Goal: Task Accomplishment & Management: Use online tool/utility

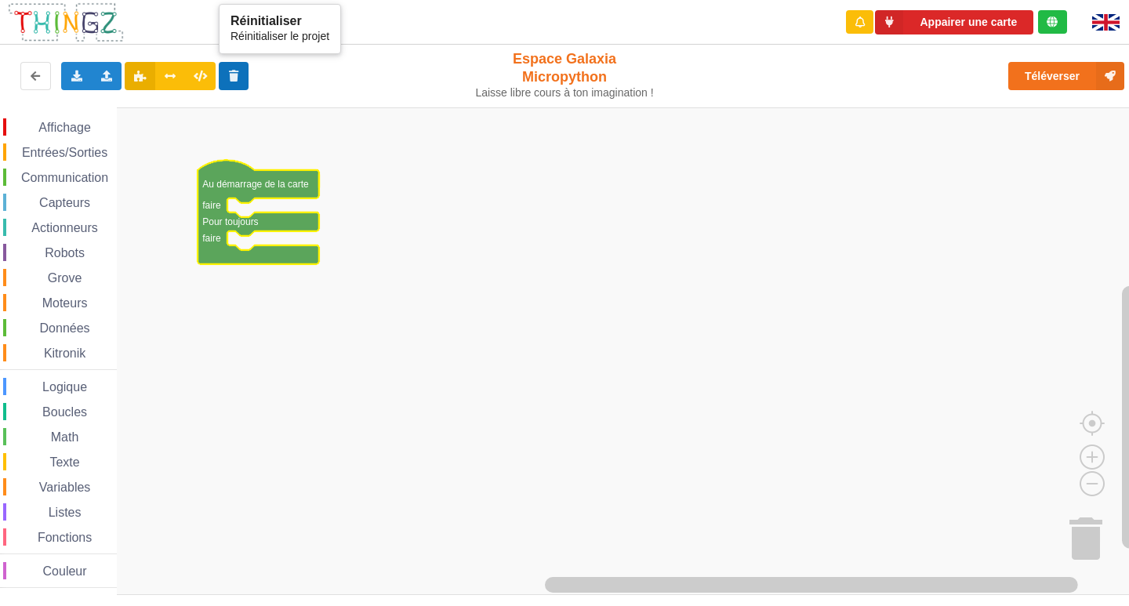
click at [235, 79] on icon at bounding box center [233, 75] width 13 height 9
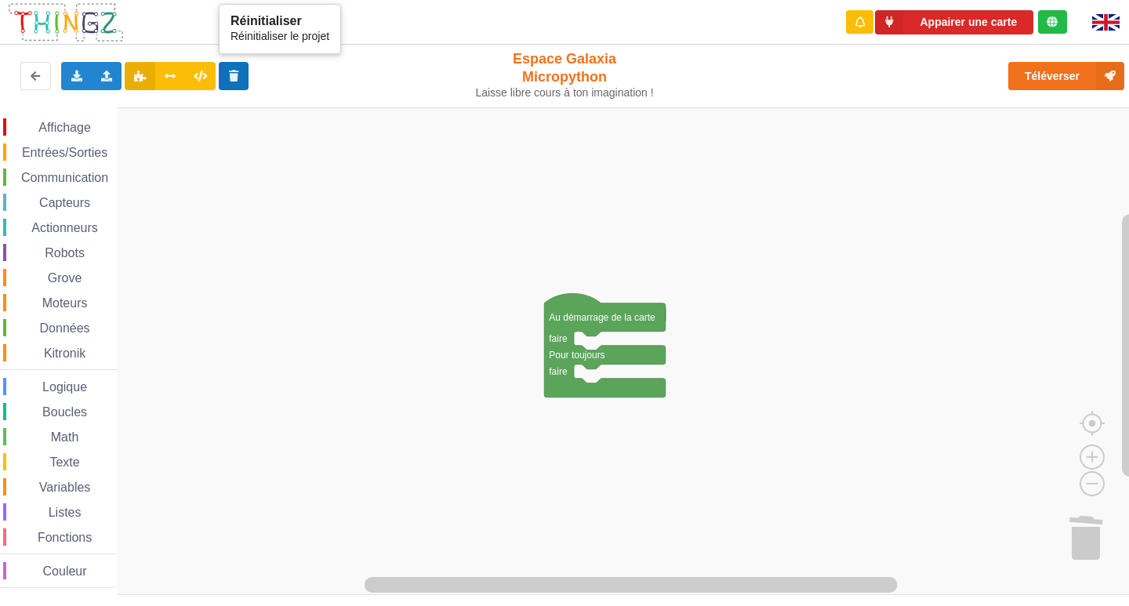
click at [237, 87] on button at bounding box center [234, 76] width 31 height 28
click at [49, 118] on div "Affichage" at bounding box center [60, 126] width 114 height 17
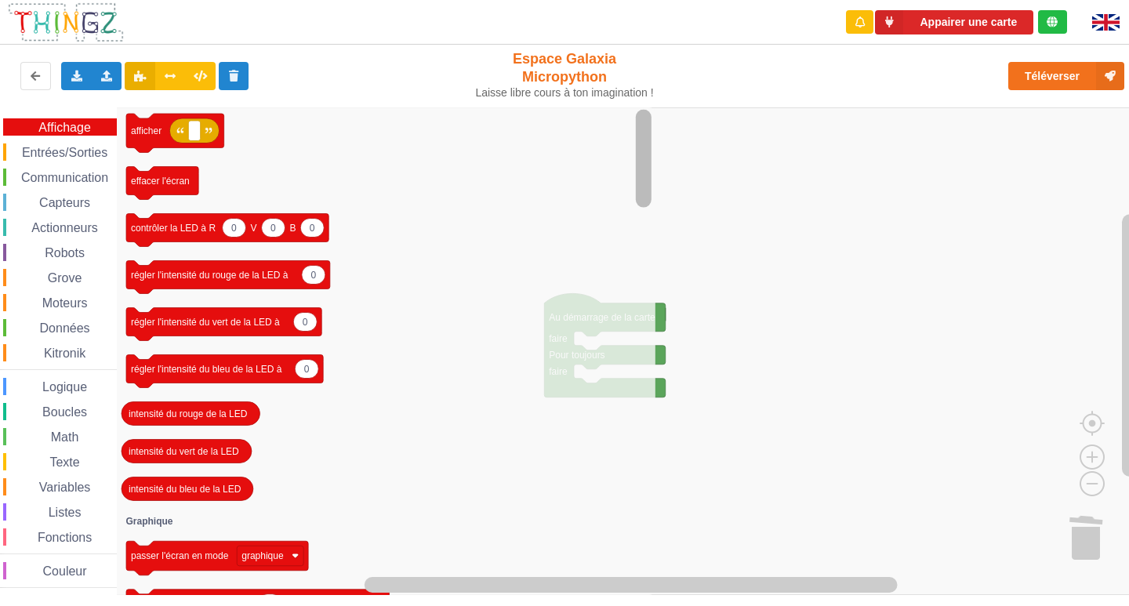
click at [649, 452] on rect "Espace de travail de Blocky" at bounding box center [643, 352] width 20 height 484
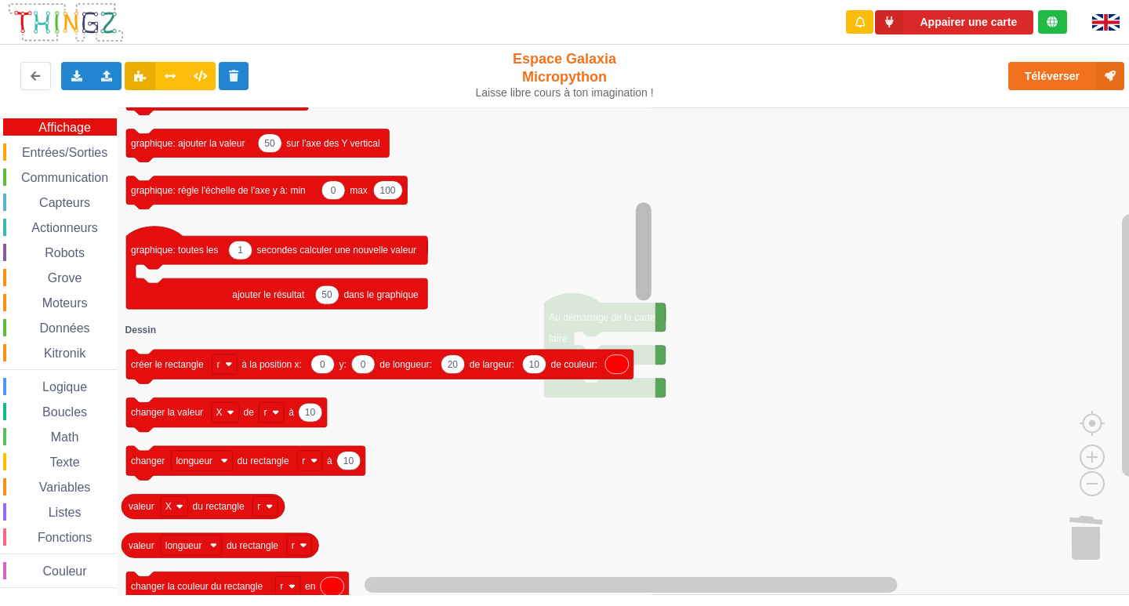
click at [658, 432] on div "Affichage Entrées/Sorties Communication Capteurs Actionneurs Robots Grove Moteu…" at bounding box center [570, 350] width 1140 height 487
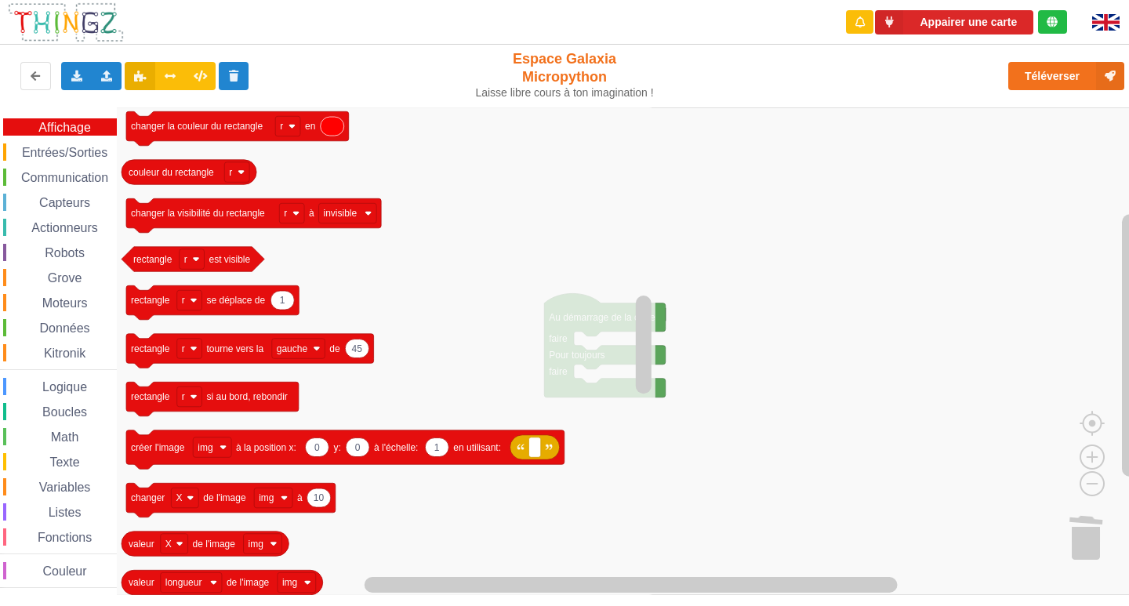
click at [1001, 441] on rect "Espace de travail de Blocky" at bounding box center [570, 350] width 1140 height 487
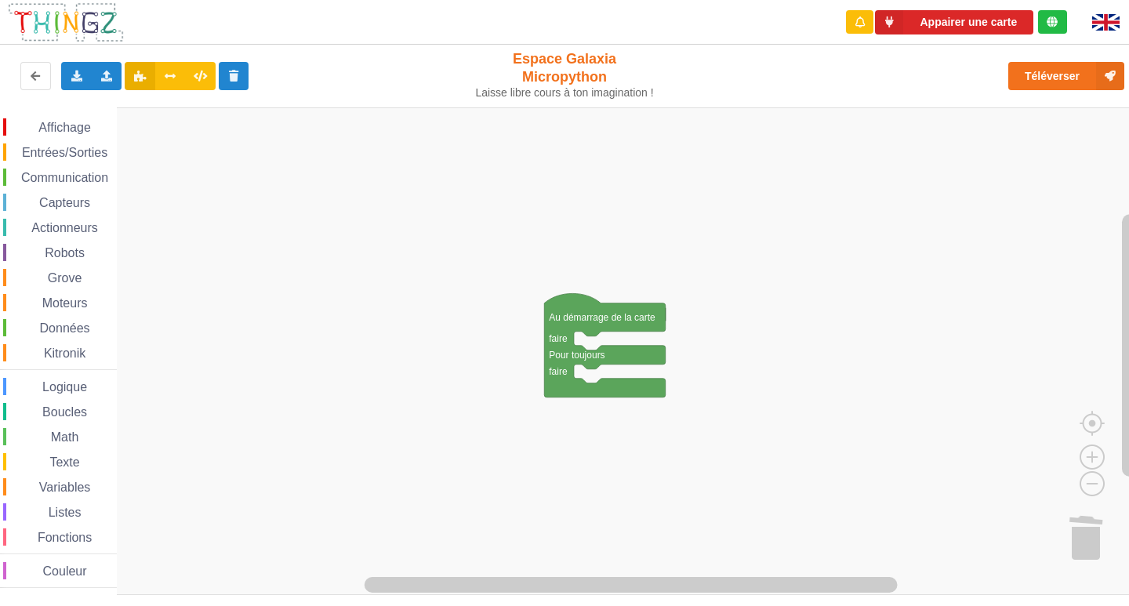
click at [959, 416] on div "Affichage Entrées/Sorties Communication Capteurs Actionneurs Robots Grove Moteu…" at bounding box center [570, 350] width 1140 height 487
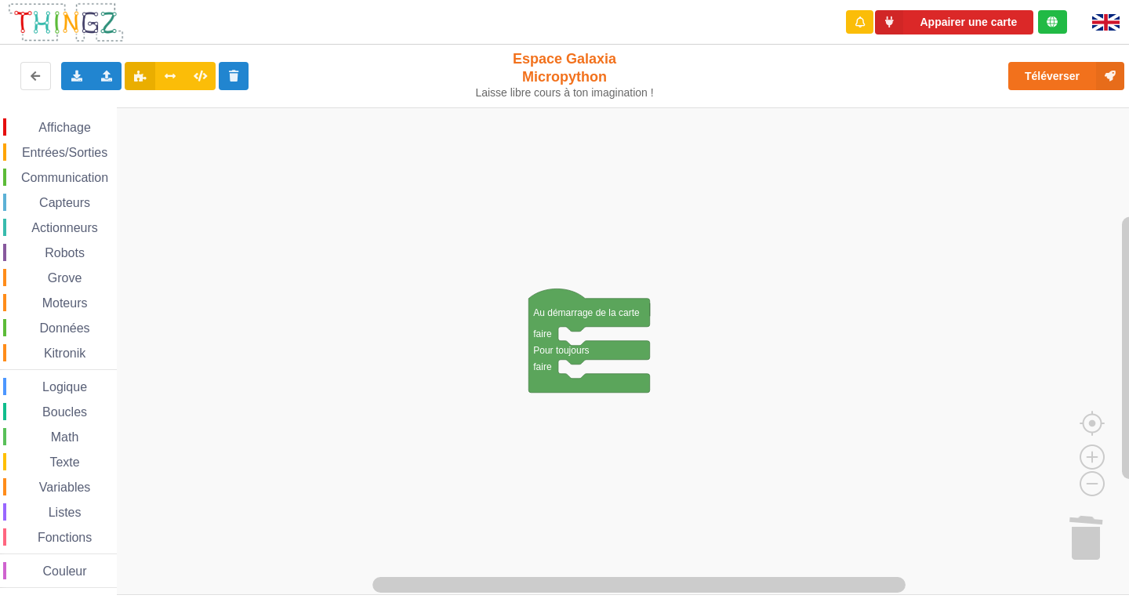
click at [922, 396] on rect "Espace de travail de Blocky" at bounding box center [570, 350] width 1140 height 487
click at [24, 80] on button at bounding box center [35, 76] width 31 height 28
click at [38, 80] on icon at bounding box center [35, 75] width 13 height 9
click at [228, 78] on icon at bounding box center [233, 75] width 13 height 9
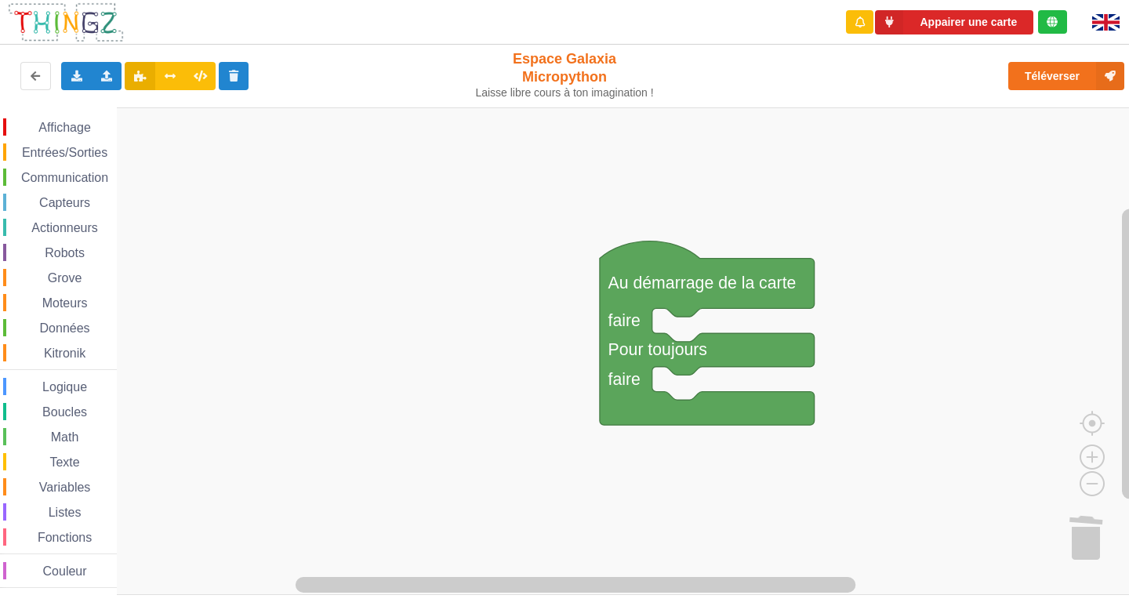
click at [690, 323] on rect "Espace de travail de Blocky" at bounding box center [570, 350] width 1140 height 487
click at [680, 286] on text "Au démarrage de la carte" at bounding box center [702, 283] width 188 height 19
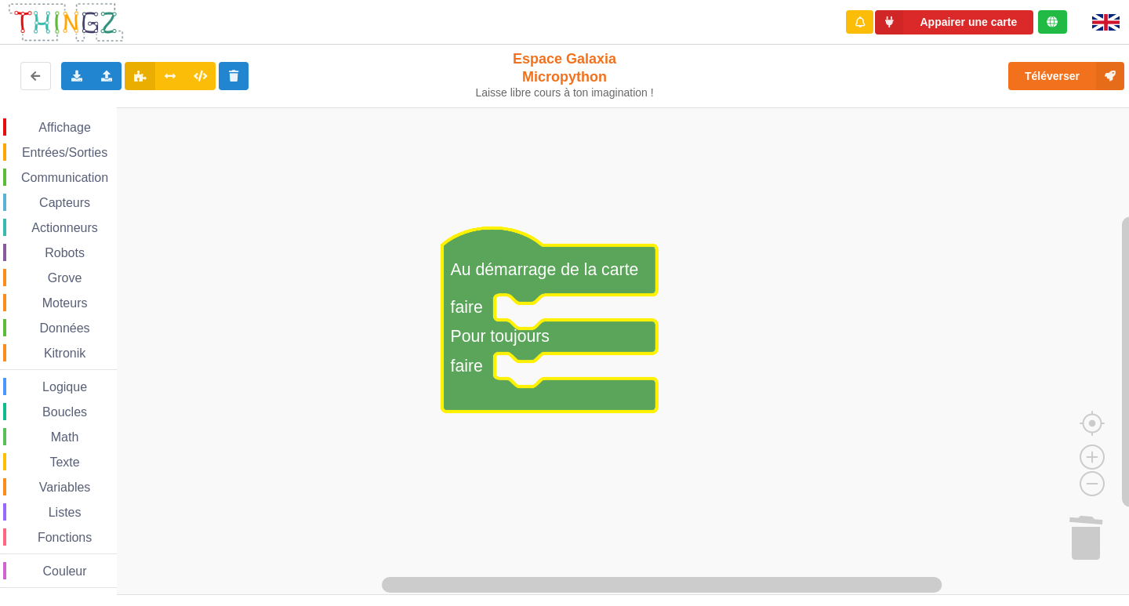
click at [77, 125] on span "Affichage" at bounding box center [64, 127] width 56 height 13
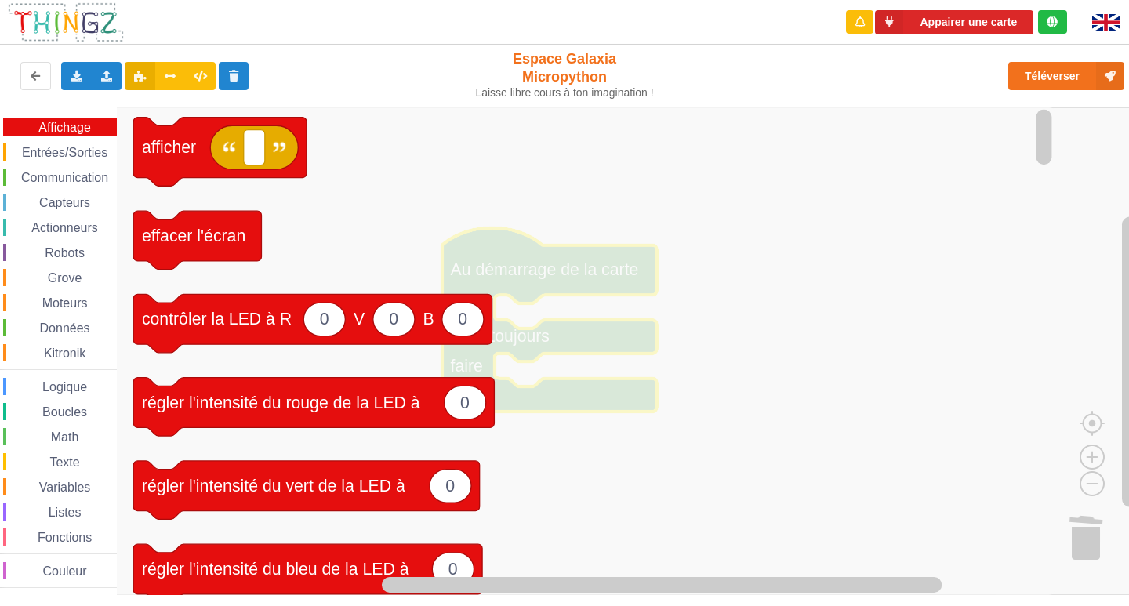
click at [750, 178] on icon "Espace de travail de Blocky" at bounding box center [586, 350] width 938 height 487
click at [819, 228] on icon "Espace de travail de Blocky" at bounding box center [586, 350] width 938 height 487
click at [843, 349] on icon "Espace de travail de Blocky" at bounding box center [586, 350] width 938 height 487
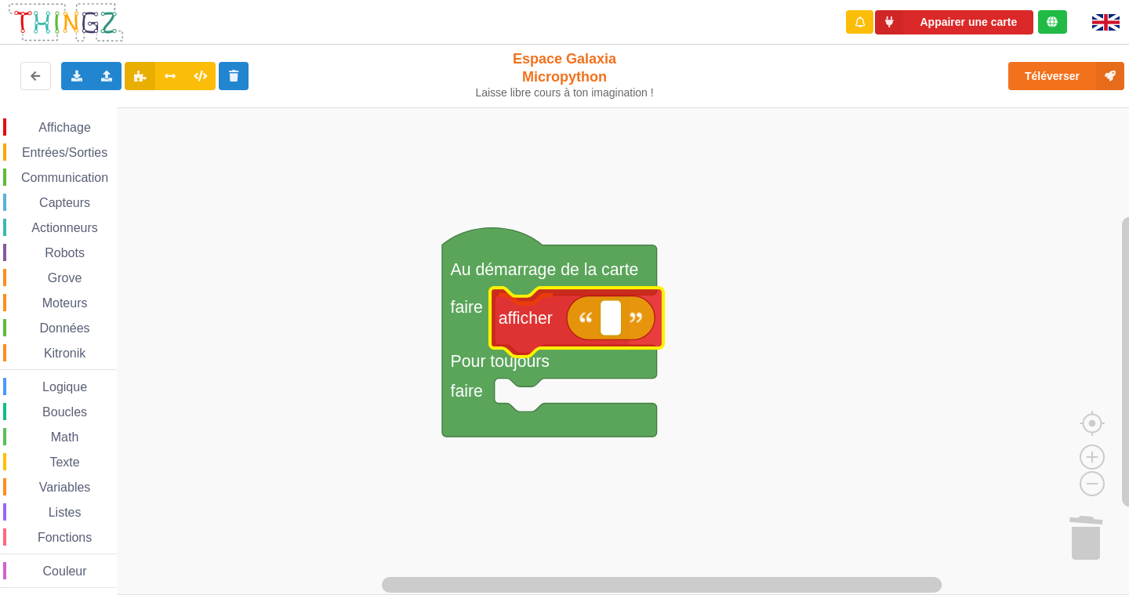
click at [552, 321] on div "Affichage Entrées/Sorties Communication Capteurs Actionneurs Robots Grove Moteu…" at bounding box center [570, 350] width 1140 height 487
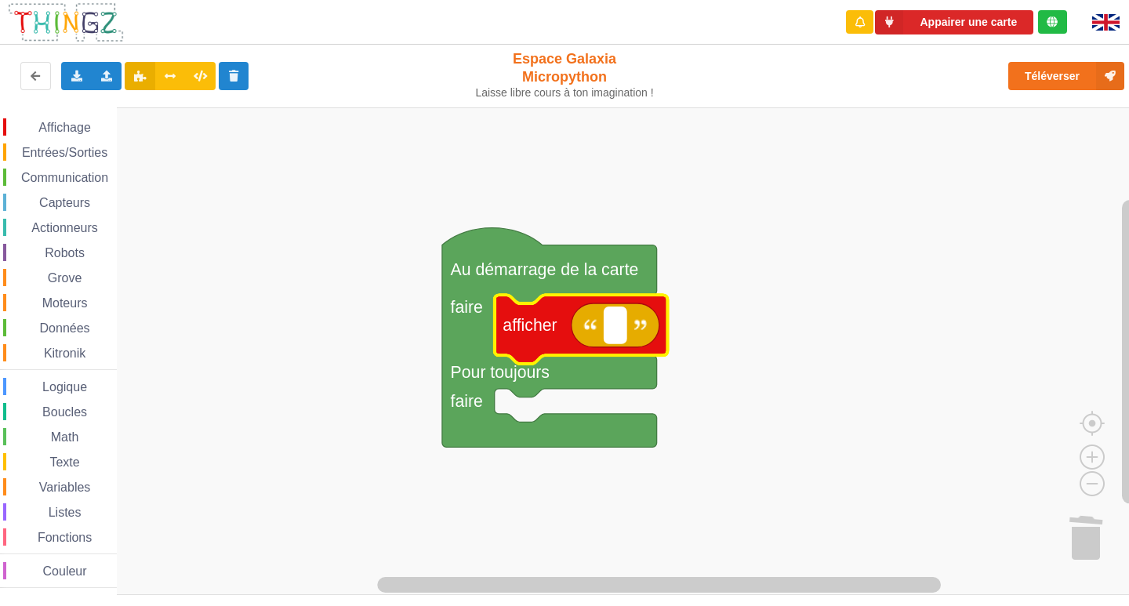
click at [625, 336] on rect "Espace de travail de Blocky" at bounding box center [614, 324] width 21 height 35
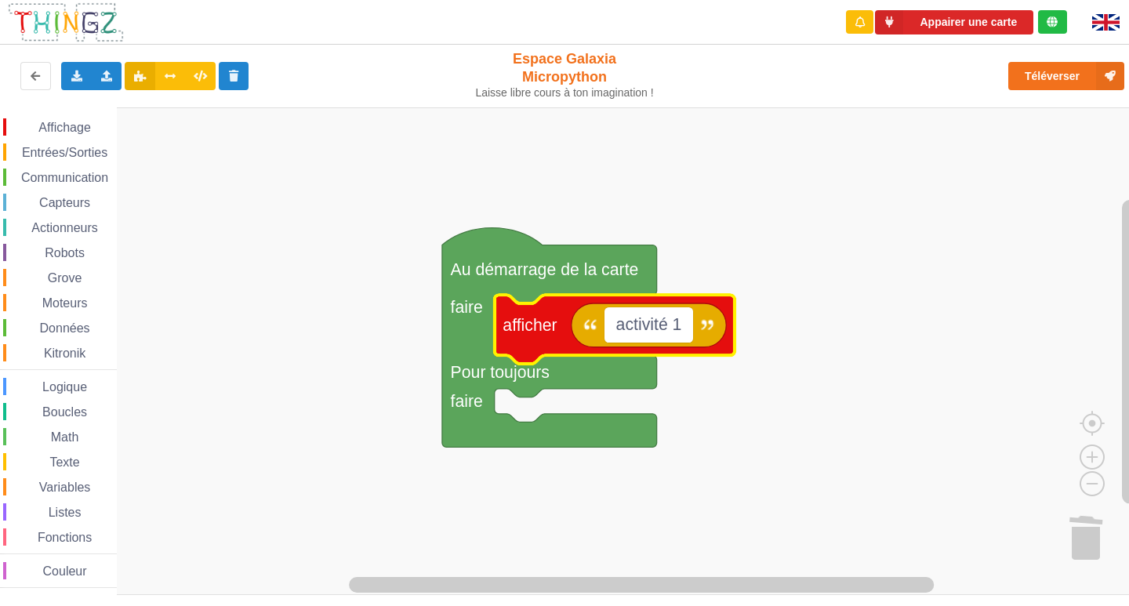
type input "activité 1"
click at [661, 343] on body "Appairer une carte Exporter l'assemblage de blocs Exporter l'assemblage de bloc…" at bounding box center [564, 303] width 1129 height 606
click at [518, 397] on g "Au démarrage de la carte faire Pour toujours faire activité 1 afficher" at bounding box center [588, 337] width 292 height 219
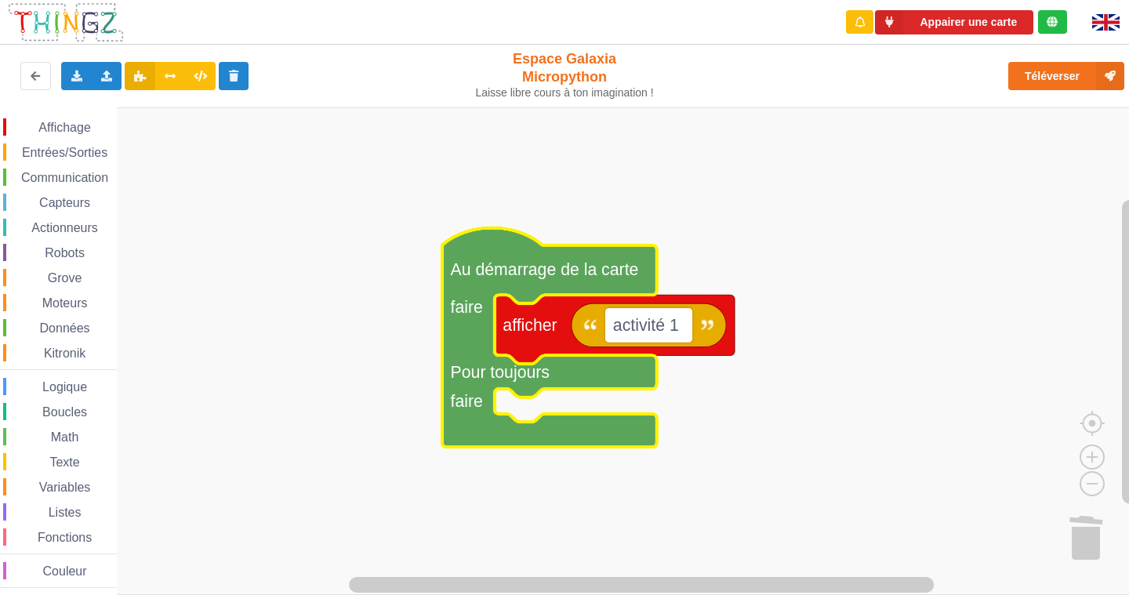
click at [549, 400] on rect "Espace de travail de Blocky" at bounding box center [570, 350] width 1140 height 487
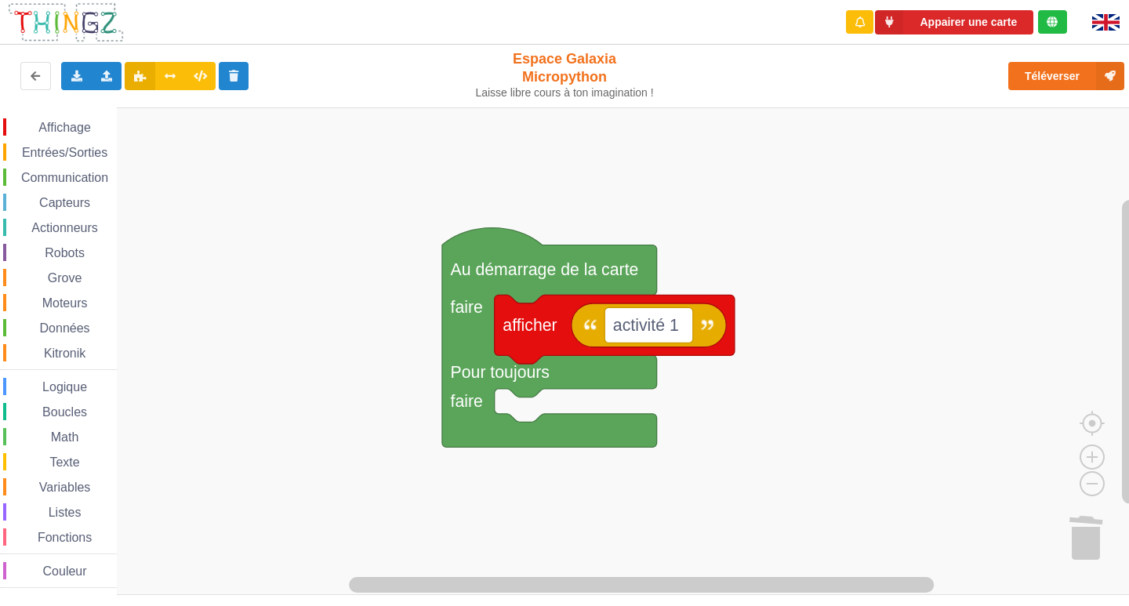
click at [78, 132] on span "Affichage" at bounding box center [64, 127] width 56 height 13
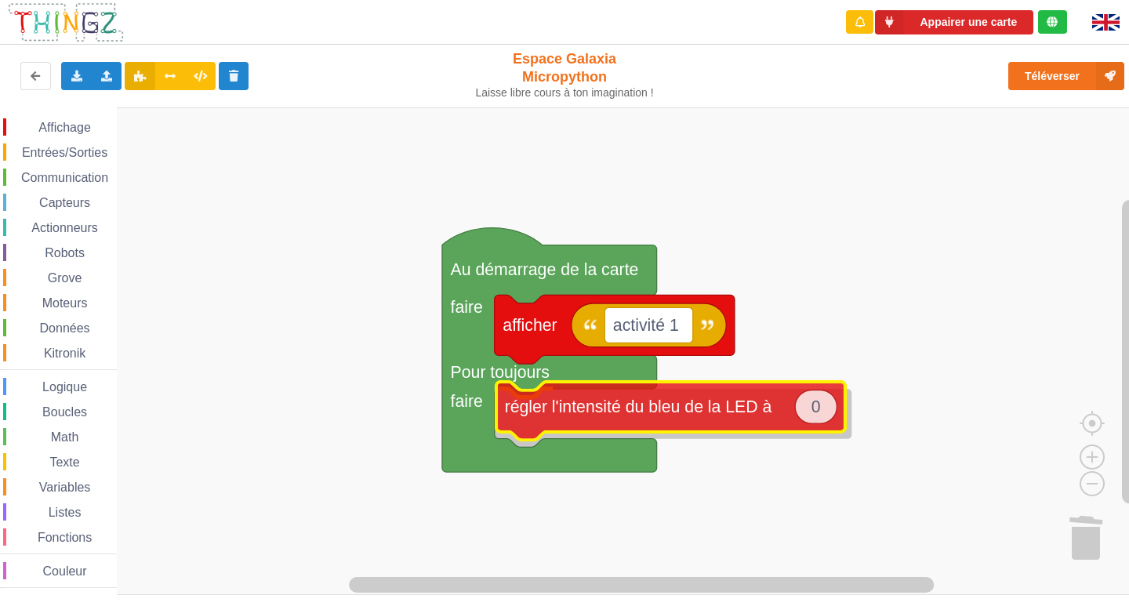
click at [693, 422] on div "Affichage Entrées/Sorties Communication Capteurs Actionneurs Robots Grove Moteu…" at bounding box center [570, 350] width 1140 height 487
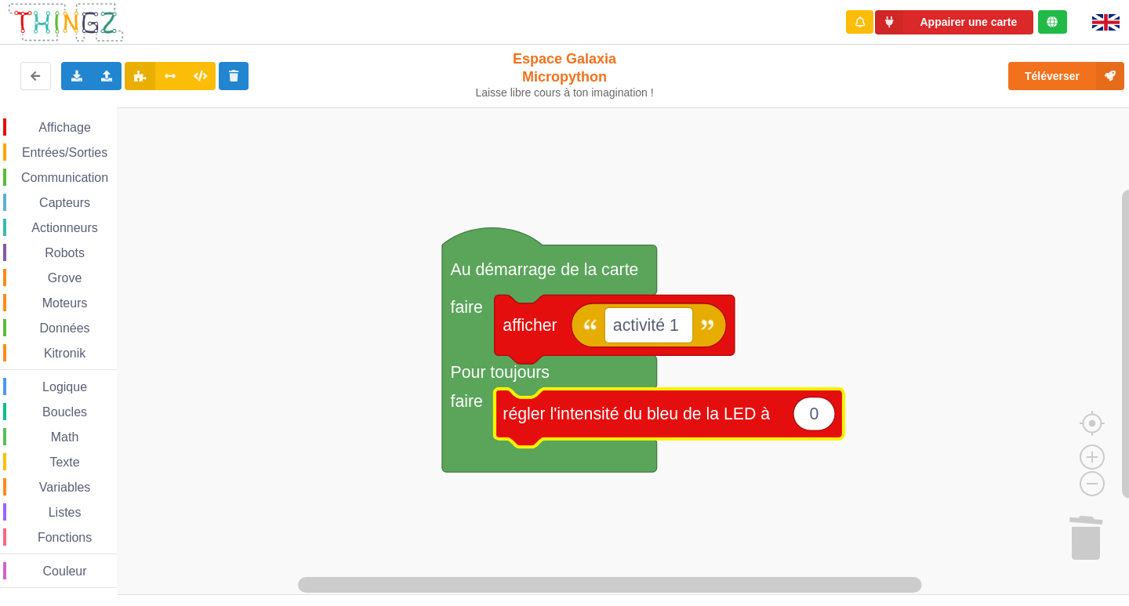
click at [819, 421] on icon "Espace de travail de Blocky" at bounding box center [814, 414] width 42 height 34
type input "15"
click at [874, 398] on rect "Espace de travail de Blocky" at bounding box center [570, 350] width 1140 height 487
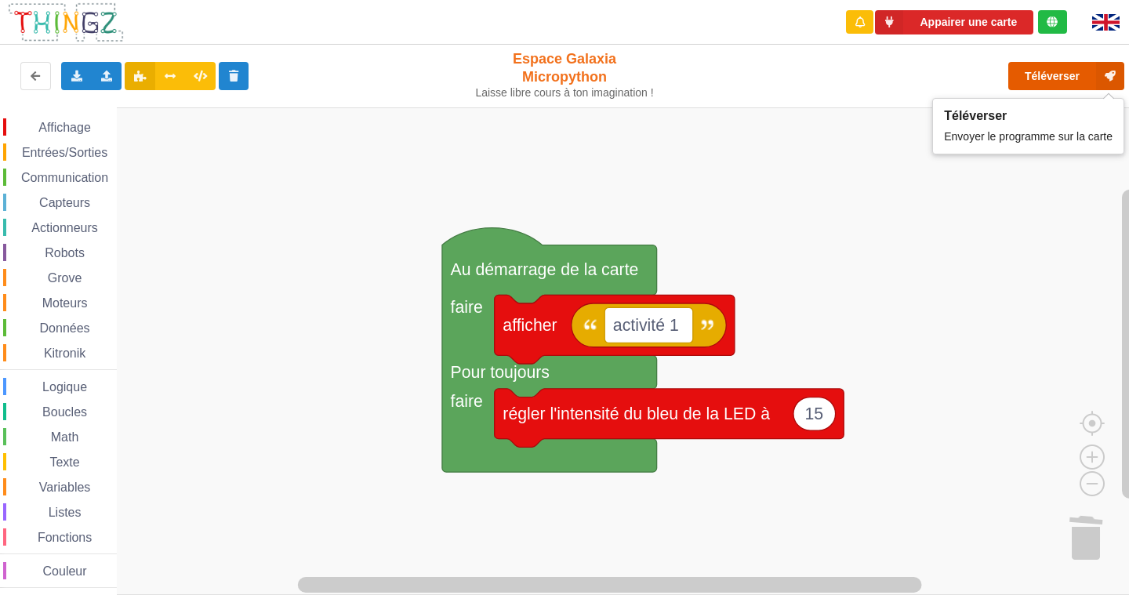
click at [1072, 77] on button "Téléverser" at bounding box center [1066, 76] width 116 height 28
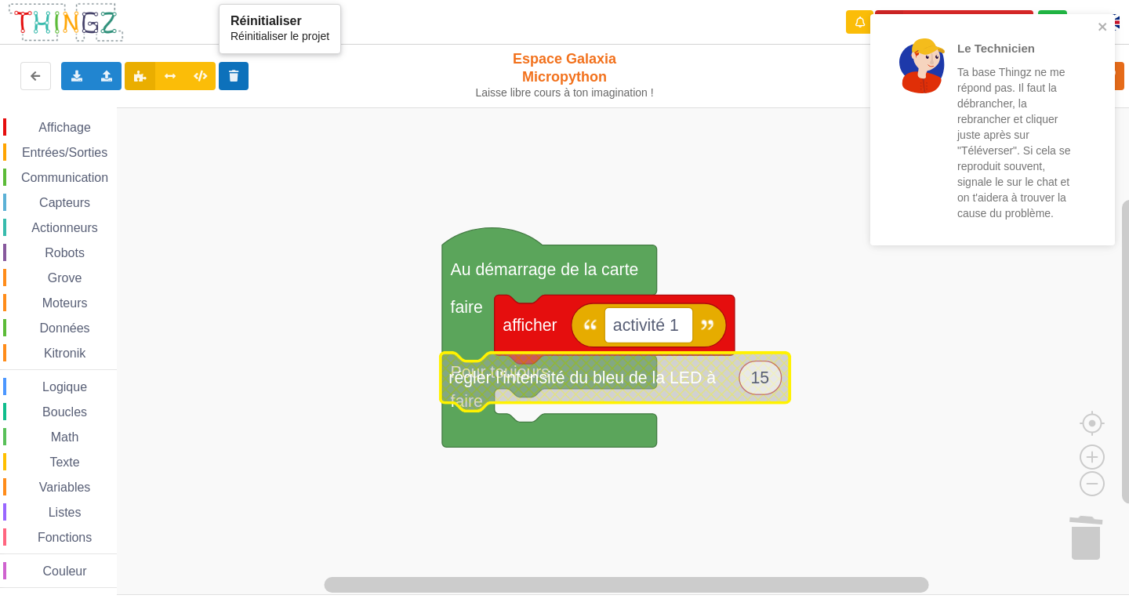
click at [223, 71] on button at bounding box center [234, 76] width 31 height 28
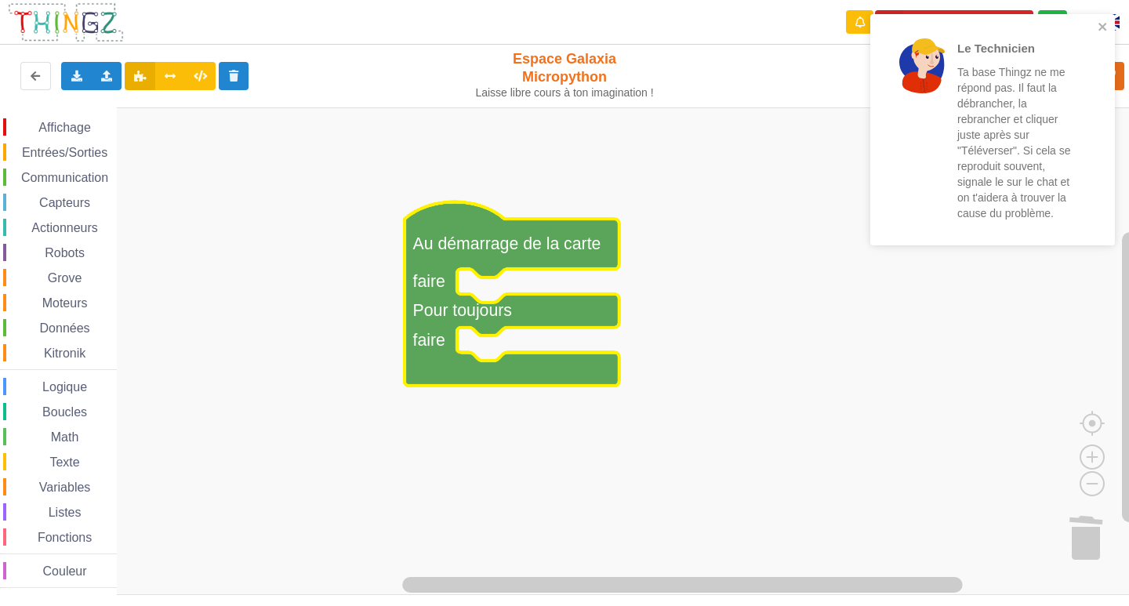
click at [71, 118] on div "Affichage" at bounding box center [60, 126] width 114 height 17
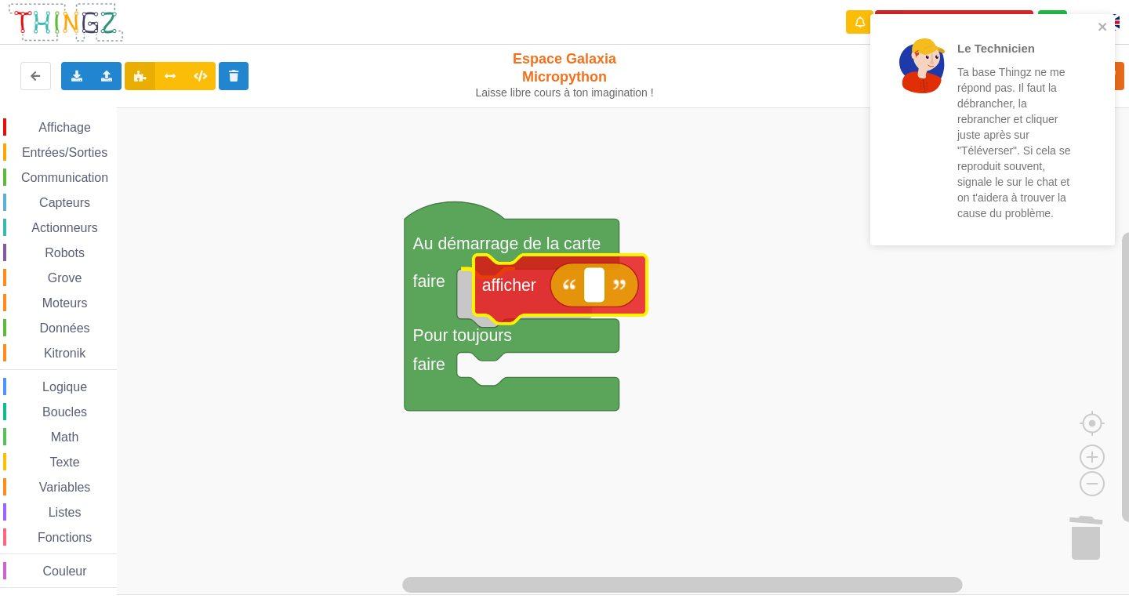
click at [564, 269] on div "Affichage Entrées/Sorties Communication Capteurs Actionneurs Robots Grove Moteu…" at bounding box center [570, 350] width 1140 height 487
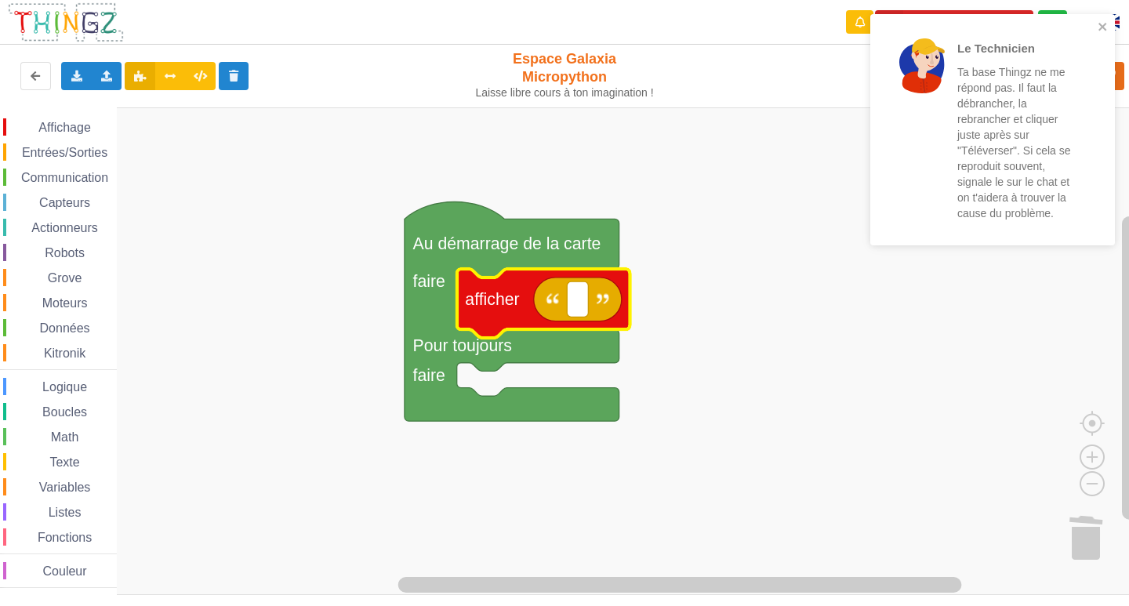
click at [562, 320] on icon "Espace de travail de Blocky" at bounding box center [578, 299] width 88 height 44
click at [571, 306] on rect "Espace de travail de Blocky" at bounding box center [577, 298] width 21 height 35
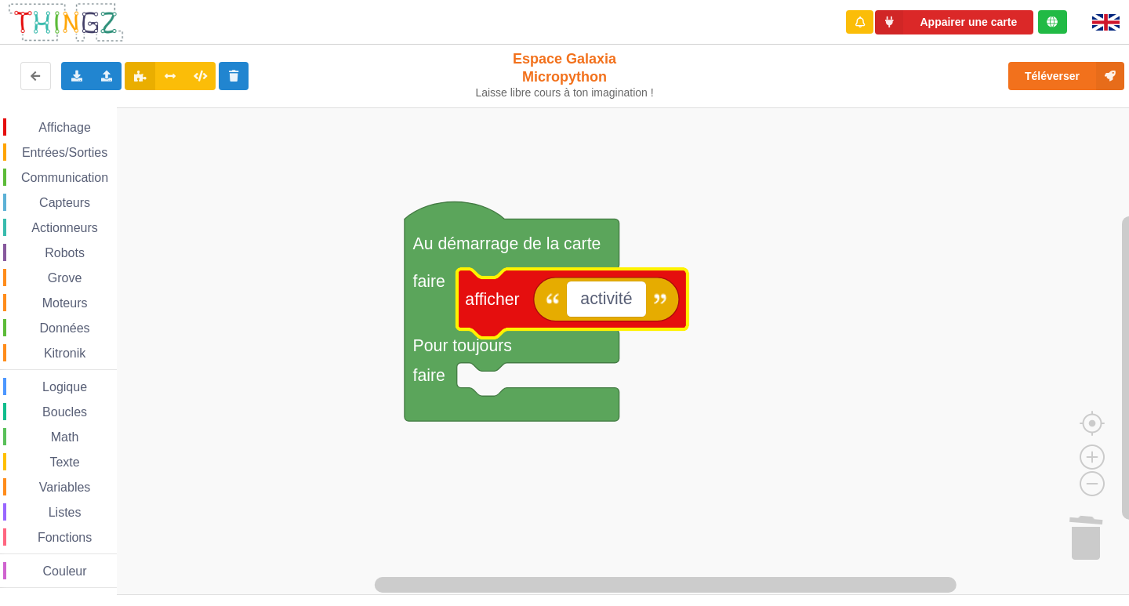
type input "activité 1"
click at [63, 129] on span "Affichage" at bounding box center [64, 127] width 56 height 13
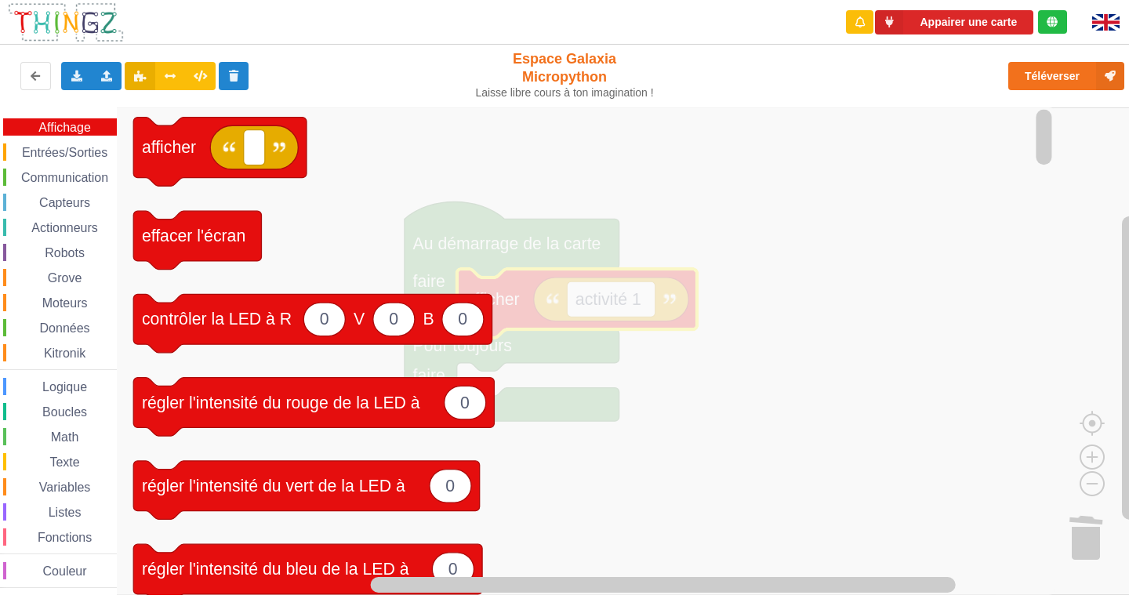
click at [344, 212] on icon "Espace de travail de Blocky" at bounding box center [586, 350] width 938 height 487
click at [589, 420] on icon "Espace de travail de Blocky" at bounding box center [586, 350] width 938 height 487
click at [759, 195] on icon "Espace de travail de Blocky" at bounding box center [586, 350] width 938 height 487
click at [817, 249] on icon "Espace de travail de Blocky" at bounding box center [586, 350] width 938 height 487
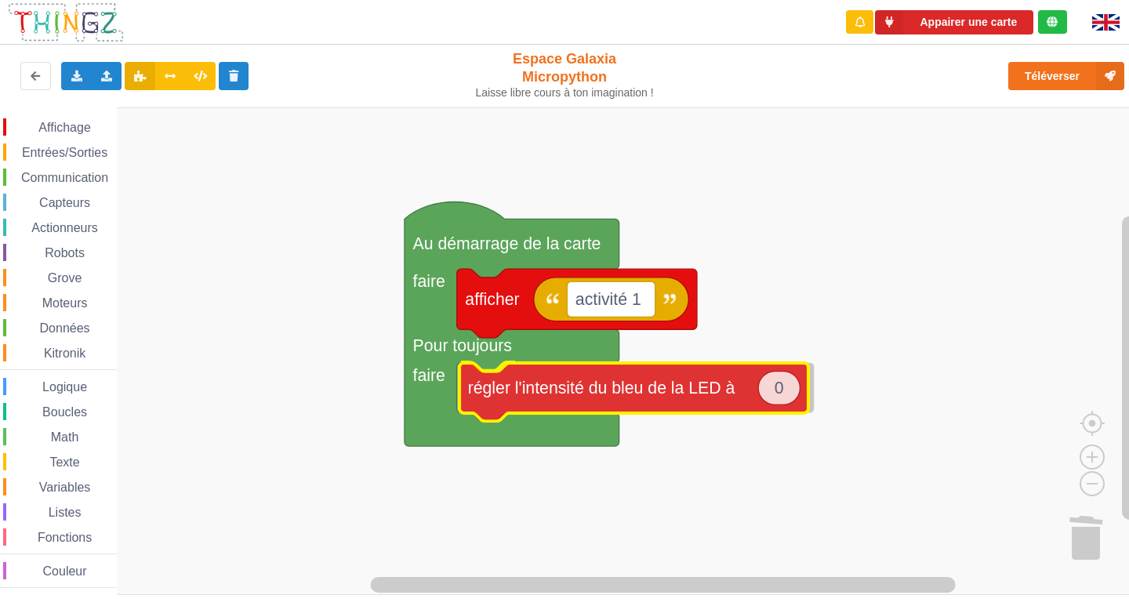
click at [688, 397] on div "Affichage Entrées/Sorties Communication Capteurs Actionneurs Robots Grove Moteu…" at bounding box center [570, 350] width 1140 height 487
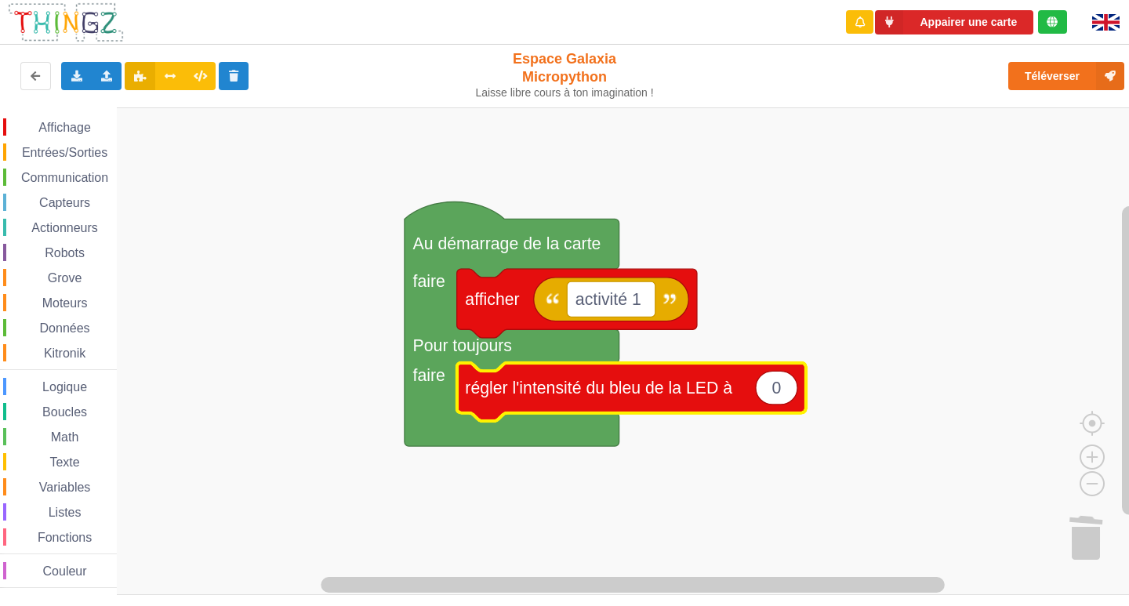
click at [876, 484] on rect "Espace de travail de Blocky" at bounding box center [570, 350] width 1140 height 487
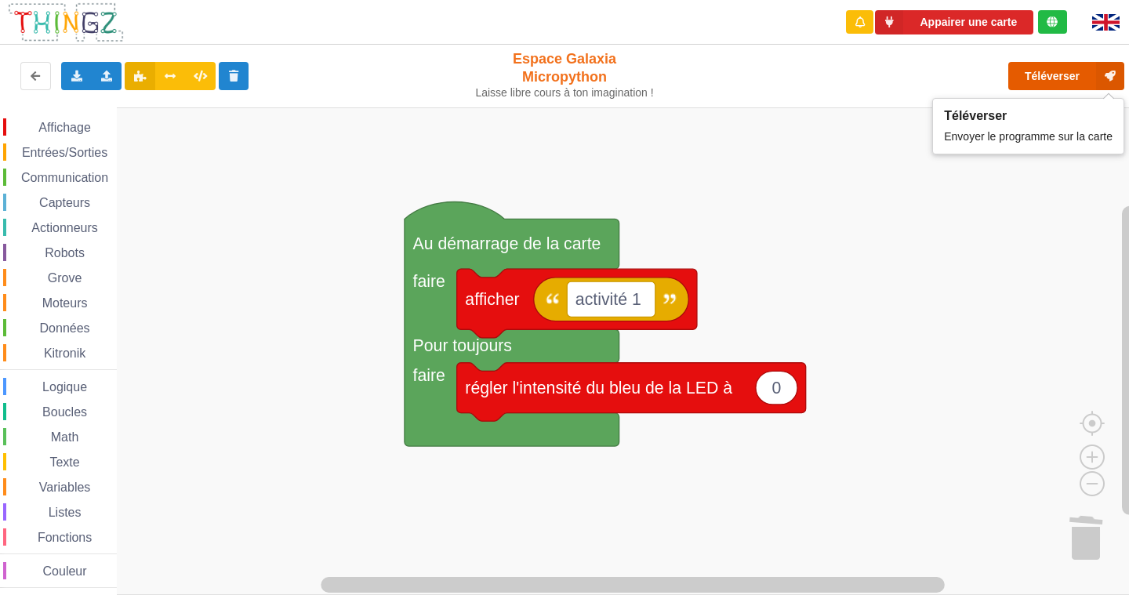
click at [1067, 69] on button "Téléverser" at bounding box center [1066, 76] width 116 height 28
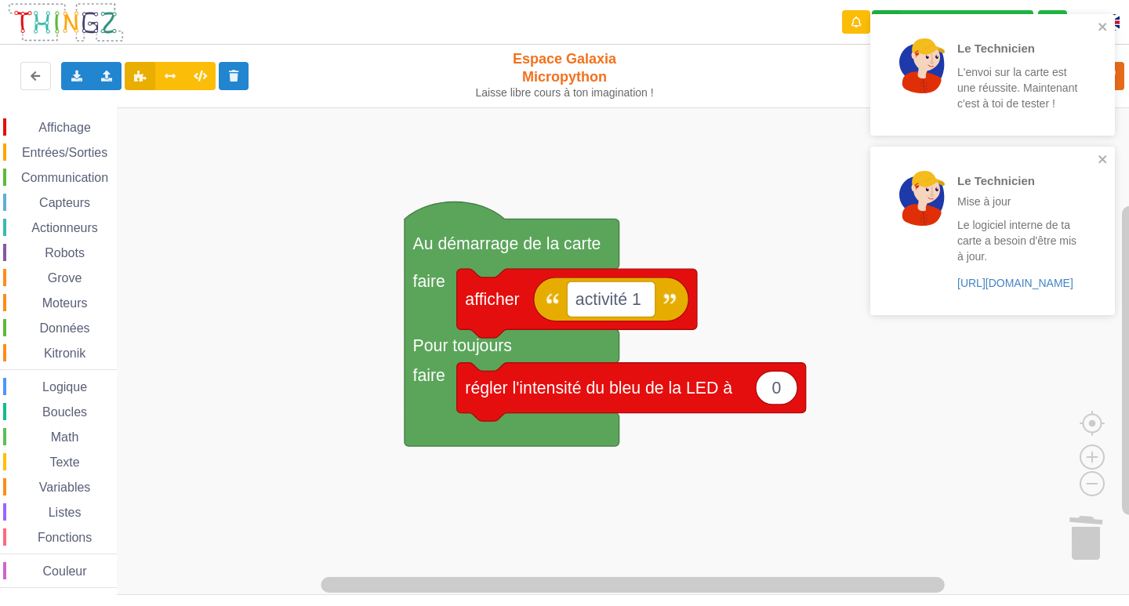
click at [1096, 158] on div "Le Technicien Mise à jour Le logiciel interne de ta carte a besoin d'être mis à…" at bounding box center [986, 230] width 221 height 155
click at [1099, 23] on icon "close" at bounding box center [1102, 26] width 11 height 13
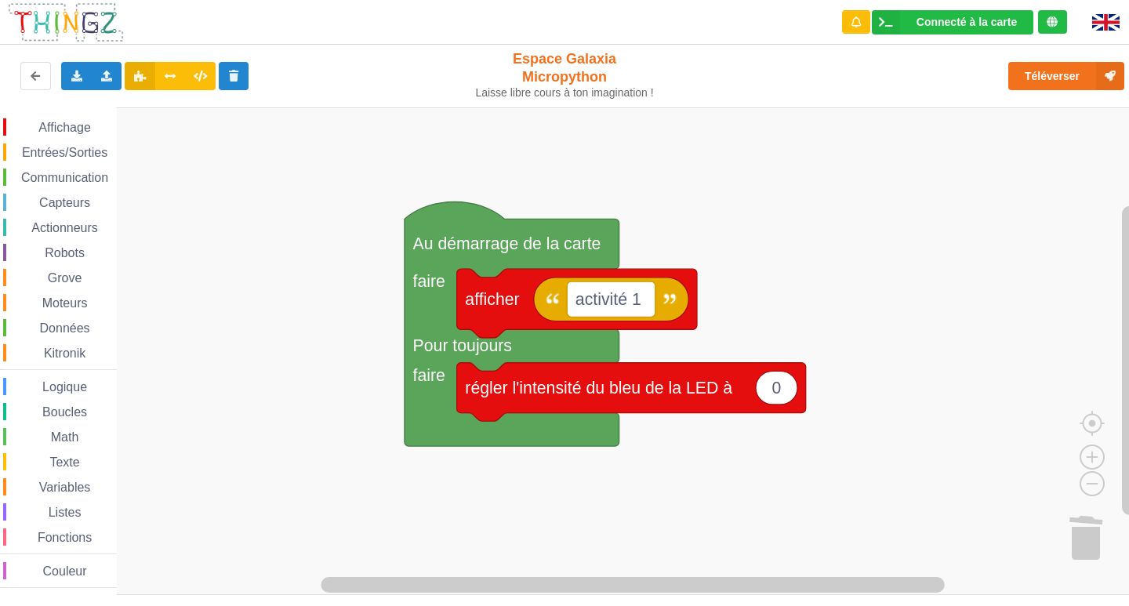
click at [1096, 67] on div "Le Technicien L'envoi sur la carte est une réussite. Maintenant c'est à toi de …" at bounding box center [564, 292] width 1151 height 606
click at [1053, 67] on button "Téléverser" at bounding box center [1066, 76] width 116 height 28
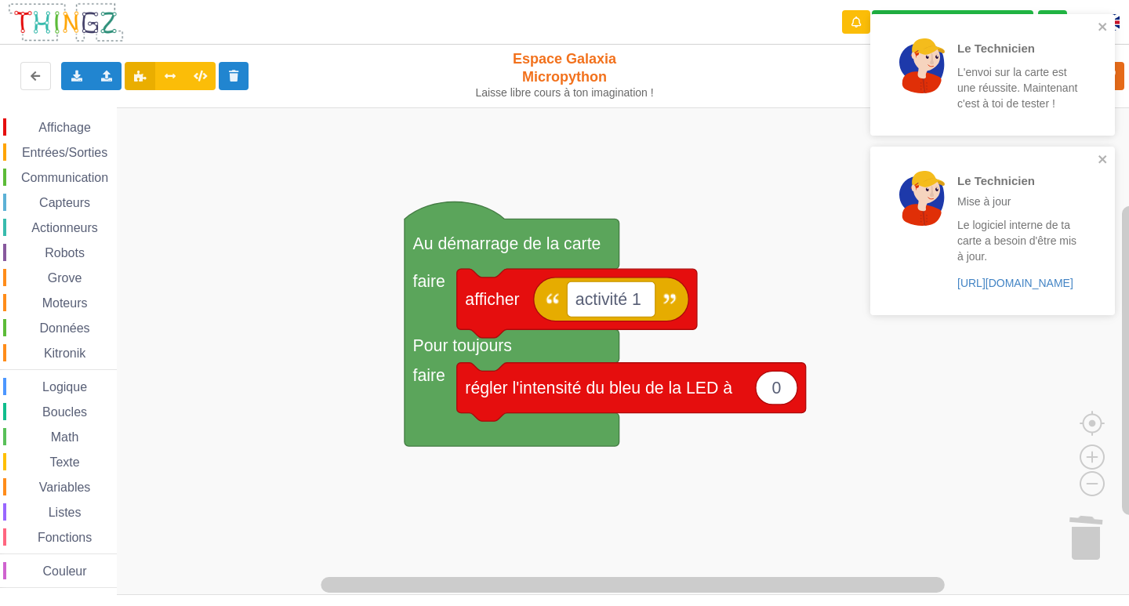
click at [621, 416] on rect "Espace de travail de Blocky" at bounding box center [570, 350] width 1140 height 487
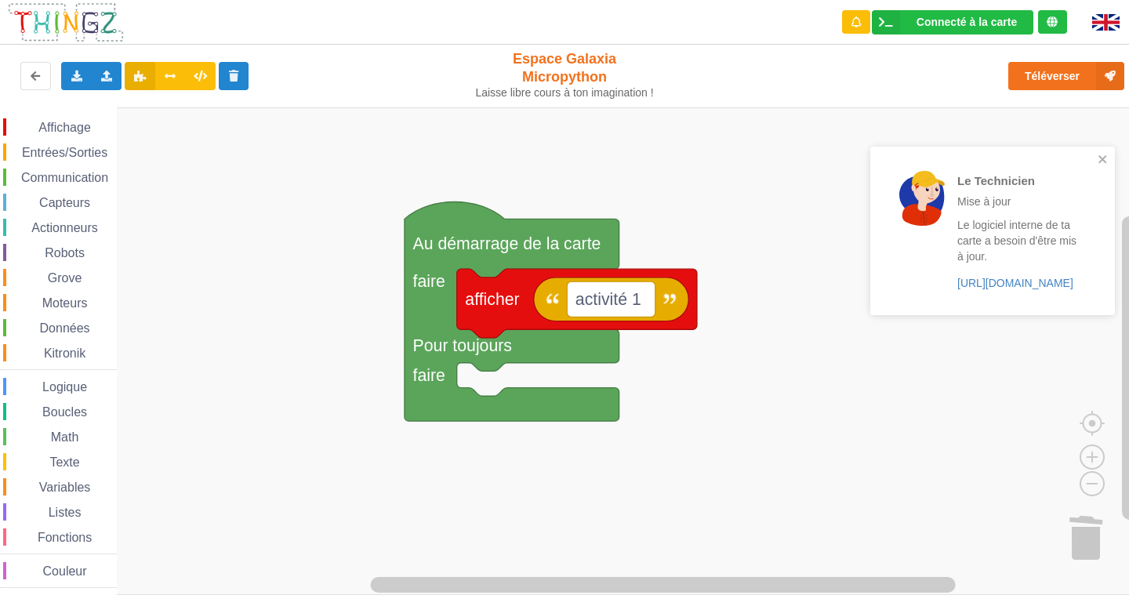
click at [71, 132] on span "Affichage" at bounding box center [64, 127] width 56 height 13
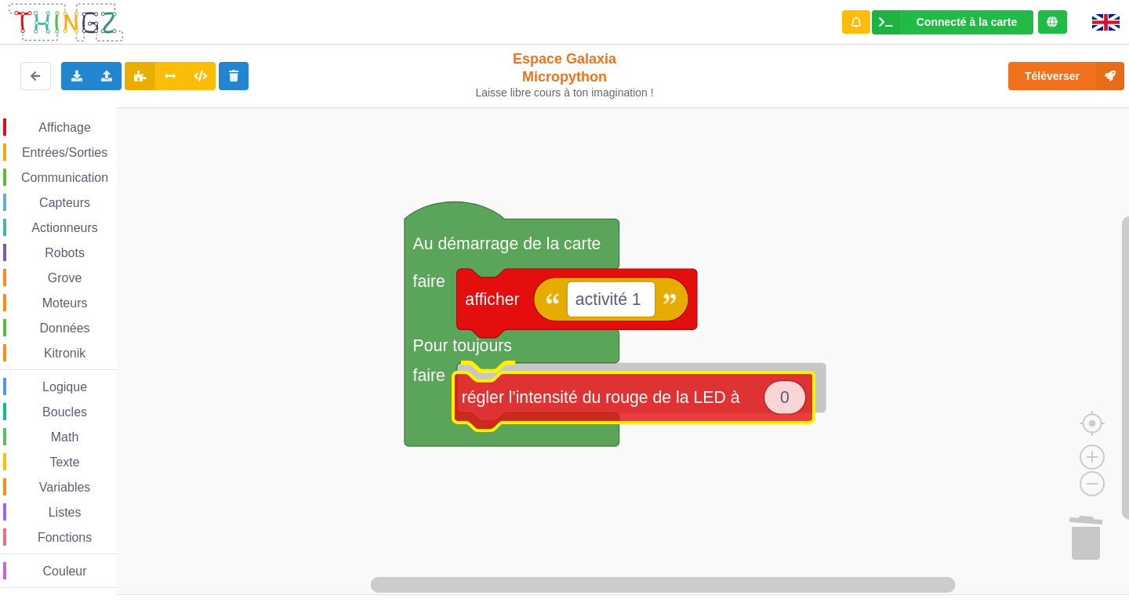
click at [588, 390] on div "Affichage Entrées/Sorties Communication Capteurs Actionneurs Robots Grove Moteu…" at bounding box center [570, 350] width 1140 height 487
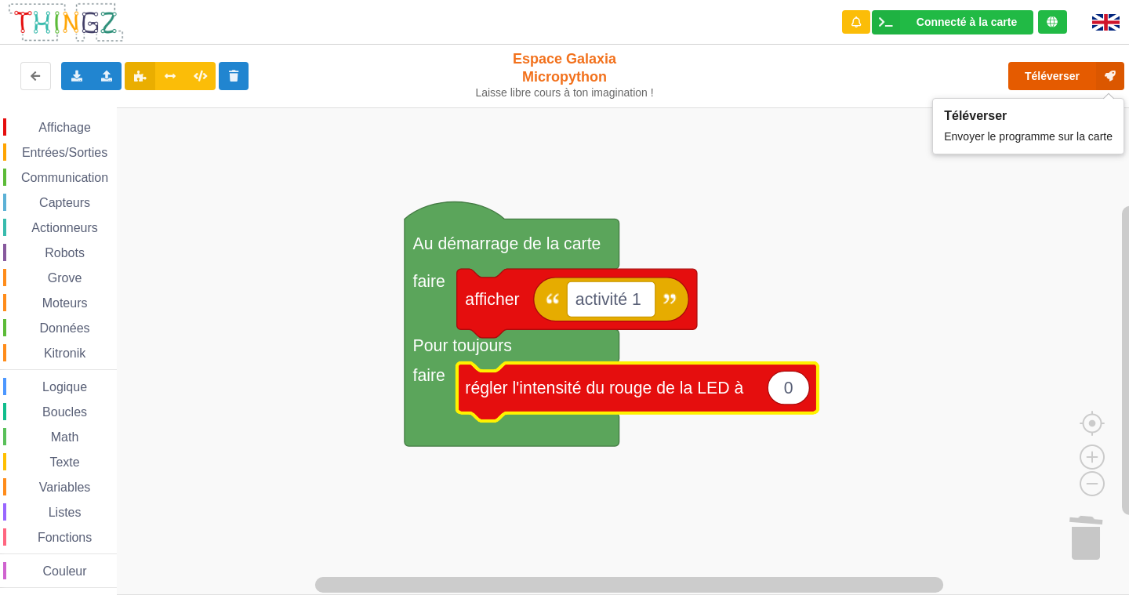
click at [1049, 85] on button "Téléverser" at bounding box center [1066, 76] width 116 height 28
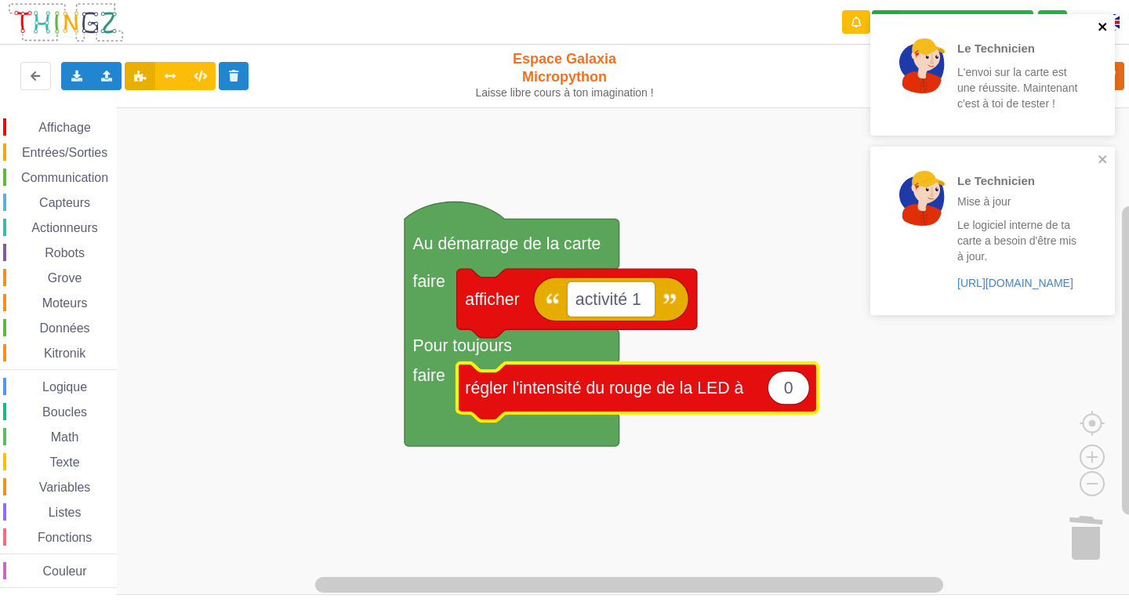
click at [1104, 25] on icon "close" at bounding box center [1102, 27] width 8 height 8
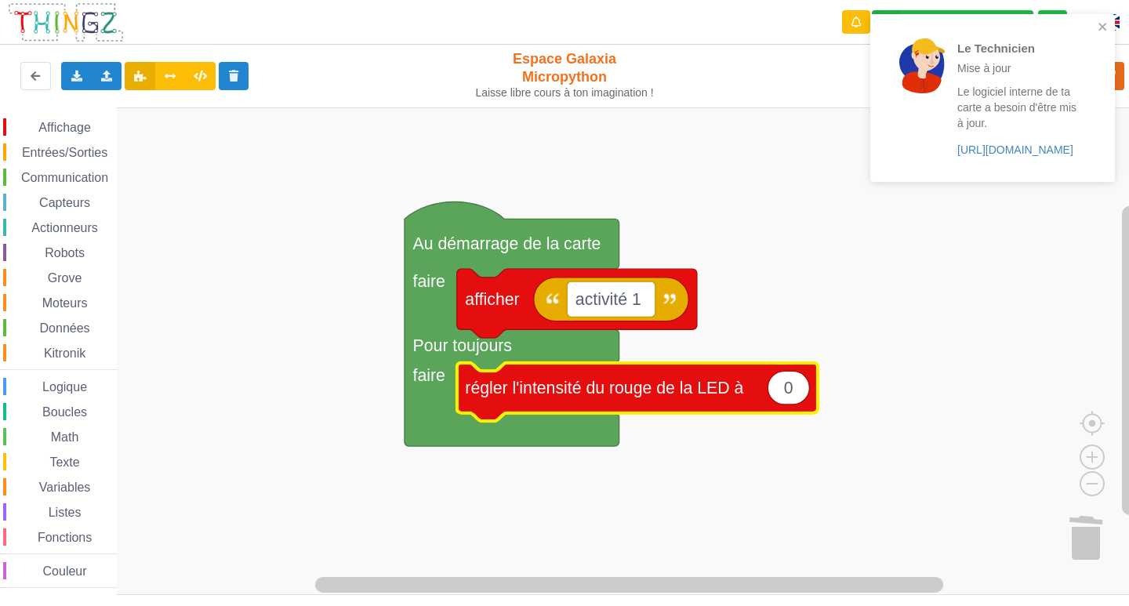
click at [1101, 158] on div "Le Technicien Mise à jour Le logiciel interne de ta carte a besoin d'être mis à…" at bounding box center [992, 98] width 245 height 168
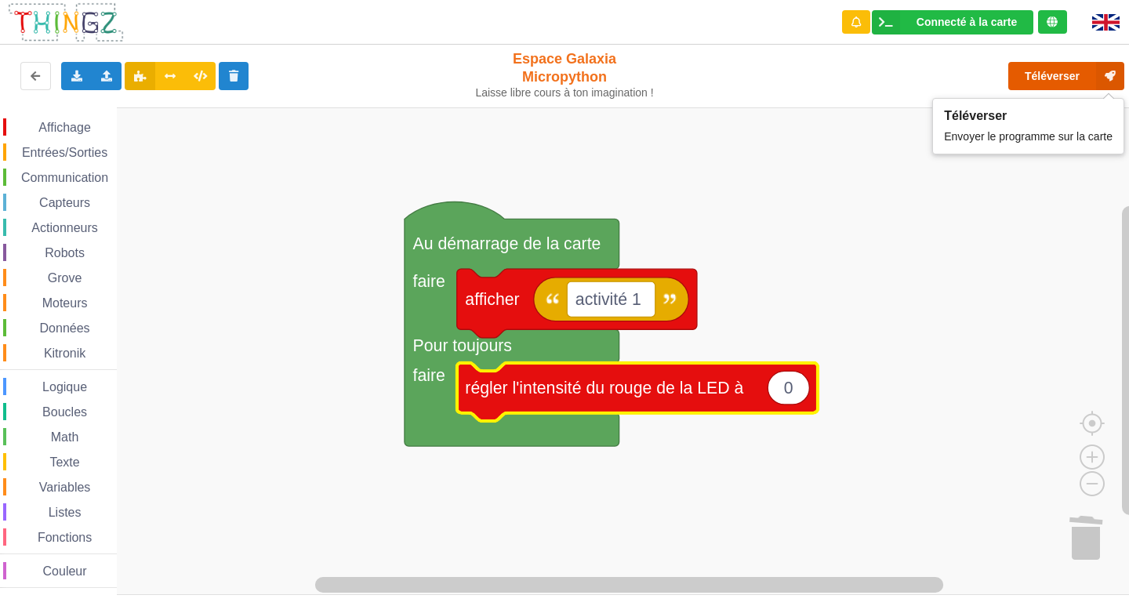
click at [1083, 71] on button "Téléverser" at bounding box center [1066, 76] width 116 height 28
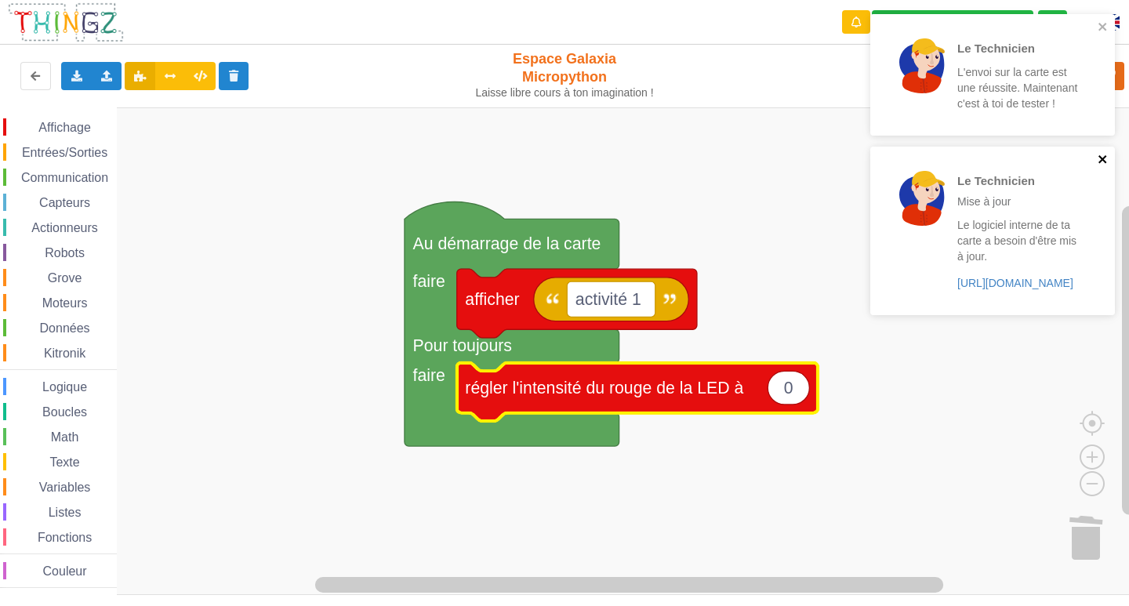
click at [1102, 161] on icon "close" at bounding box center [1102, 159] width 8 height 8
click at [1104, 31] on icon "close" at bounding box center [1102, 26] width 11 height 13
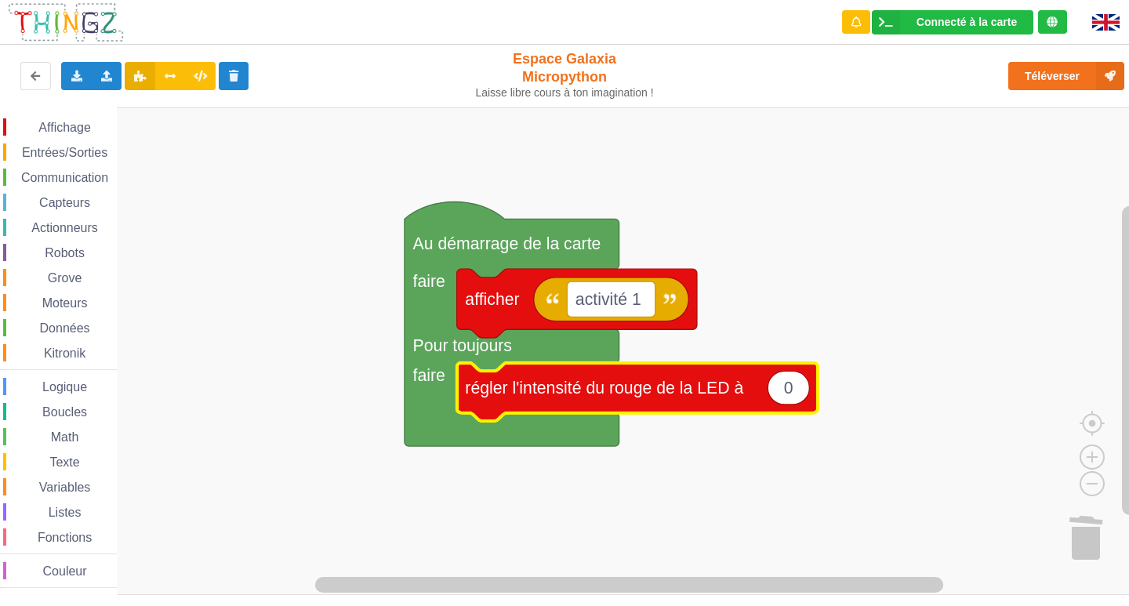
click at [799, 387] on icon "Espace de travail de Blocky" at bounding box center [788, 388] width 42 height 34
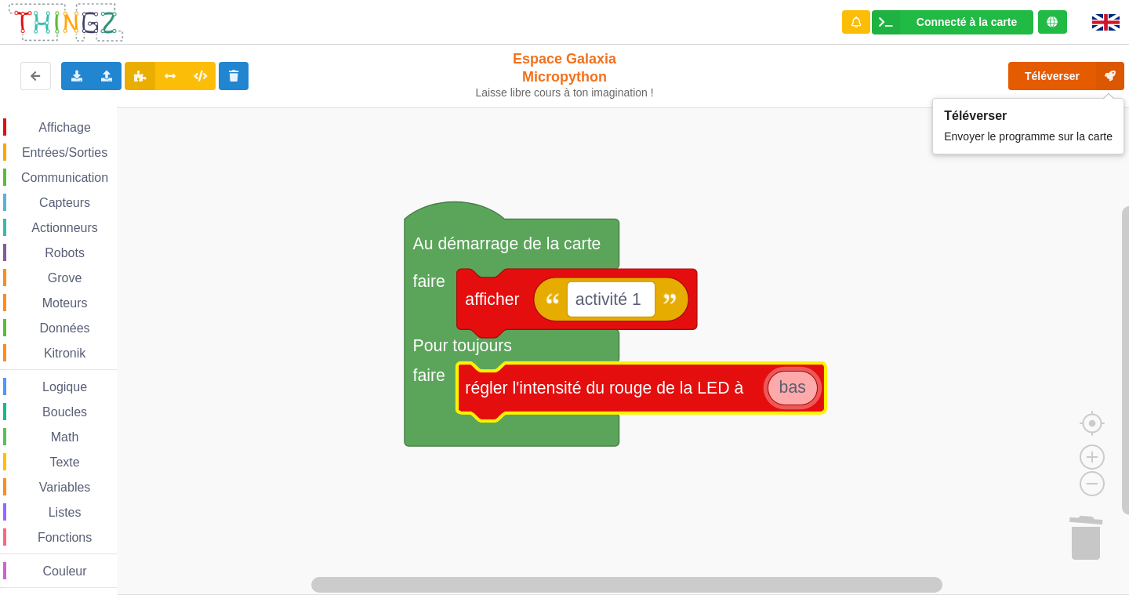
click at [1031, 82] on button "Téléverser" at bounding box center [1066, 76] width 116 height 28
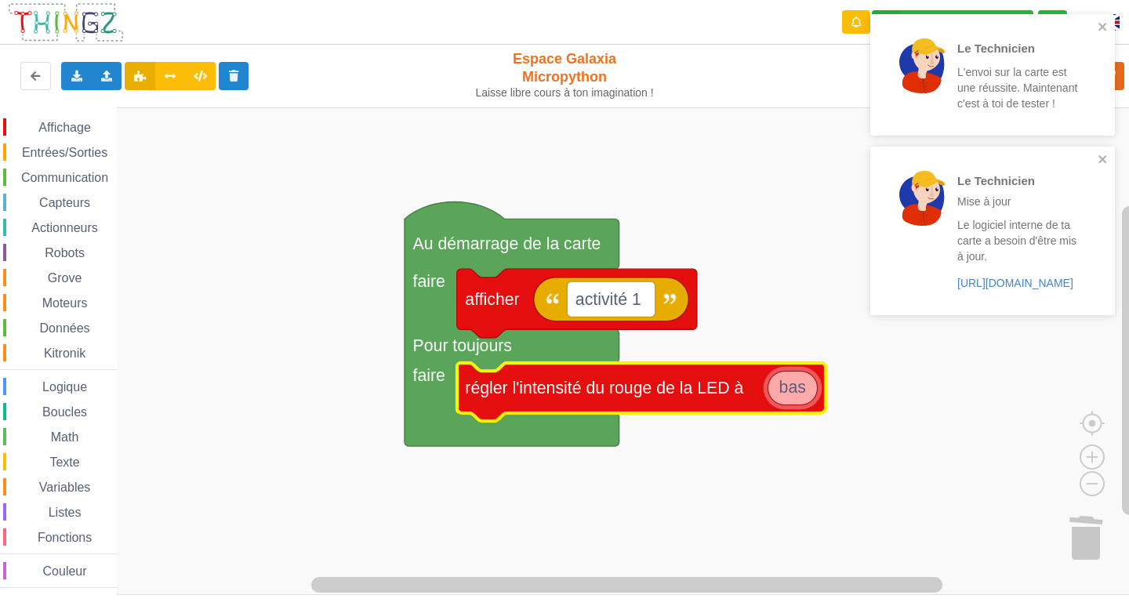
click at [799, 389] on input "bas" at bounding box center [792, 388] width 50 height 34
click at [809, 390] on input "bas" at bounding box center [792, 388] width 50 height 34
type input "b"
type input "1"
click at [1104, 160] on icon "close" at bounding box center [1102, 159] width 8 height 8
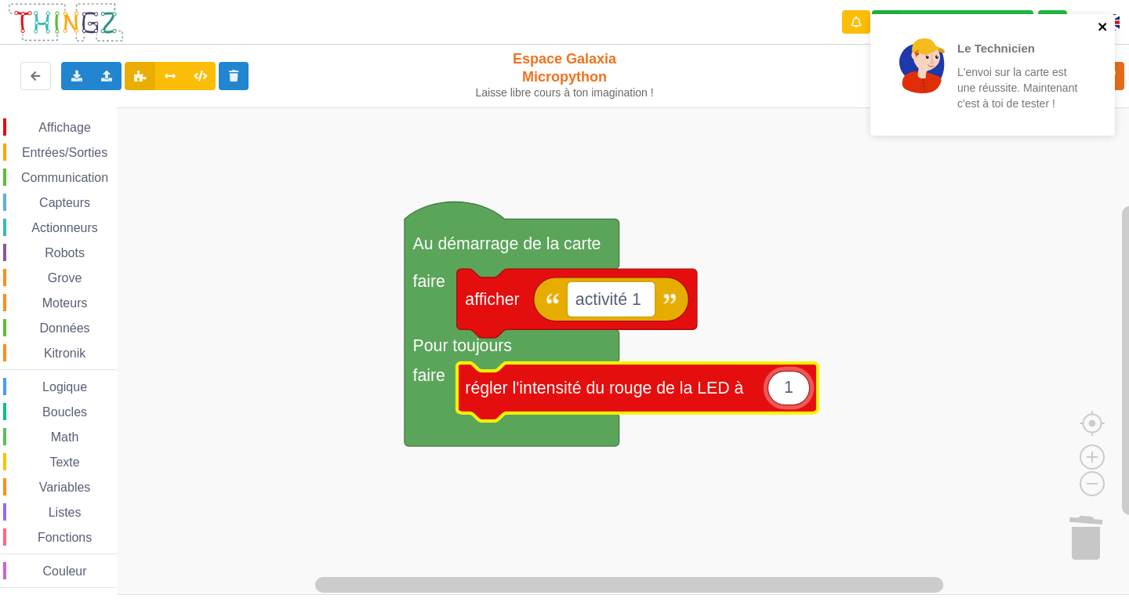
click at [1097, 21] on icon "close" at bounding box center [1102, 26] width 11 height 13
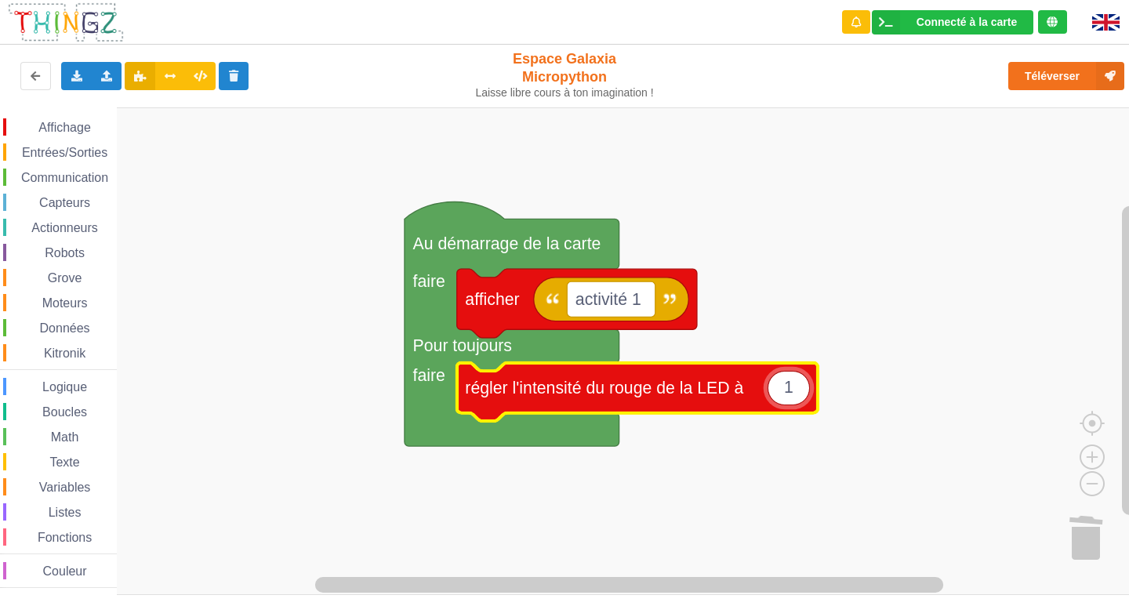
click at [786, 388] on input "1" at bounding box center [788, 388] width 42 height 34
click at [803, 392] on input "1" at bounding box center [788, 388] width 42 height 34
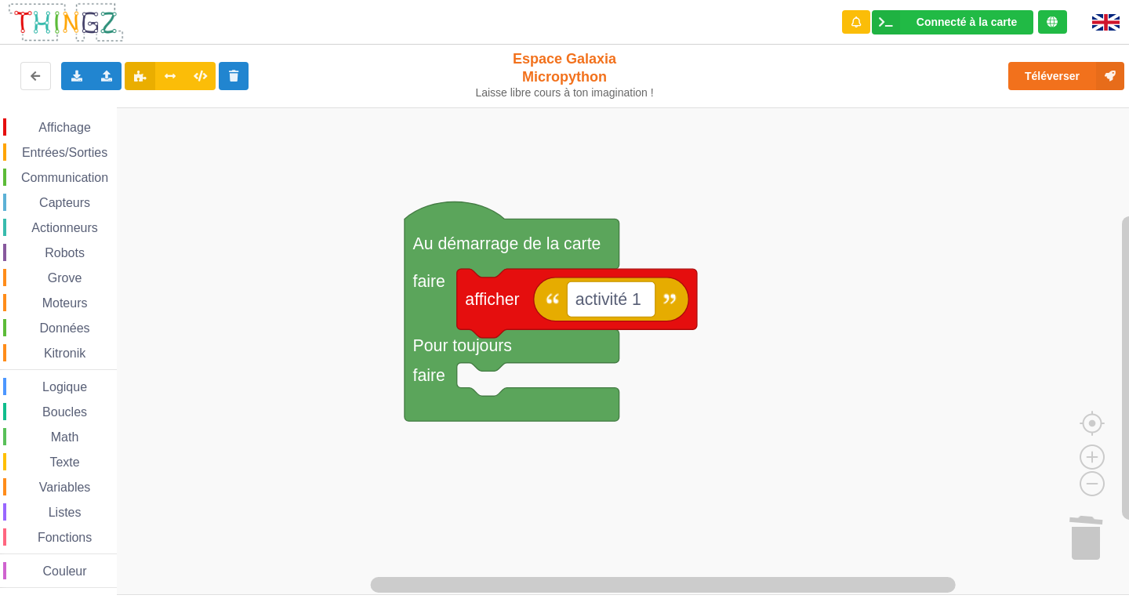
click at [71, 121] on span "Affichage" at bounding box center [64, 127] width 56 height 13
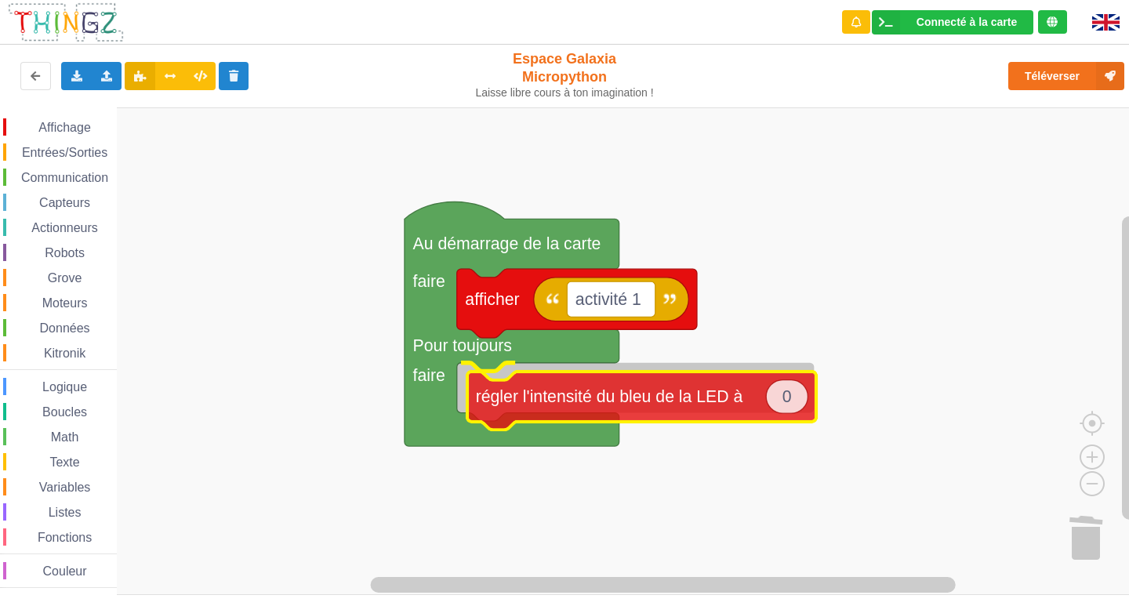
click at [618, 408] on div "Affichage Entrées/Sorties Communication Capteurs Actionneurs Robots Grove Moteu…" at bounding box center [570, 350] width 1140 height 487
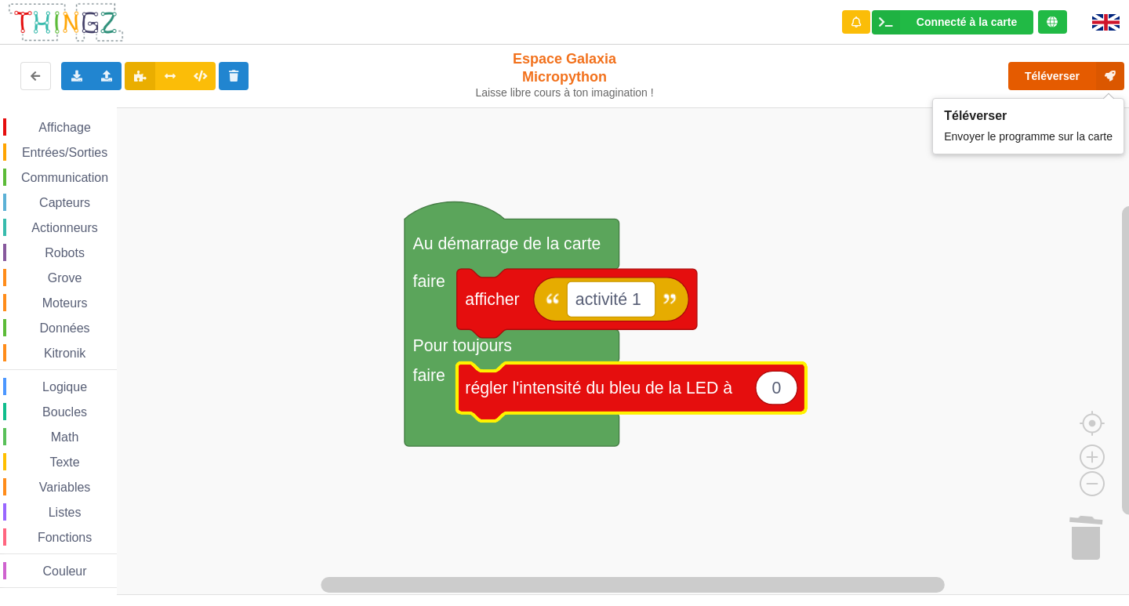
click at [1046, 67] on button "Téléverser" at bounding box center [1066, 76] width 116 height 28
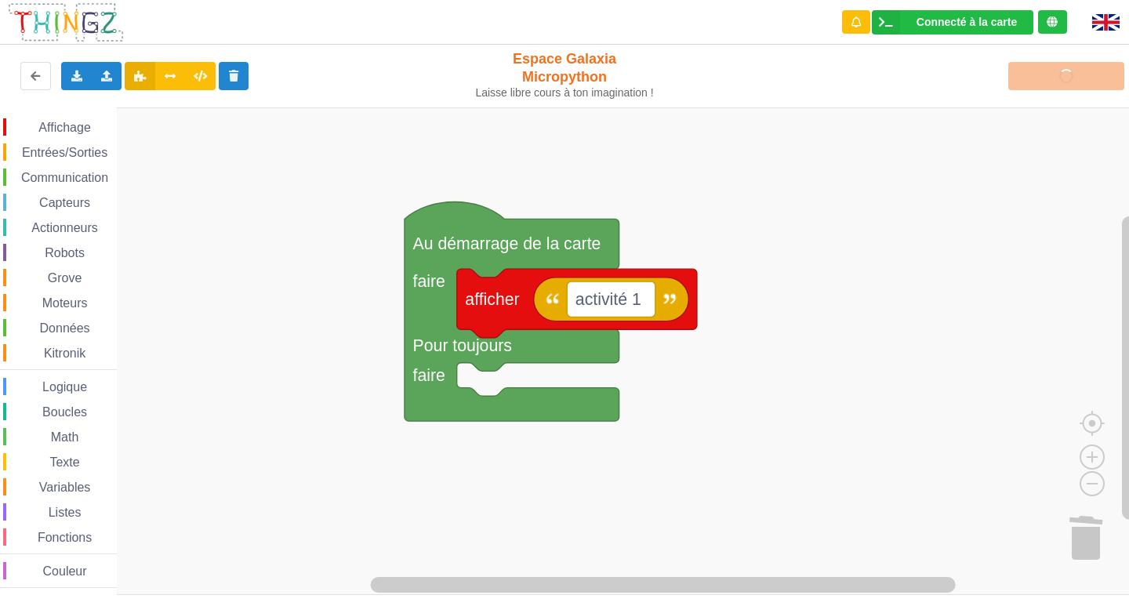
click at [85, 129] on span "Affichage" at bounding box center [64, 127] width 56 height 13
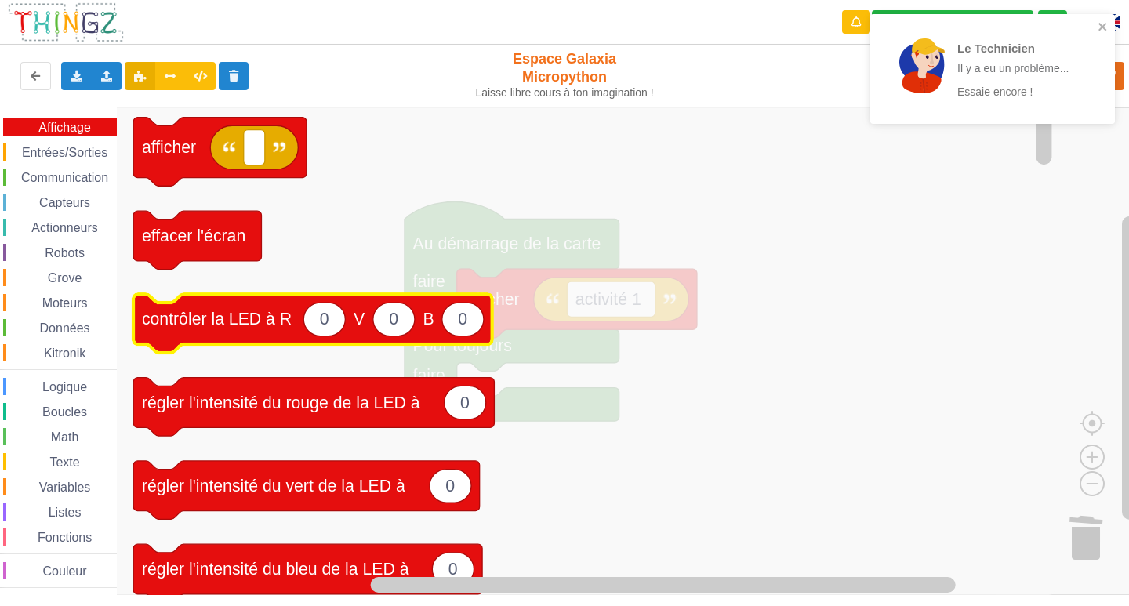
click at [270, 316] on text "contrôler la LED à R" at bounding box center [217, 319] width 150 height 19
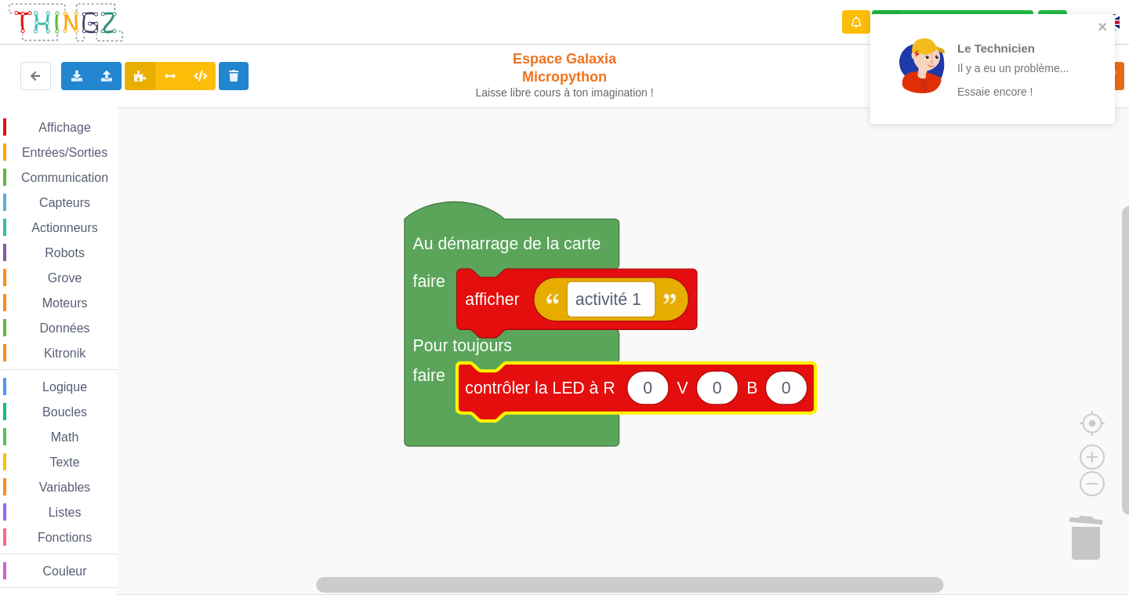
click at [788, 393] on text "0" at bounding box center [785, 388] width 9 height 19
type input "1"
click at [1099, 17] on div "Le Technicien Il y a eu un problème... Essaie encore !" at bounding box center [992, 69] width 245 height 110
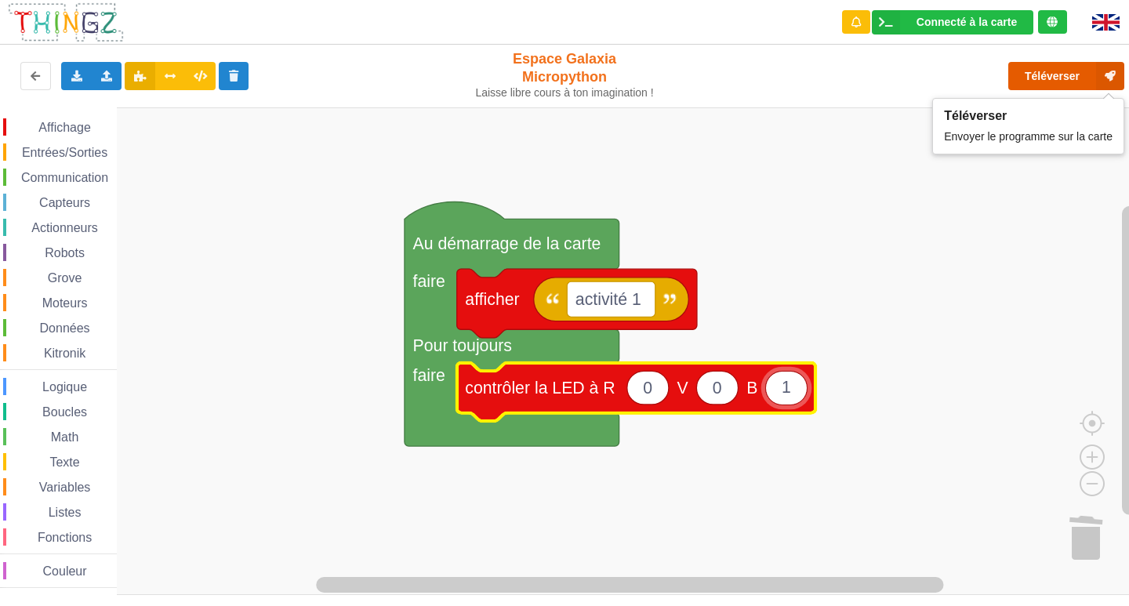
click at [1076, 71] on button "Téléverser" at bounding box center [1066, 76] width 116 height 28
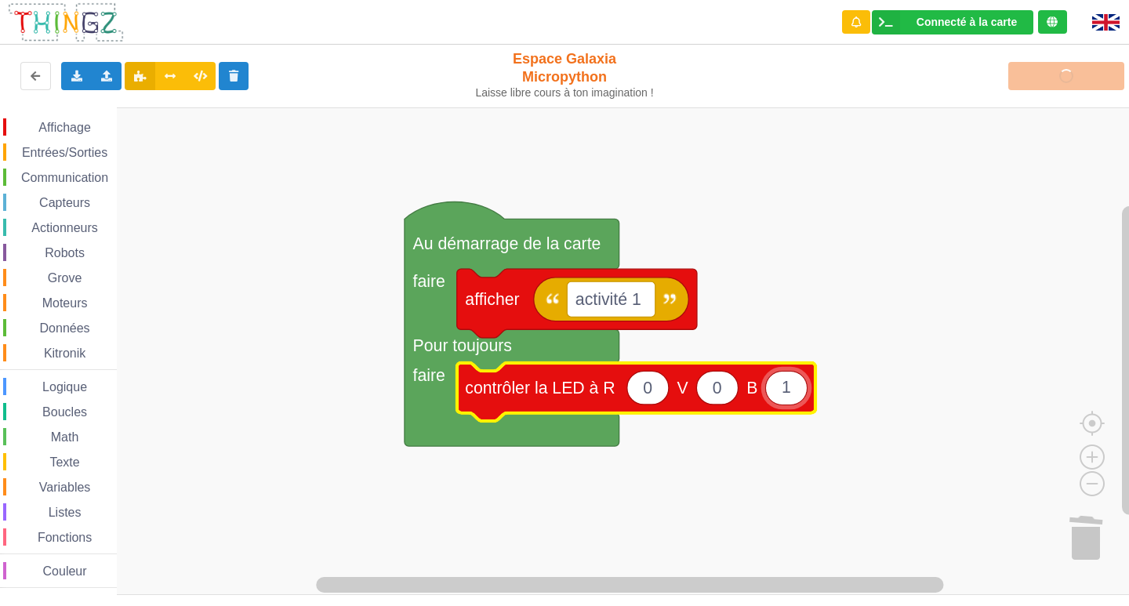
drag, startPoint x: 797, startPoint y: 390, endPoint x: 765, endPoint y: 400, distance: 34.0
click at [765, 400] on body "Connecté à la carte Réglages Ouvrir le moniteur automatiquement Connexion autom…" at bounding box center [564, 303] width 1129 height 606
click at [1017, 69] on div "Téléverser" at bounding box center [904, 76] width 464 height 50
drag, startPoint x: 1026, startPoint y: 75, endPoint x: 1040, endPoint y: 80, distance: 14.9
click at [1035, 81] on div "Téléverser" at bounding box center [904, 76] width 464 height 50
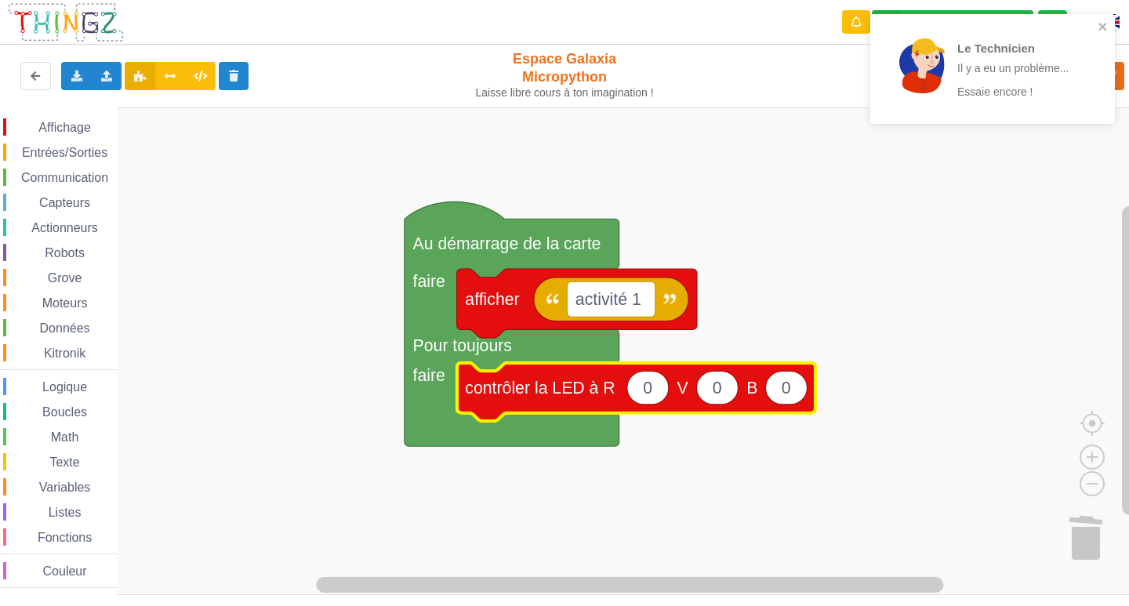
click at [643, 393] on text "0" at bounding box center [647, 388] width 9 height 19
type input "10"
click at [861, 343] on div "Affichage Entrées/Sorties Communication Capteurs Actionneurs Robots Grove Moteu…" at bounding box center [570, 350] width 1140 height 487
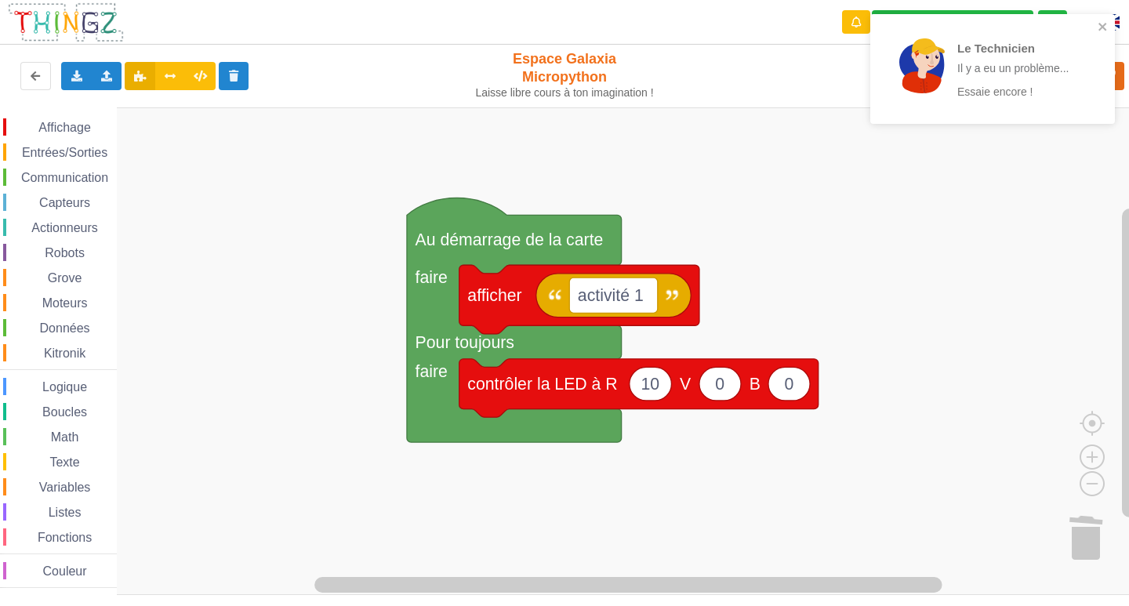
click at [1105, 19] on div "Le Technicien Il y a eu un problème... Essaie encore !" at bounding box center [992, 69] width 245 height 110
click at [1100, 30] on icon "close" at bounding box center [1102, 26] width 11 height 13
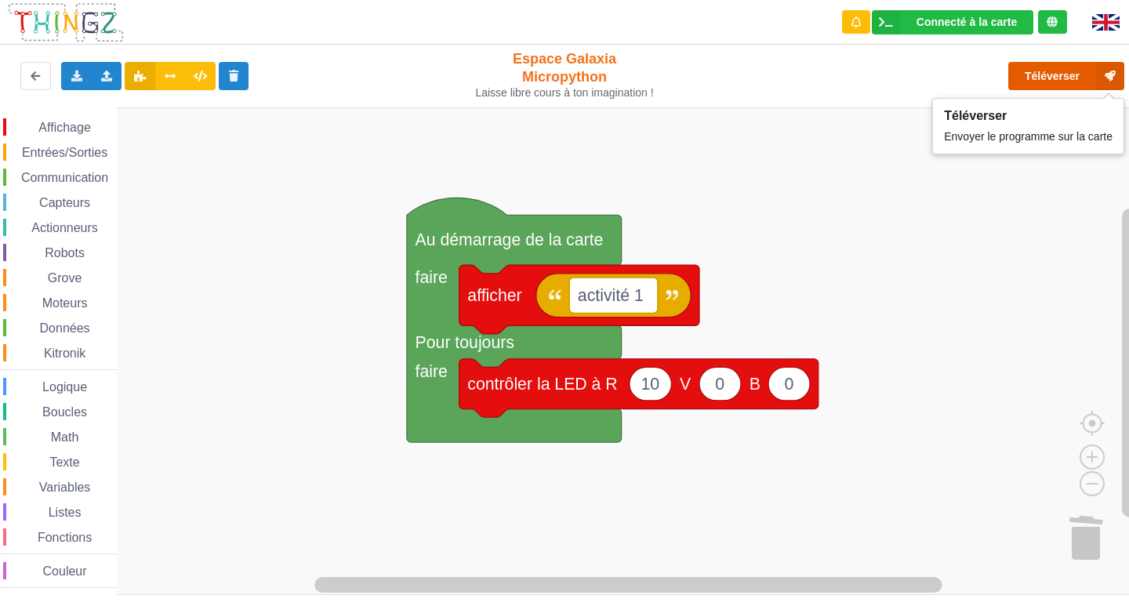
click at [1074, 77] on button "Téléverser" at bounding box center [1066, 76] width 116 height 28
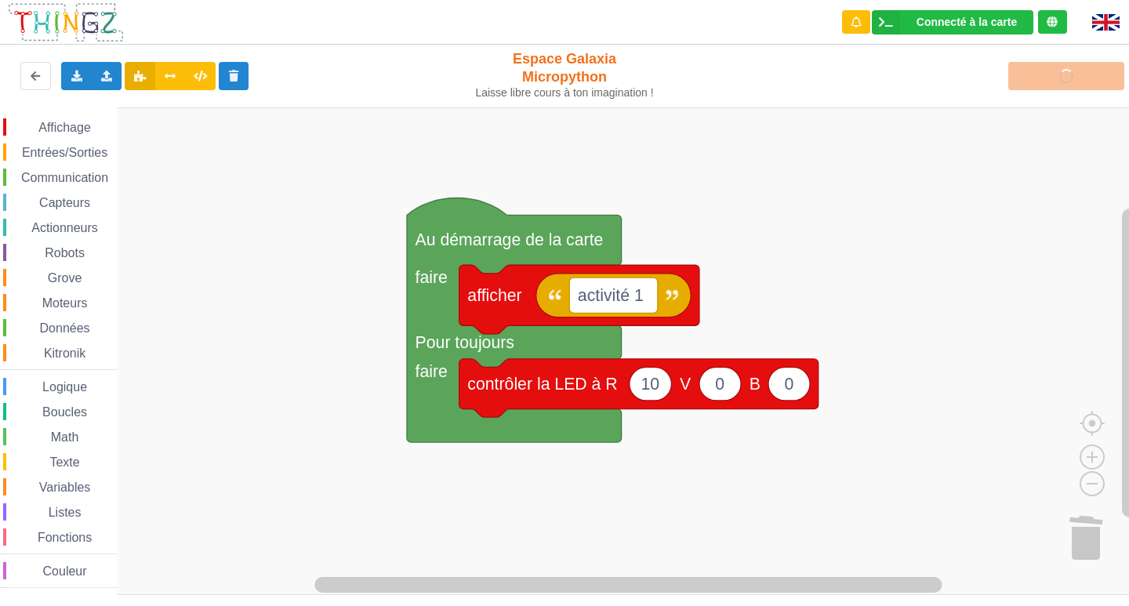
click at [652, 390] on text "10" at bounding box center [649, 384] width 19 height 19
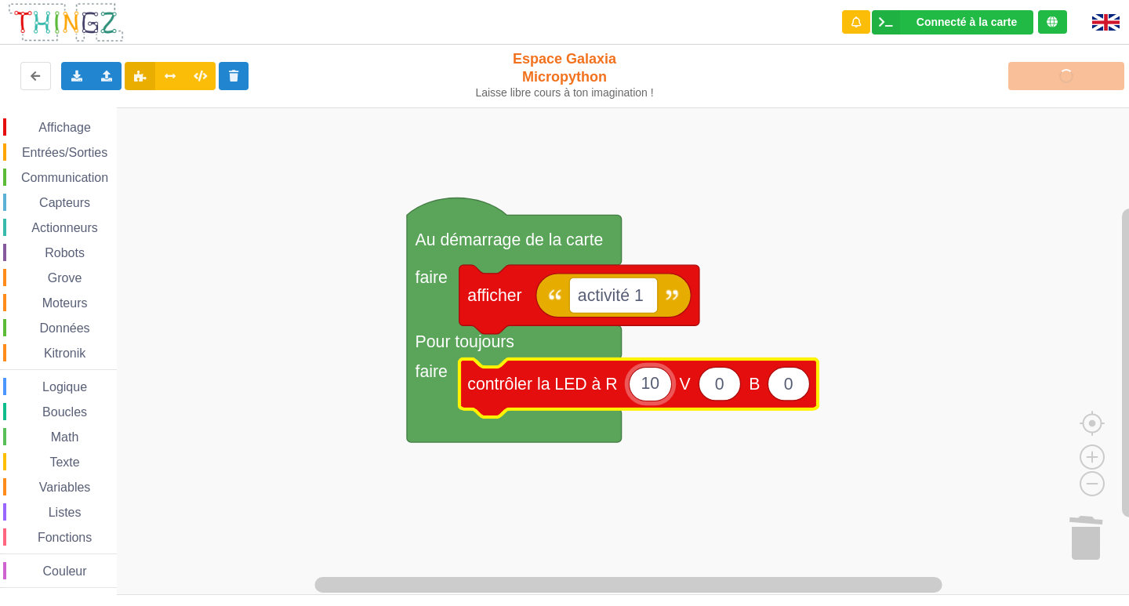
type input "100"
click at [736, 393] on icon "Espace de travail de Blocky" at bounding box center [730, 384] width 42 height 34
type input "100"
click at [817, 382] on icon "Espace de travail de Blocky" at bounding box center [809, 384] width 42 height 34
type input "100"
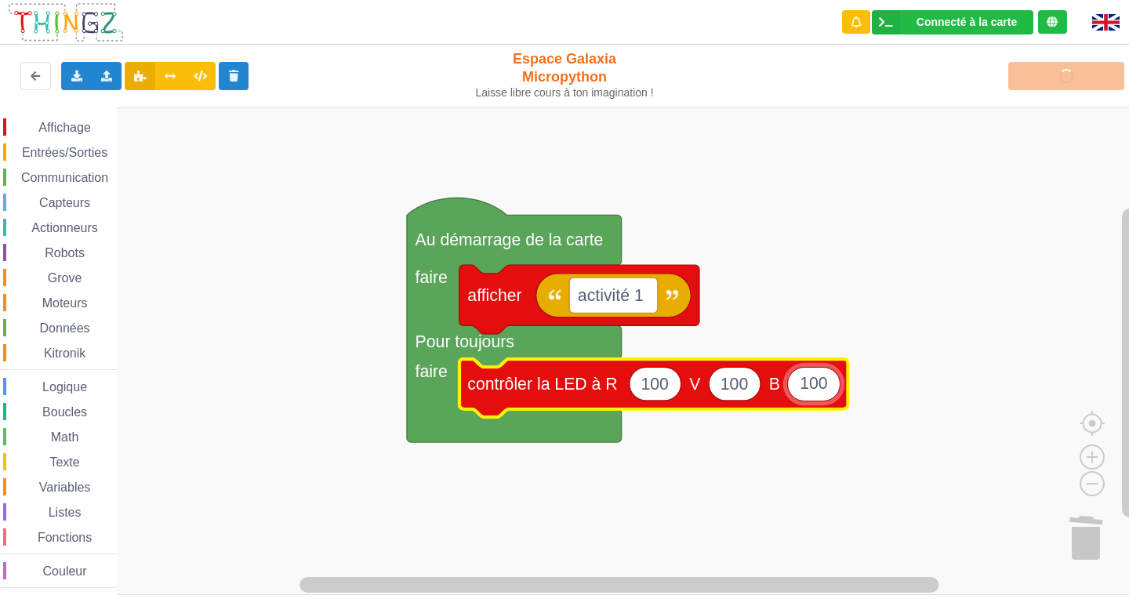
click at [1035, 176] on rect "Espace de travail de Blocky" at bounding box center [570, 350] width 1140 height 487
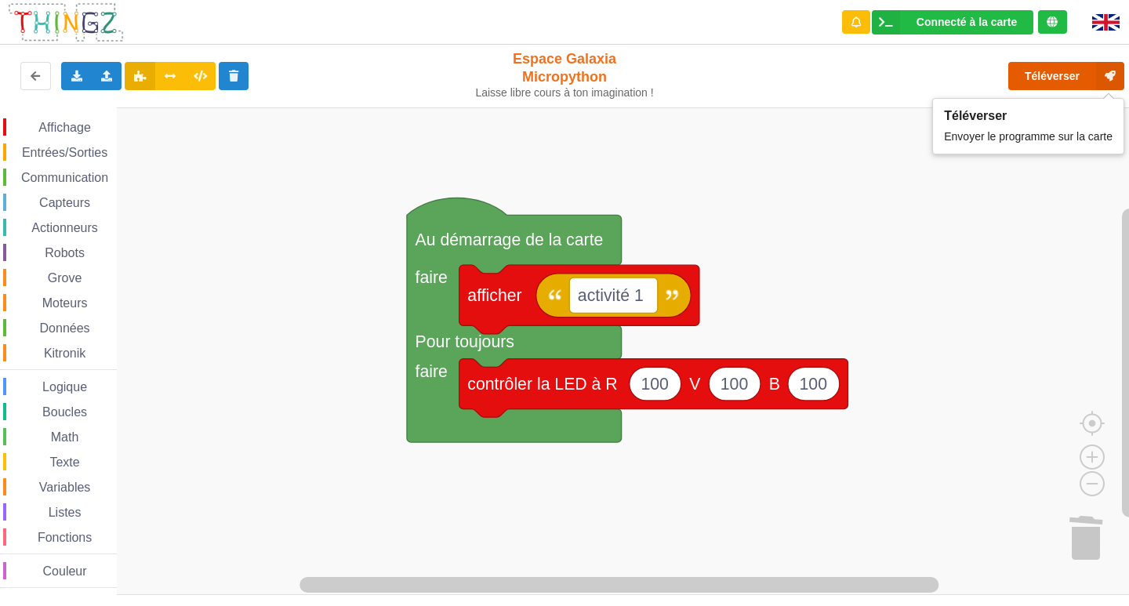
click at [1040, 62] on button "Téléverser" at bounding box center [1066, 76] width 116 height 28
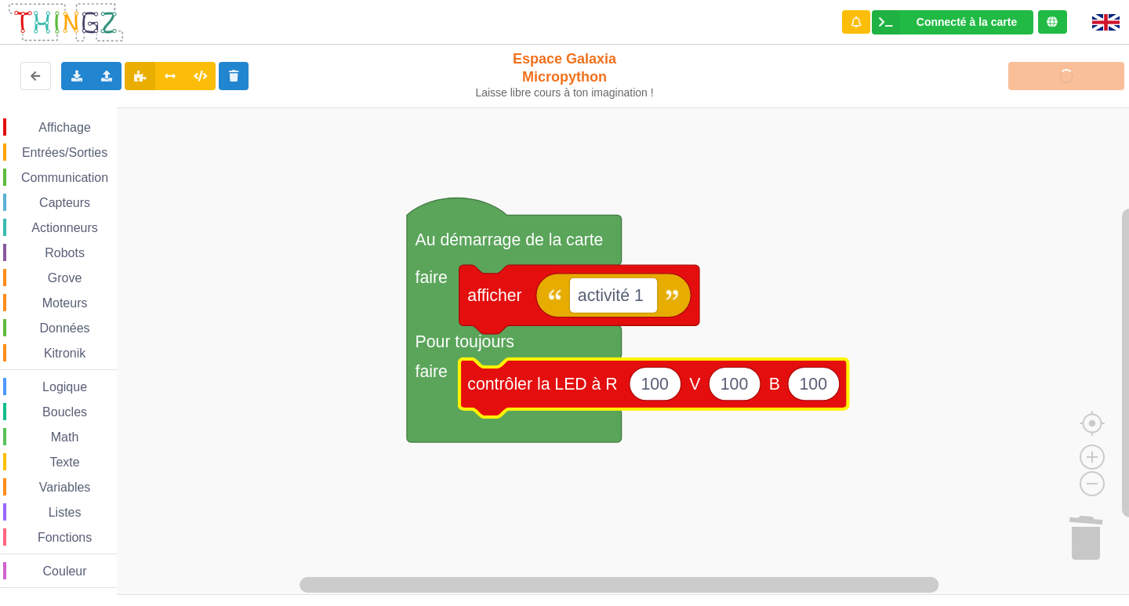
click at [746, 389] on icon "Espace de travail de Blocky" at bounding box center [735, 384] width 52 height 34
click at [657, 383] on text "100" at bounding box center [653, 384] width 27 height 19
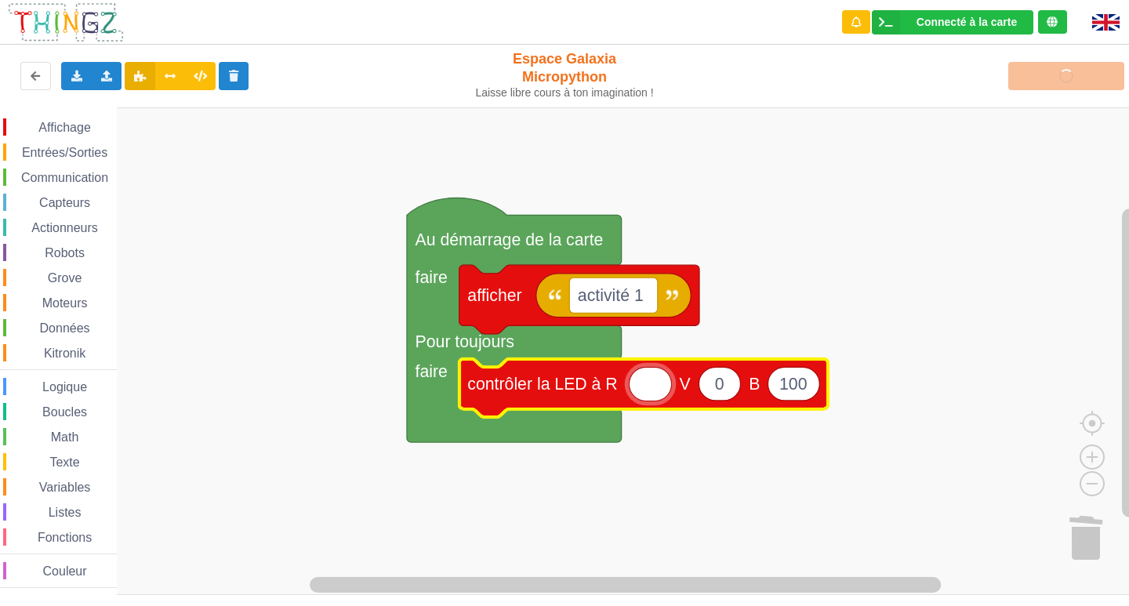
click at [789, 390] on text "100" at bounding box center [792, 384] width 27 height 19
type input "1"
click at [643, 361] on icon "Espace de travail de Blocky" at bounding box center [638, 388] width 358 height 58
click at [655, 393] on icon "Espace de travail de Blocky" at bounding box center [650, 384] width 42 height 34
type input "1"
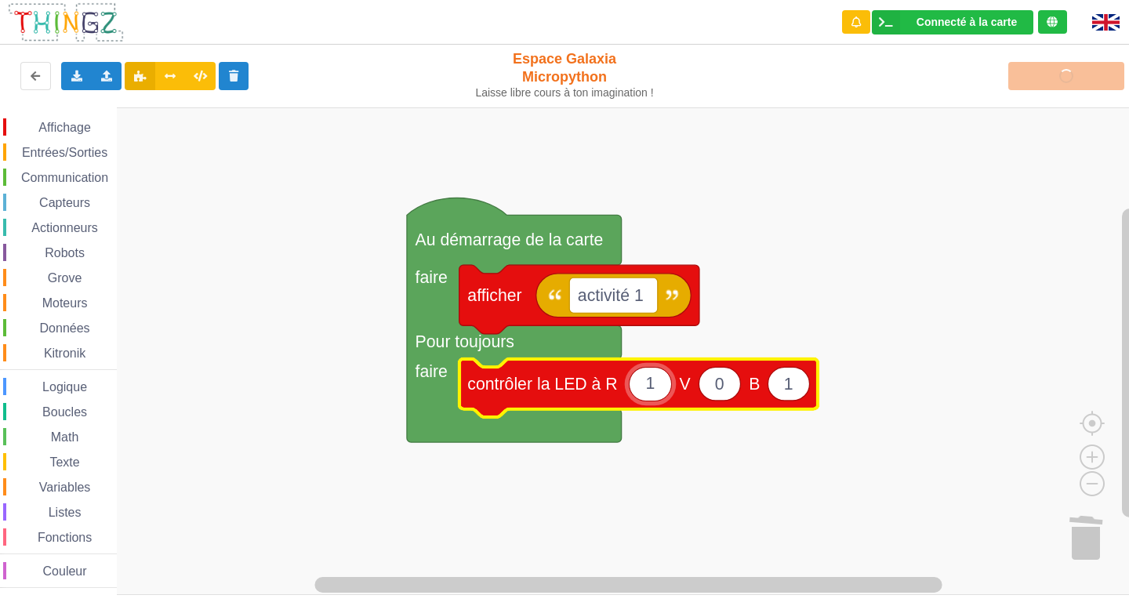
click at [1075, 92] on div "Téléverser" at bounding box center [904, 76] width 464 height 50
click at [1073, 76] on div "Téléverser" at bounding box center [904, 76] width 464 height 50
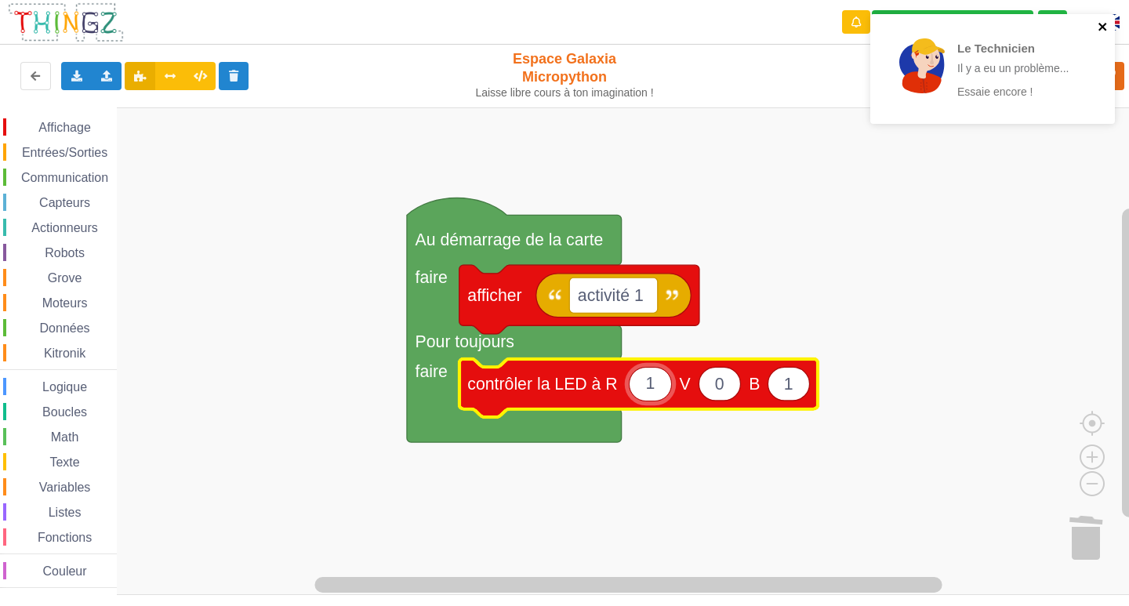
click at [1098, 28] on icon "close" at bounding box center [1102, 26] width 11 height 13
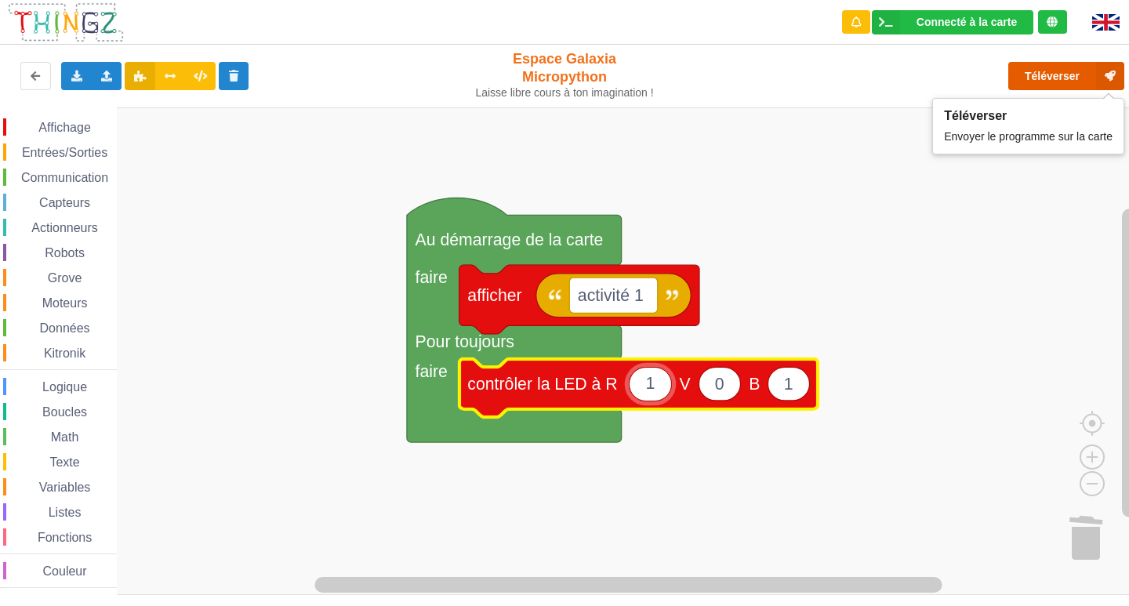
click at [1044, 75] on button "Téléverser" at bounding box center [1066, 76] width 116 height 28
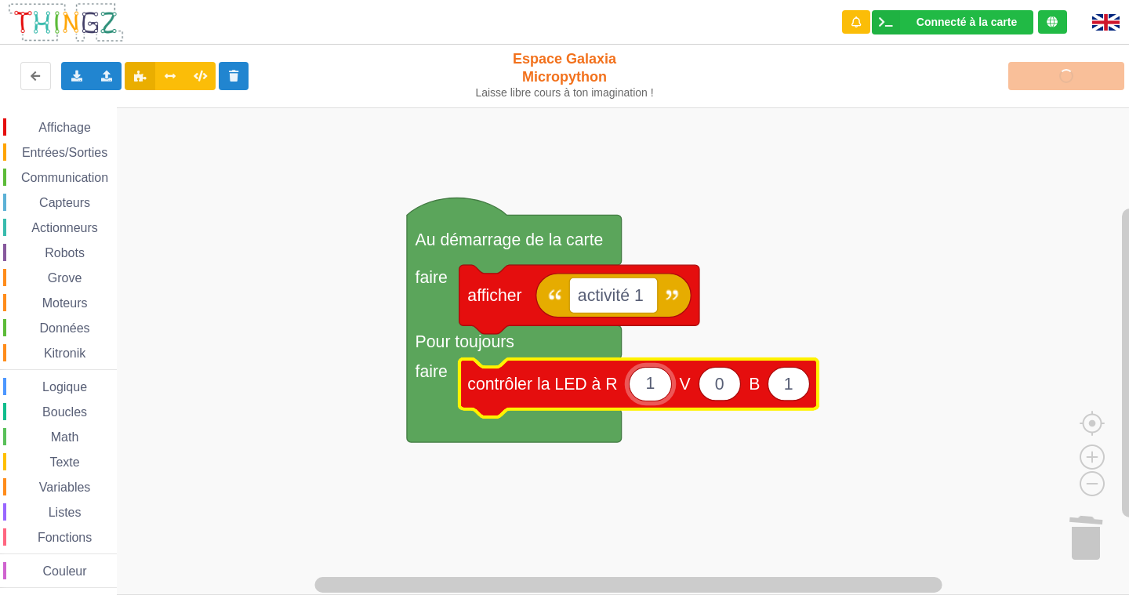
click at [792, 387] on icon "Espace de travail de Blocky" at bounding box center [788, 384] width 42 height 34
type input "1"
click at [669, 392] on icon "Espace de travail de Blocky" at bounding box center [650, 384] width 42 height 34
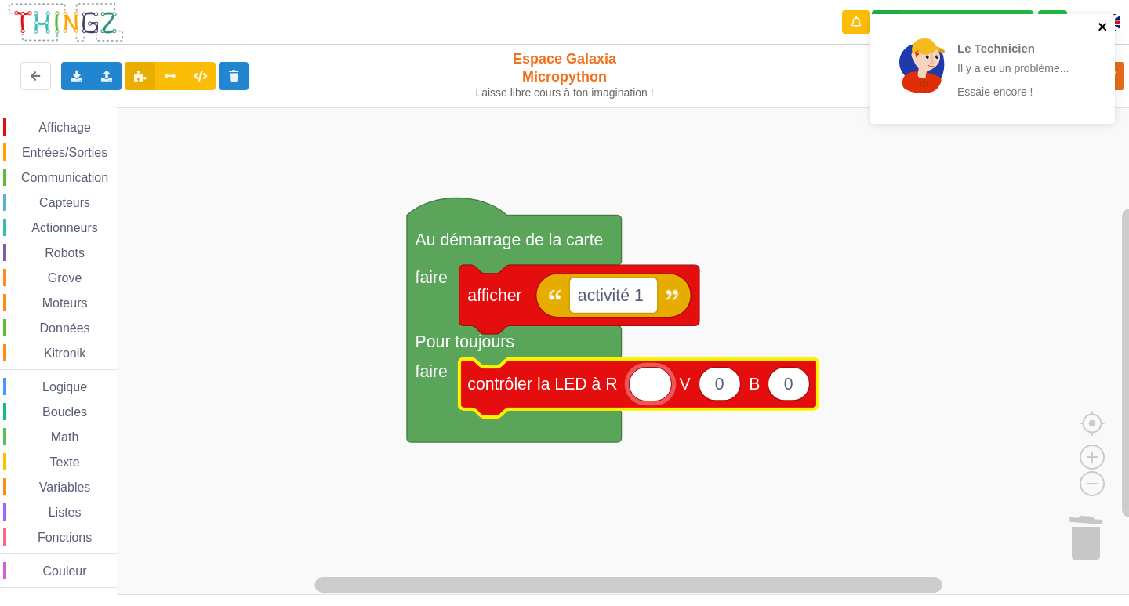
click at [1104, 27] on icon "close" at bounding box center [1102, 26] width 11 height 13
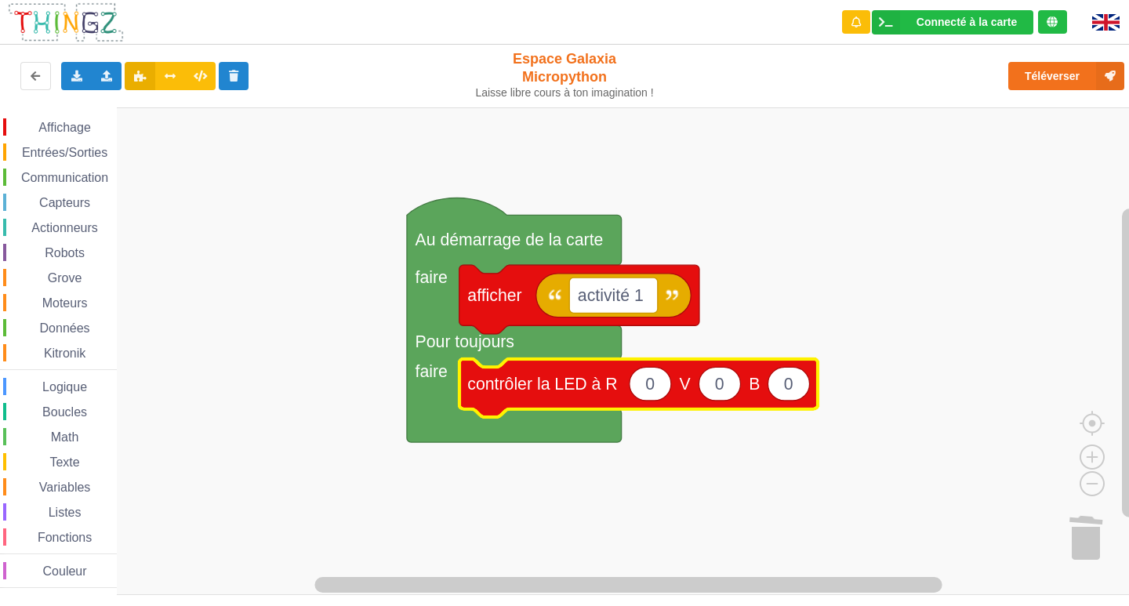
click at [799, 386] on icon "Espace de travail de Blocky" at bounding box center [788, 384] width 42 height 34
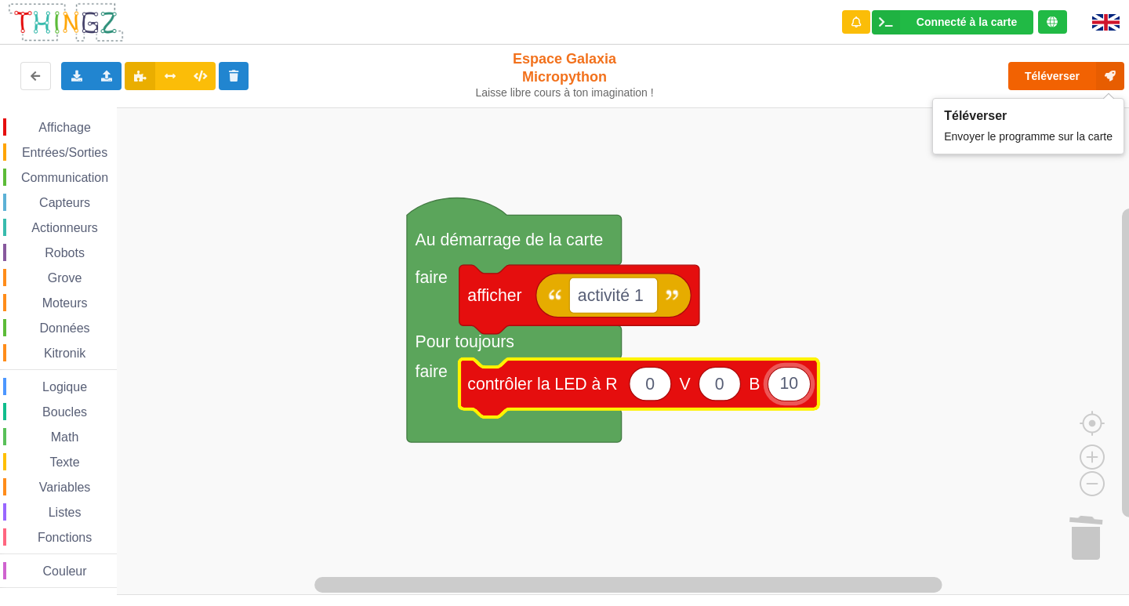
type input "10"
click at [1031, 74] on button "Téléverser" at bounding box center [1066, 76] width 116 height 28
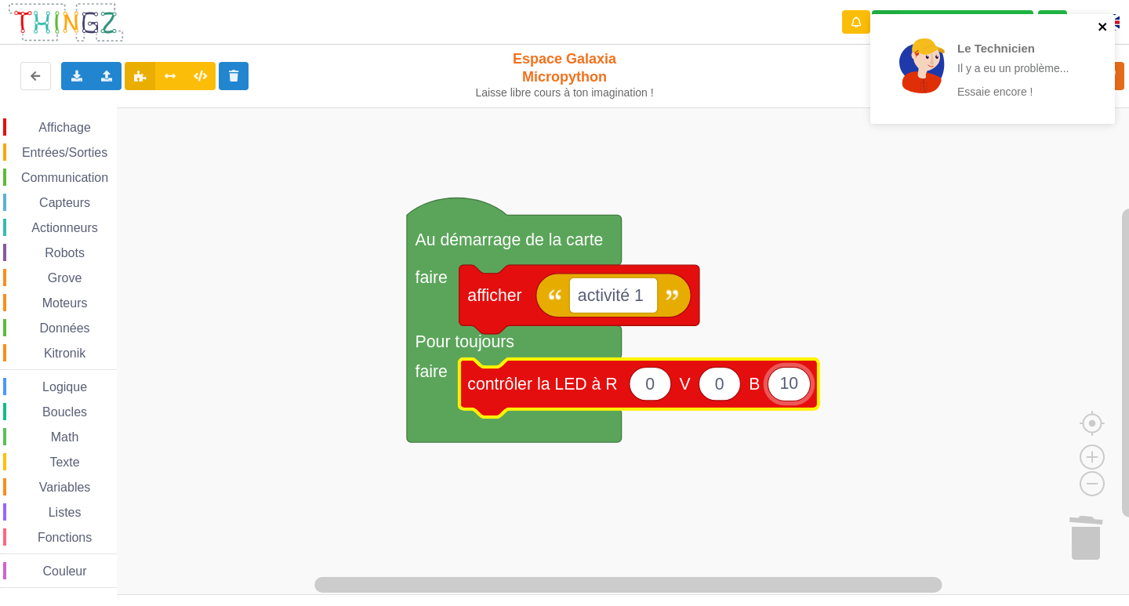
click at [1105, 32] on icon "close" at bounding box center [1102, 26] width 11 height 13
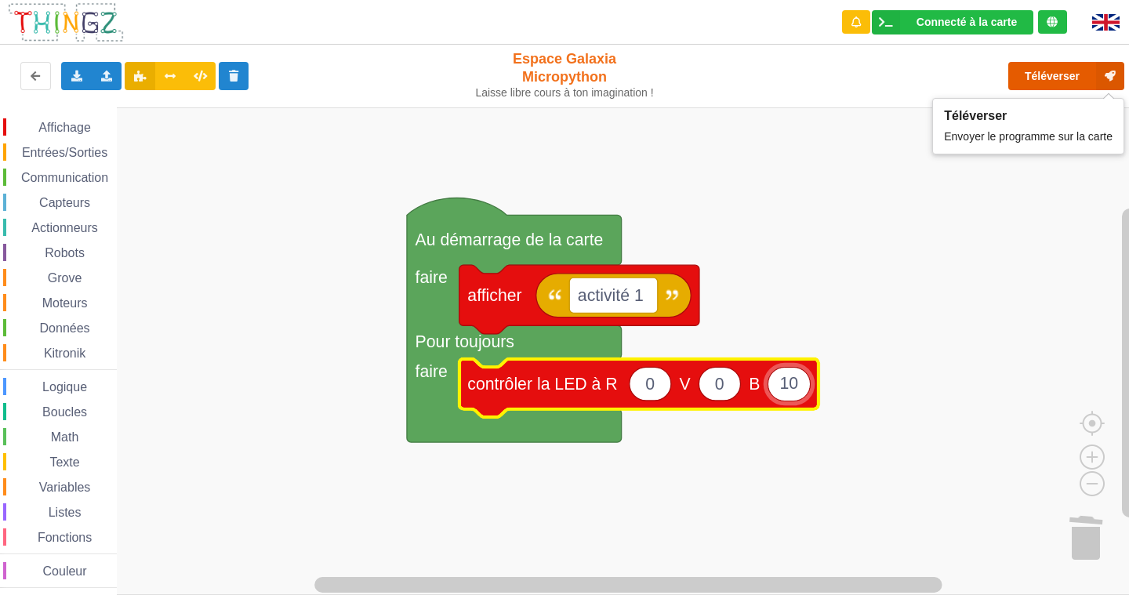
click at [1038, 69] on button "Téléverser" at bounding box center [1066, 76] width 116 height 28
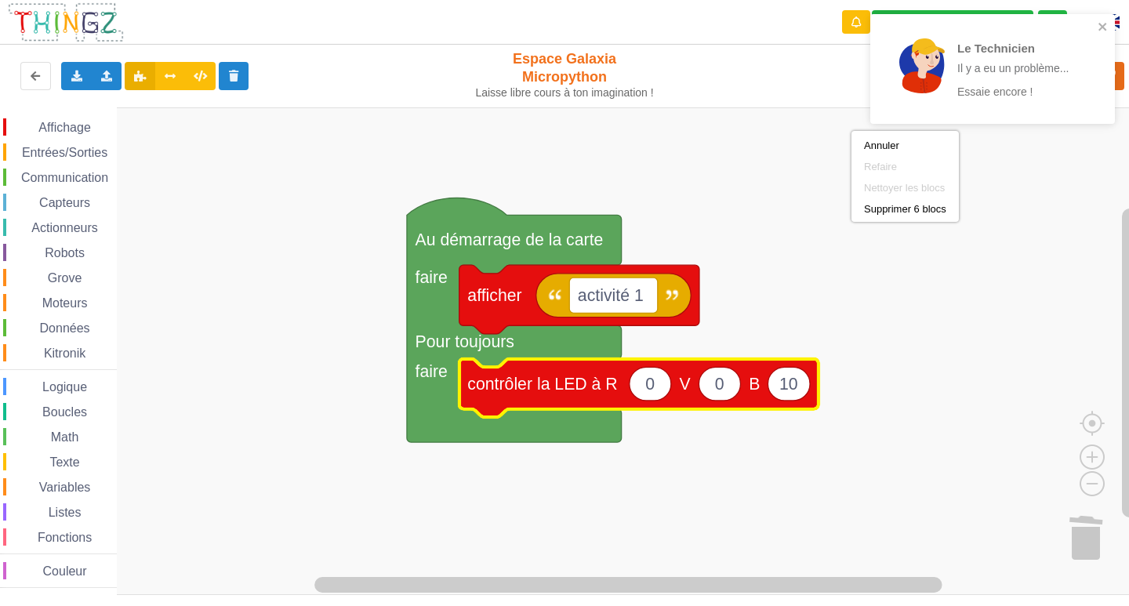
click at [984, 298] on rect "Espace de travail de Blocky" at bounding box center [570, 350] width 1140 height 487
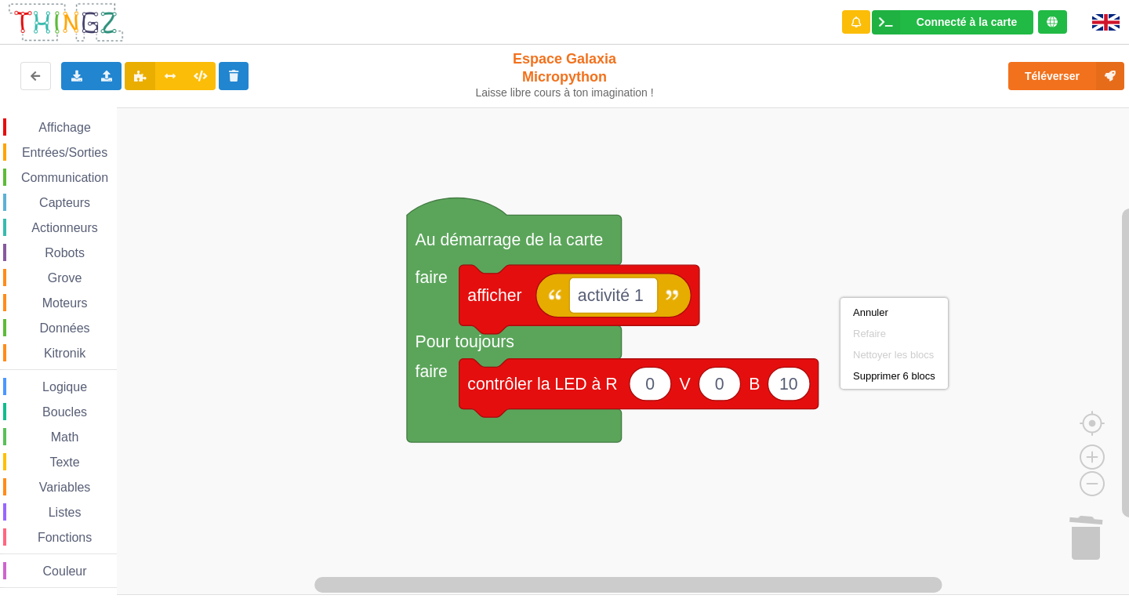
click at [909, 488] on rect "Espace de travail de Blocky" at bounding box center [570, 350] width 1140 height 487
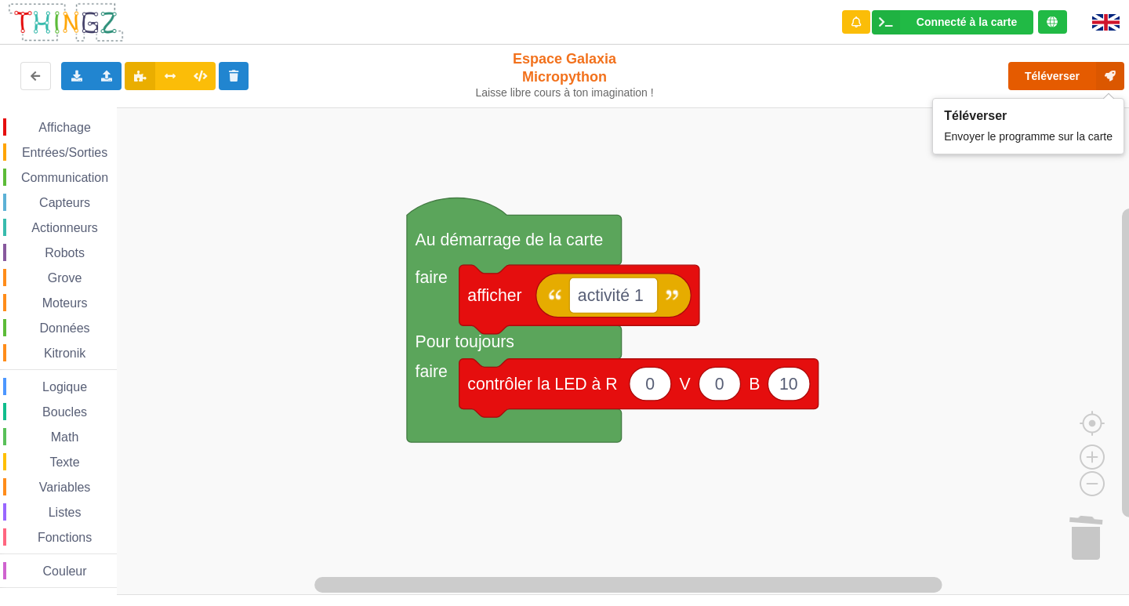
click at [1070, 71] on button "Téléverser" at bounding box center [1066, 76] width 116 height 28
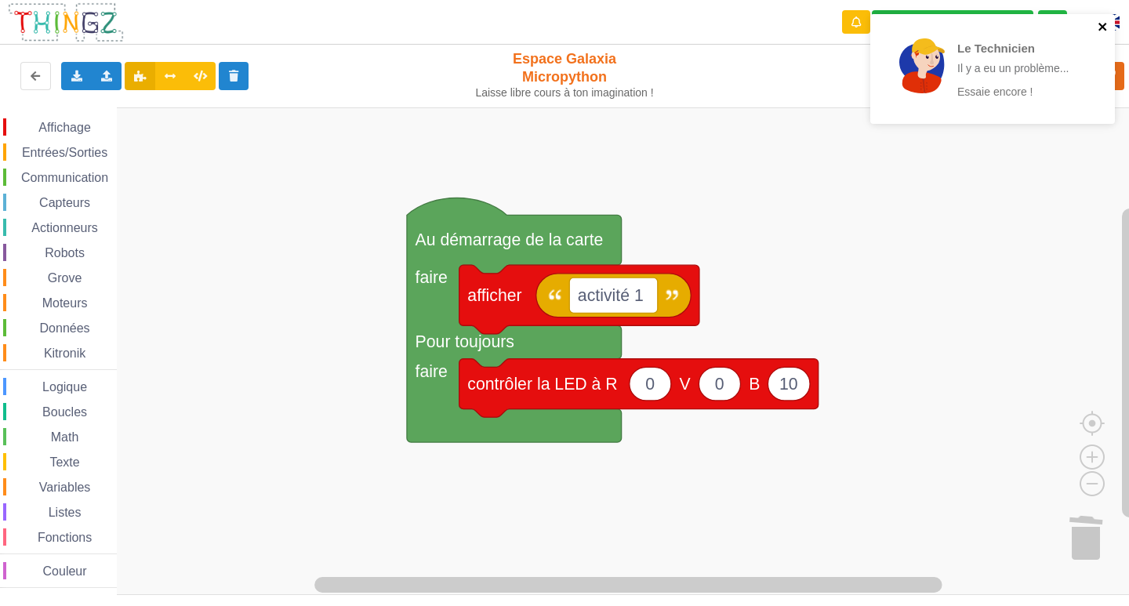
click at [1097, 24] on icon "close" at bounding box center [1102, 26] width 11 height 13
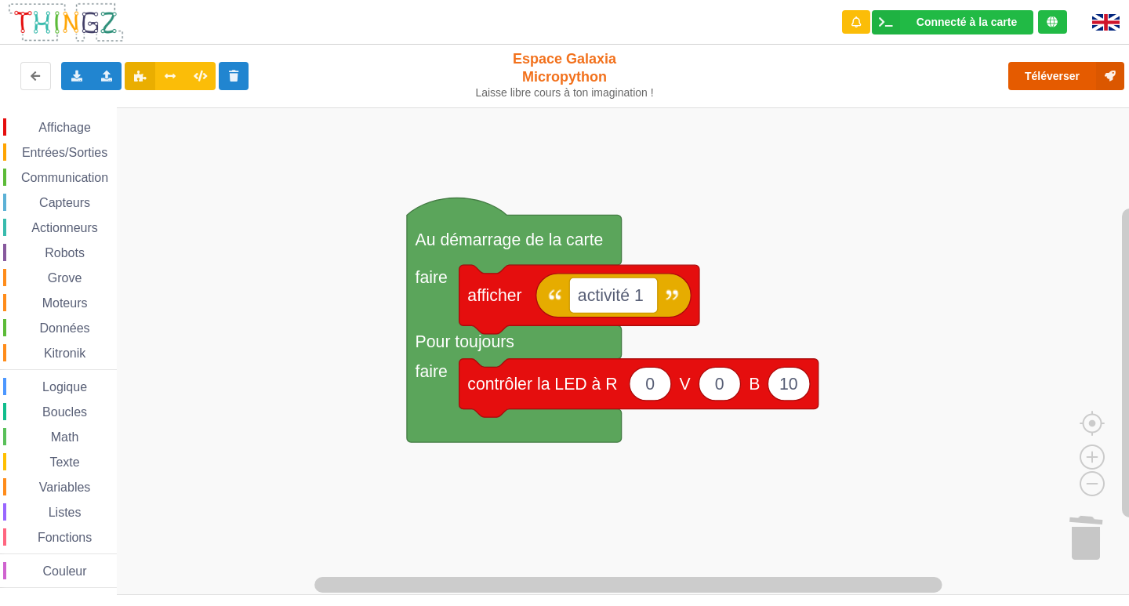
click at [1055, 71] on button "Téléverser" at bounding box center [1066, 76] width 116 height 28
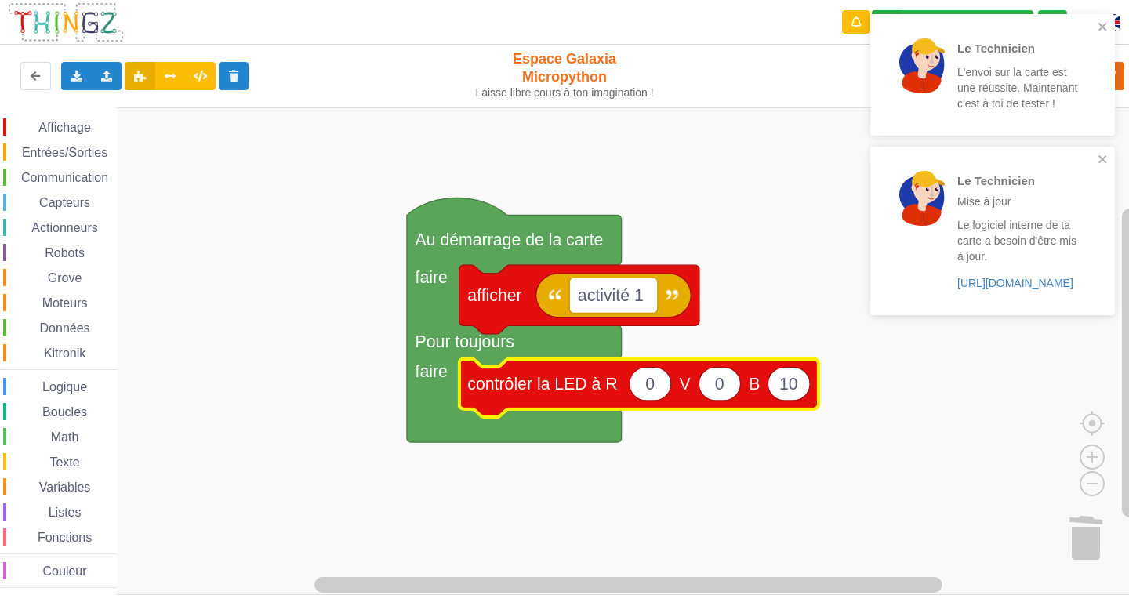
click at [795, 389] on text "10" at bounding box center [788, 384] width 19 height 19
type input "1000"
click at [1100, 27] on icon "close" at bounding box center [1102, 26] width 11 height 13
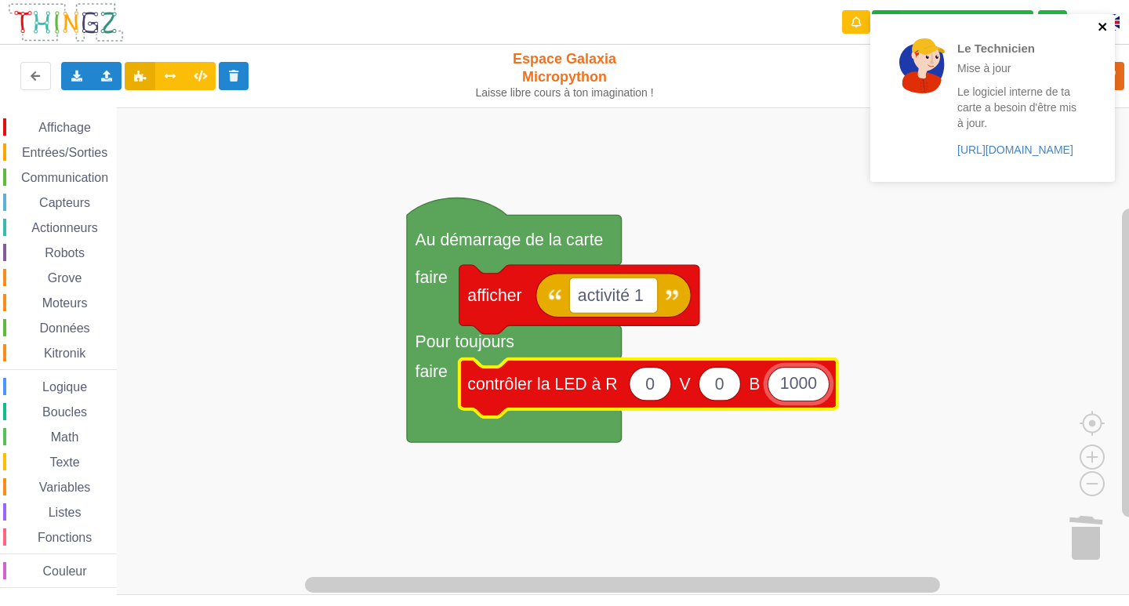
click at [1100, 23] on icon "close" at bounding box center [1102, 26] width 11 height 13
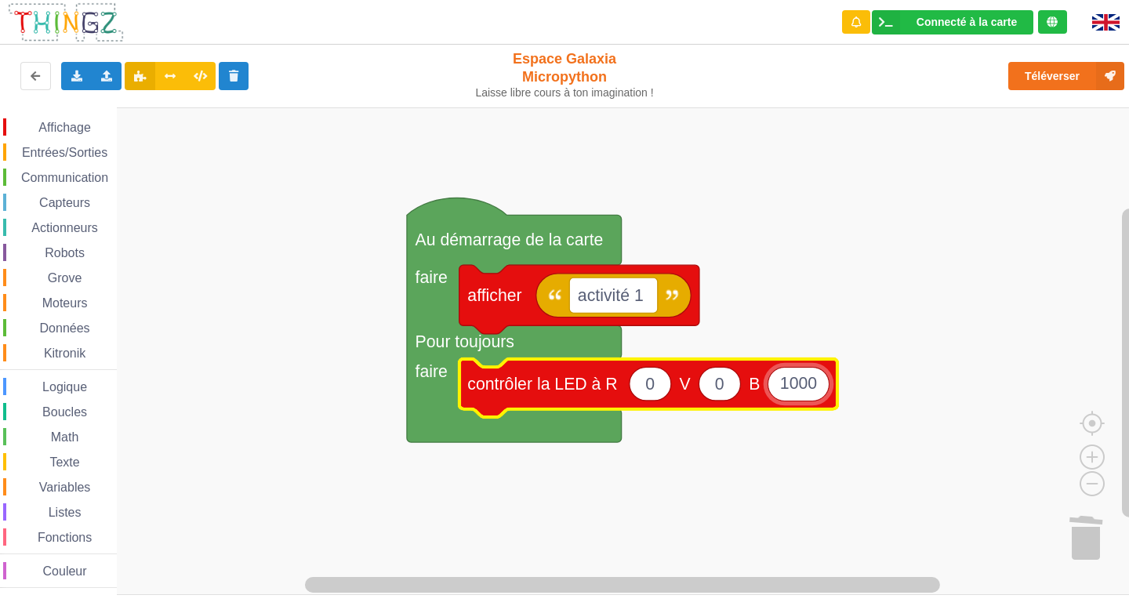
click at [1053, 85] on div "Le Technicien Mise à jour Le logiciel interne de ta carte a besoin d'être mis à…" at bounding box center [564, 292] width 1151 height 606
click at [1051, 78] on button "Téléverser" at bounding box center [1066, 76] width 116 height 28
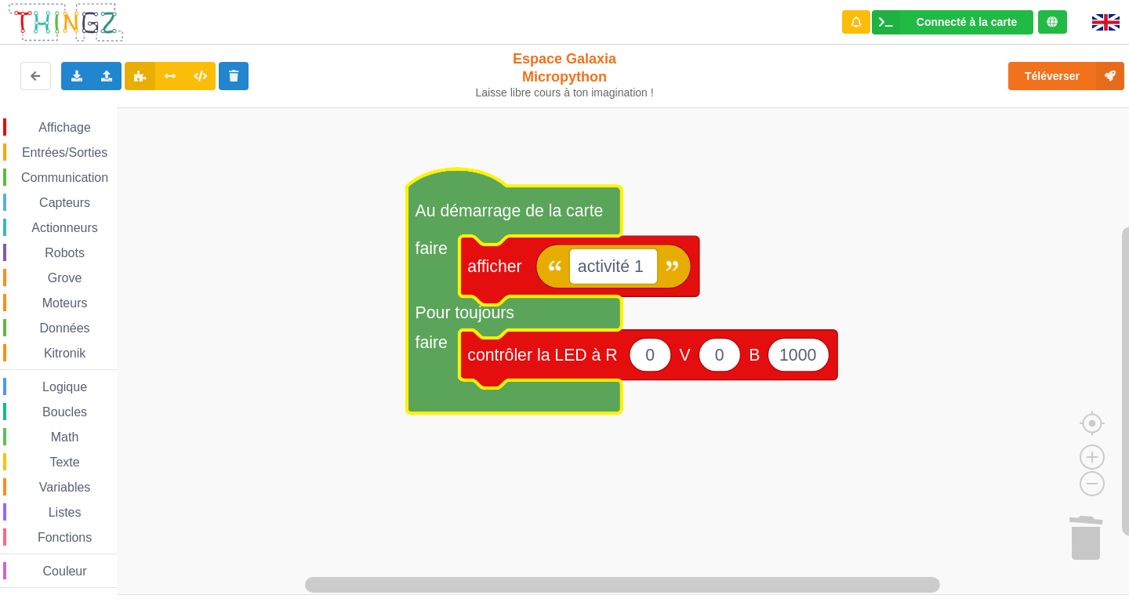
click at [43, 132] on span "Affichage" at bounding box center [64, 127] width 56 height 13
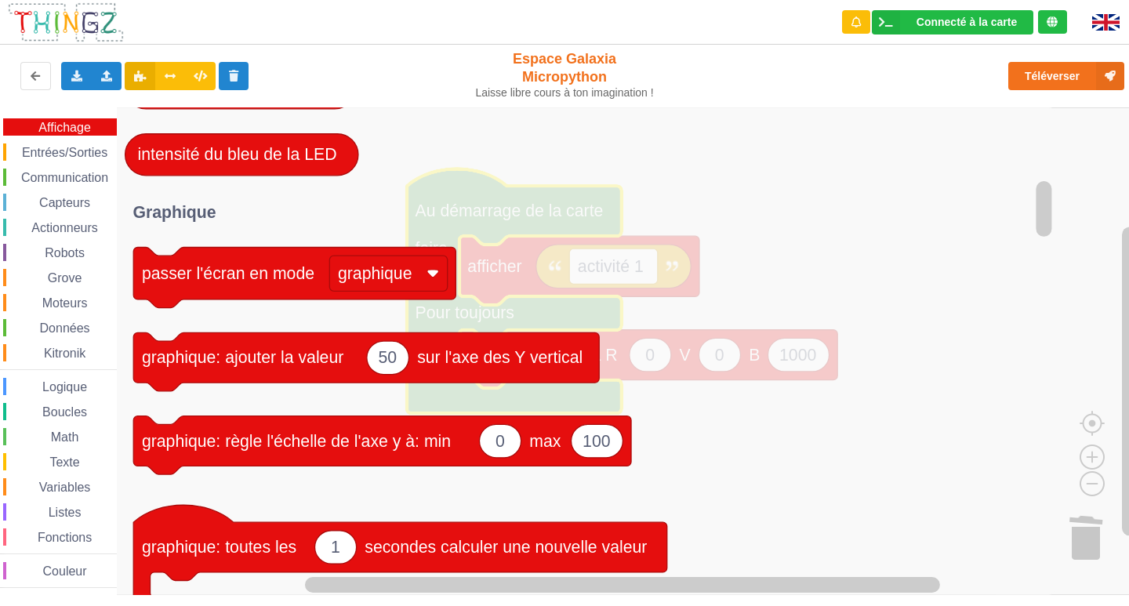
click at [44, 151] on span "Entrées/Sorties" at bounding box center [65, 152] width 90 height 13
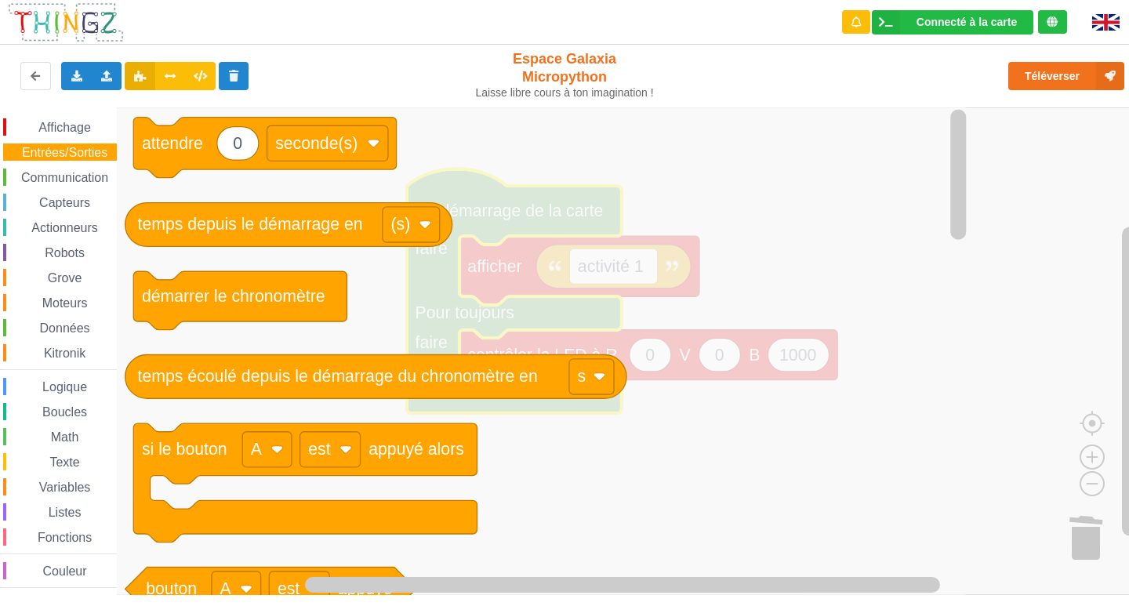
click at [63, 119] on div "Affichage" at bounding box center [60, 126] width 114 height 17
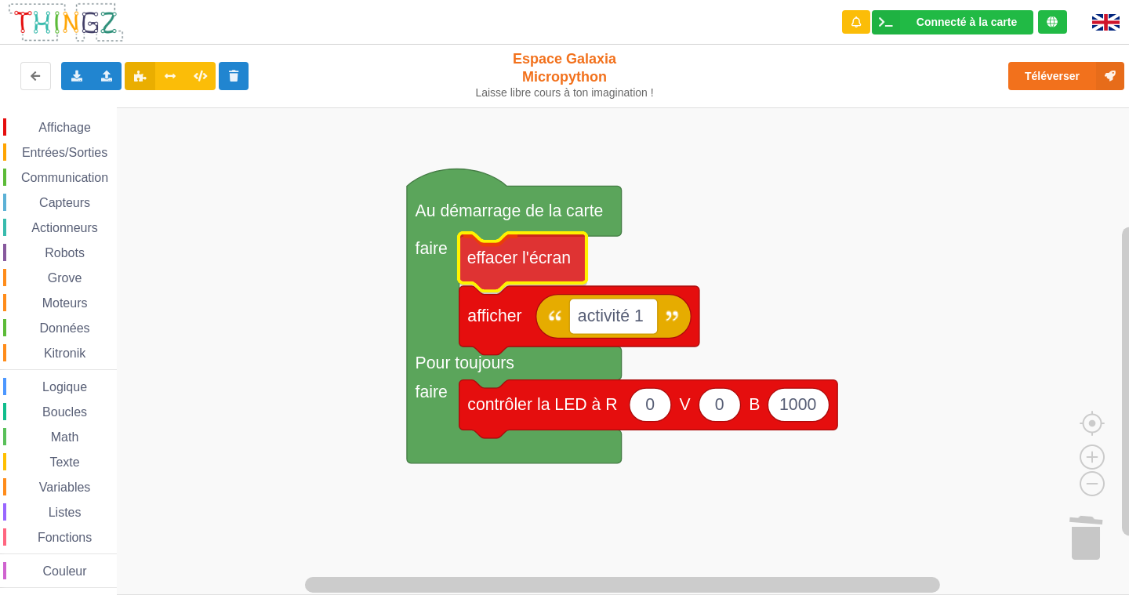
click at [563, 254] on div "Affichage Entrées/Sorties Communication Capteurs Actionneurs Robots Grove Moteu…" at bounding box center [570, 350] width 1140 height 487
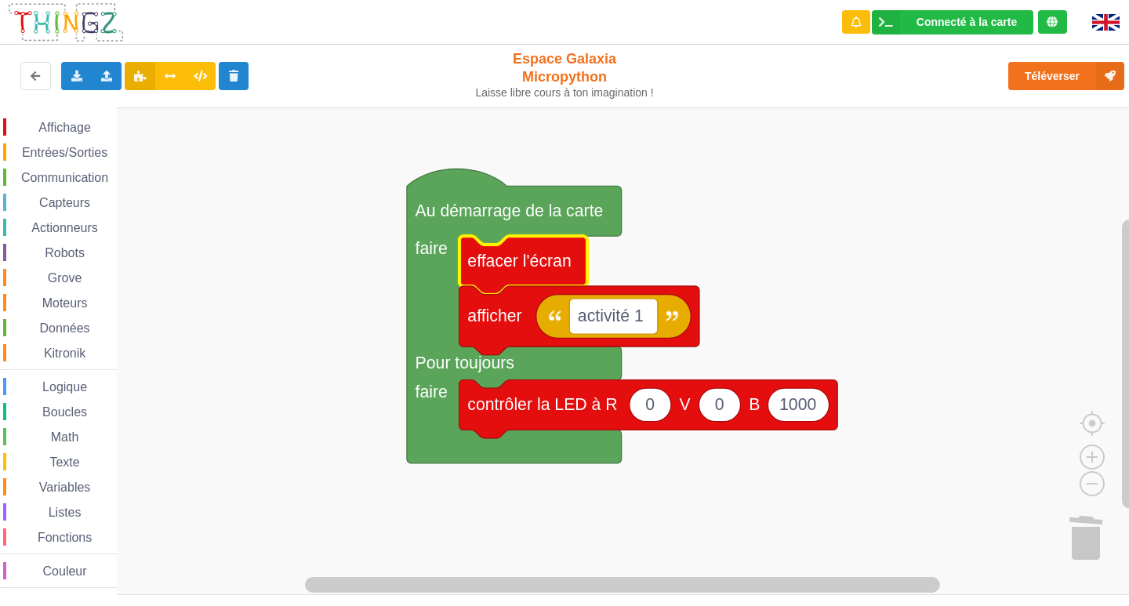
click at [83, 155] on span "Entrées/Sorties" at bounding box center [65, 152] width 90 height 13
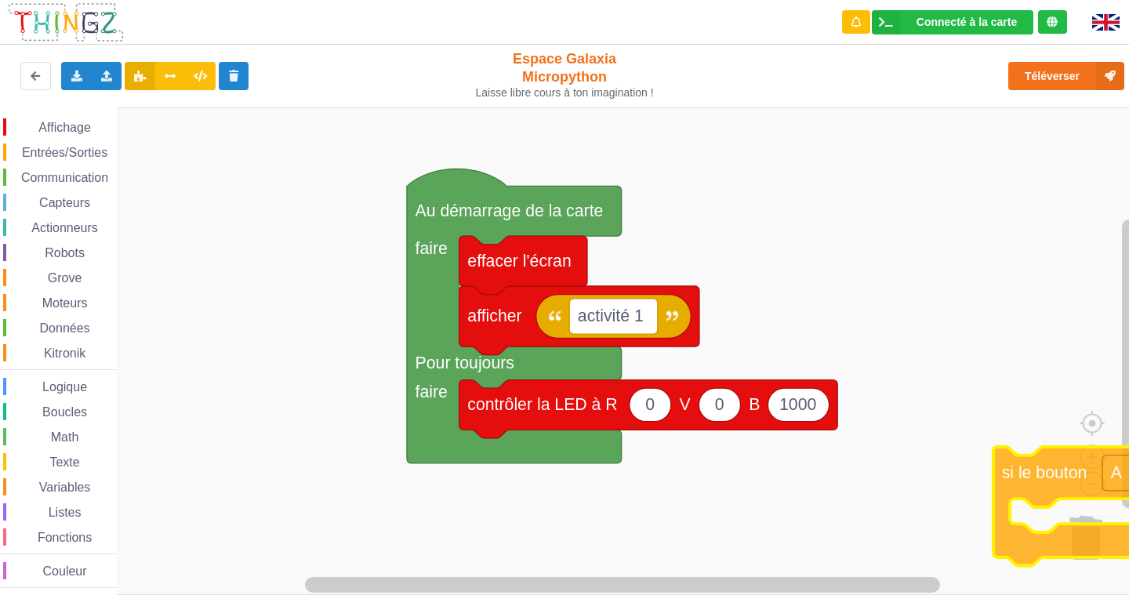
click at [1060, 484] on div "Affichage Entrées/Sorties Communication Capteurs Actionneurs Robots Grove Moteu…" at bounding box center [570, 350] width 1140 height 487
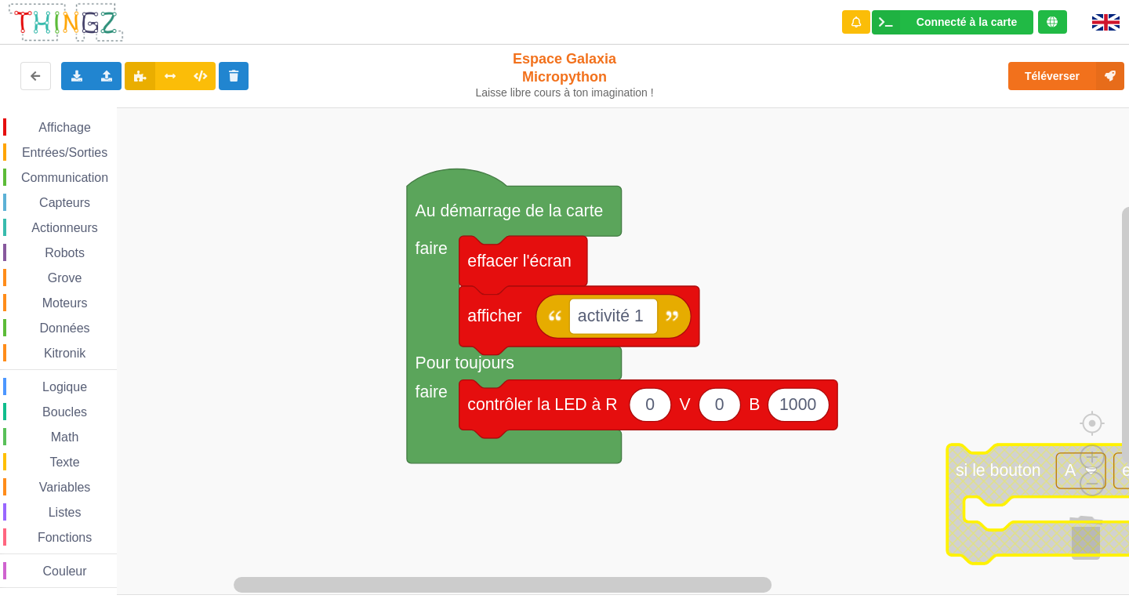
click at [1082, 542] on icon "Espace de travail de Blocky" at bounding box center [1118, 503] width 343 height 118
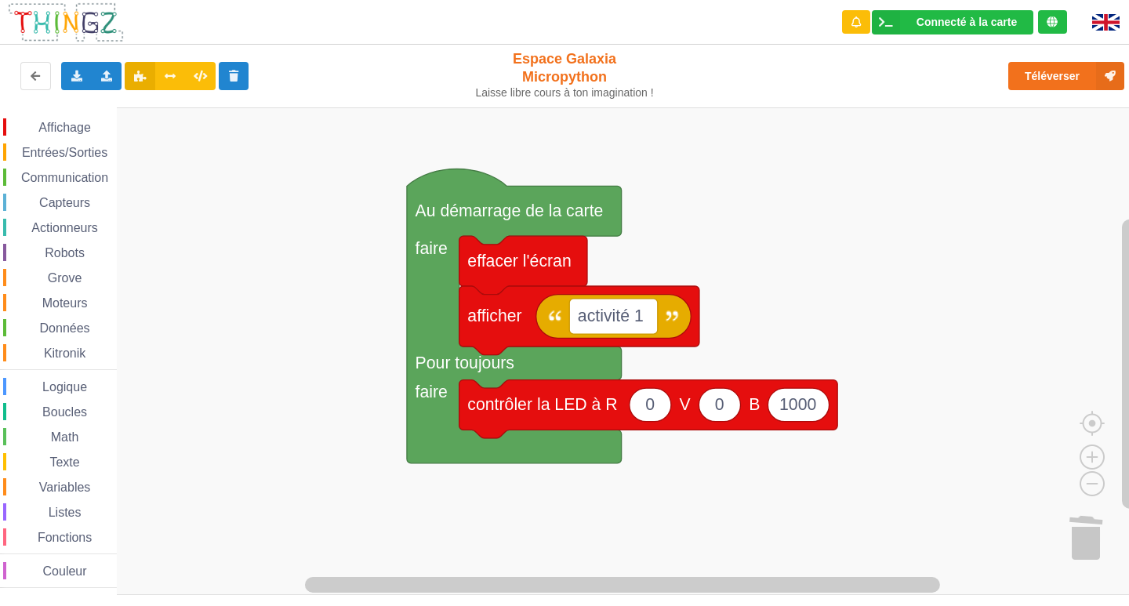
click at [75, 148] on span "Entrées/Sorties" at bounding box center [65, 152] width 90 height 13
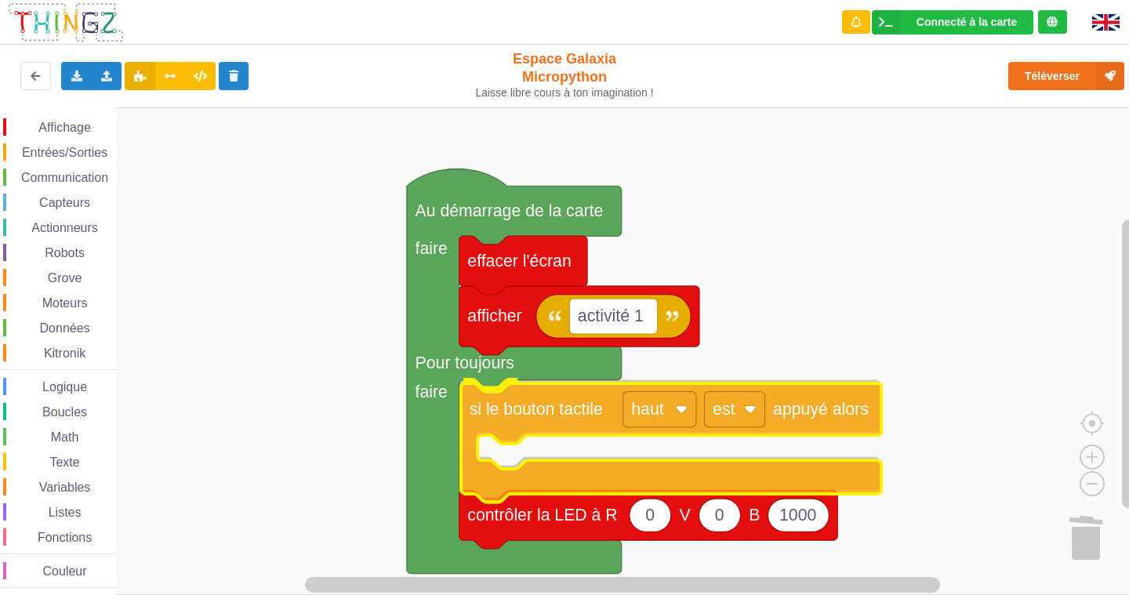
click at [625, 484] on div "Affichage Entrées/Sorties Communication Capteurs Actionneurs Robots Grove Moteu…" at bounding box center [570, 350] width 1140 height 487
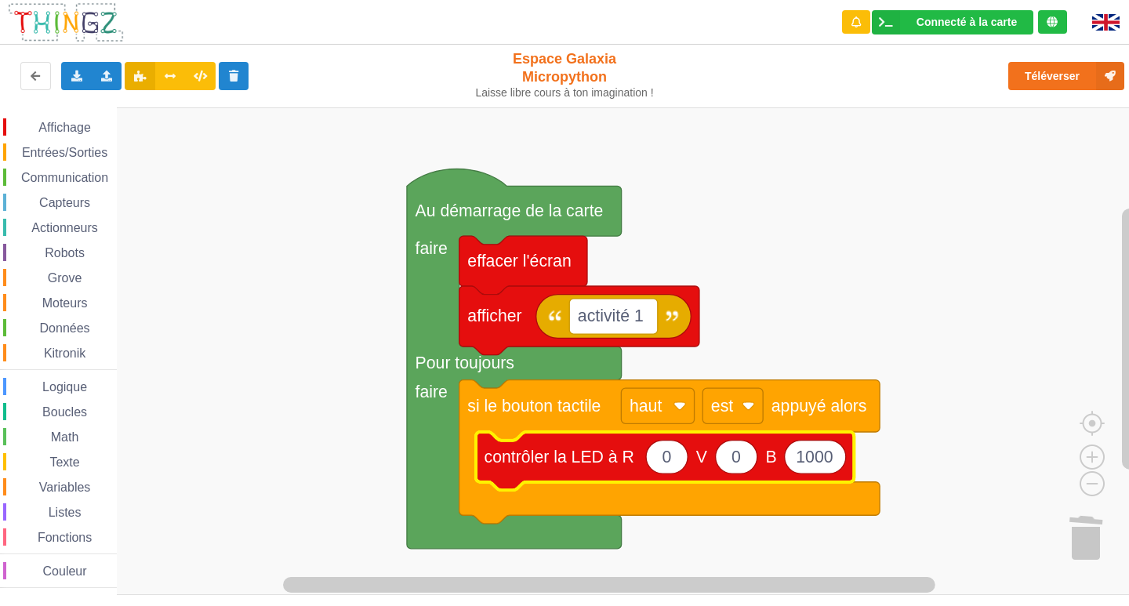
click at [62, 150] on span "Entrées/Sorties" at bounding box center [65, 152] width 90 height 13
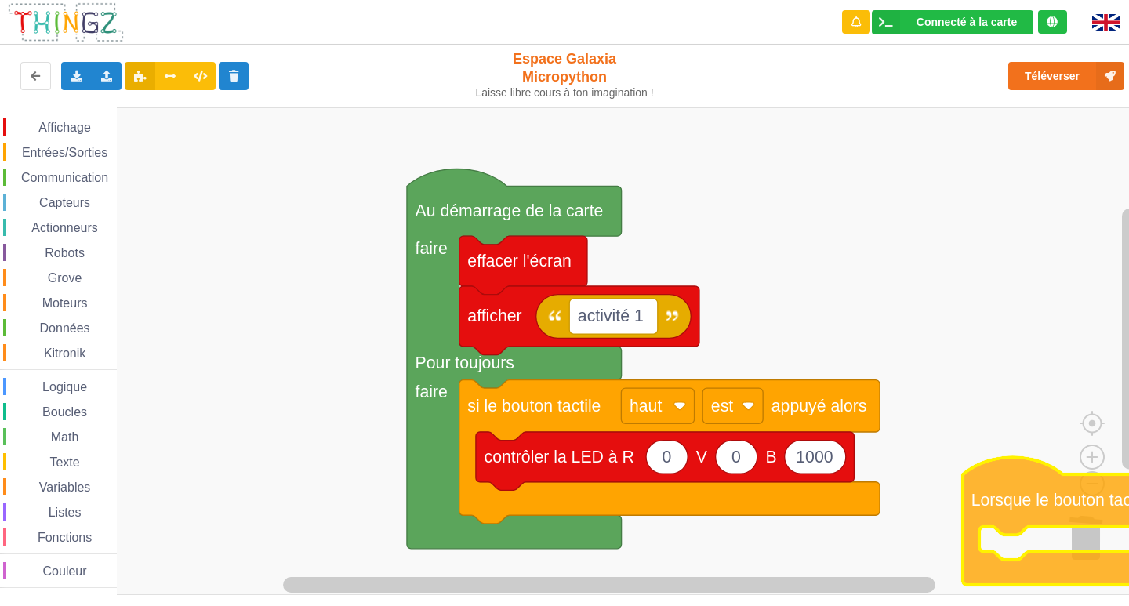
click at [1107, 495] on div "Affichage Entrées/Sorties Communication Capteurs Actionneurs Robots Grove Moteu…" at bounding box center [570, 350] width 1140 height 487
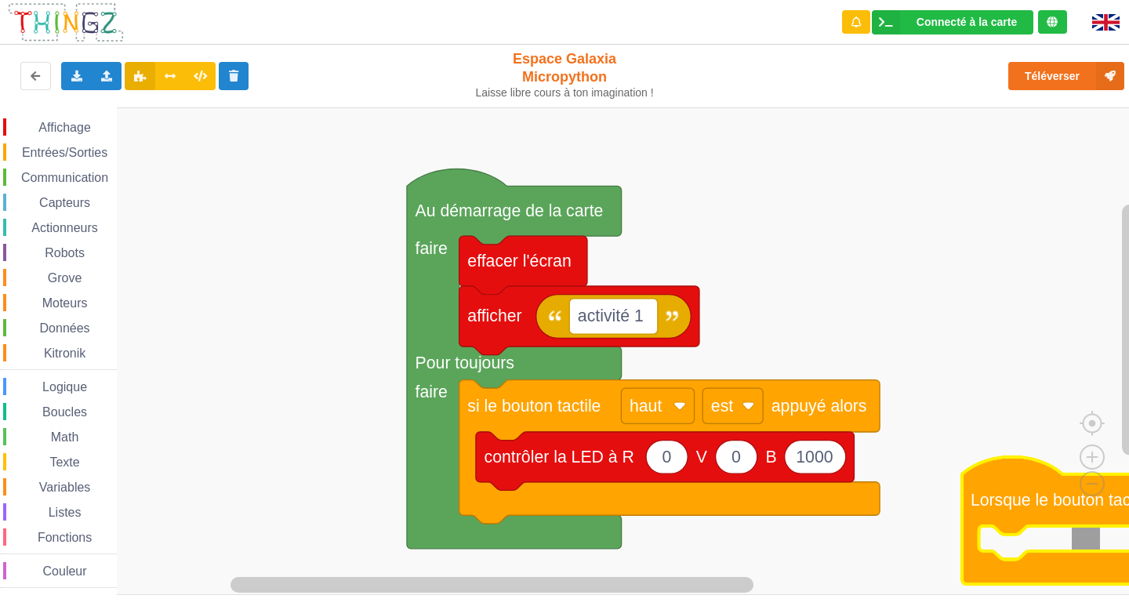
click at [1079, 541] on image "Espace de travail de Blocky" at bounding box center [1104, 535] width 75 height 97
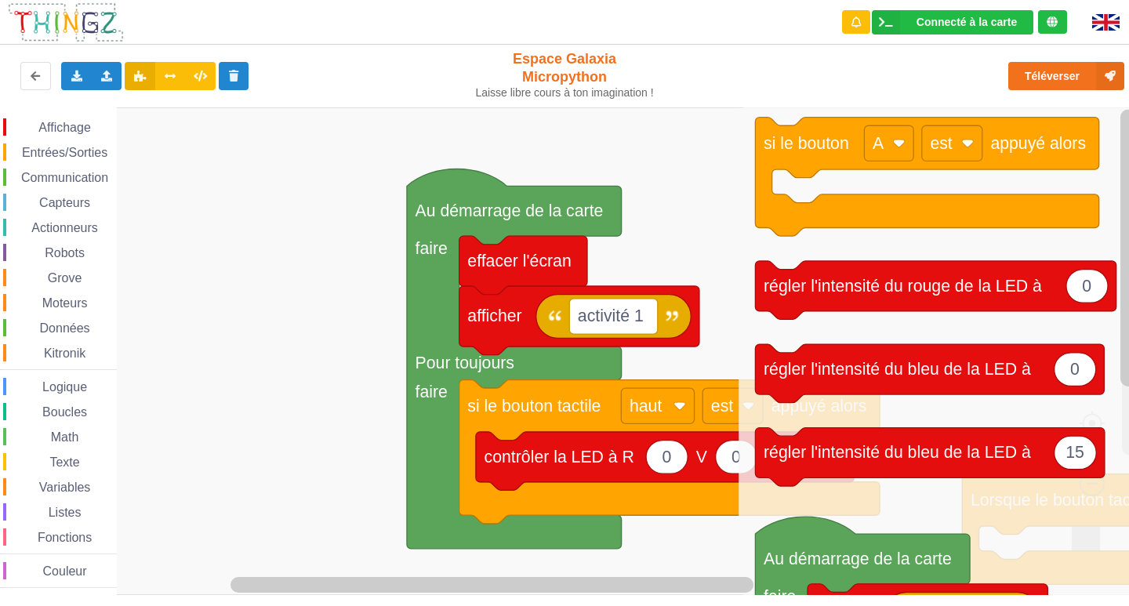
click at [696, 244] on rect "Espace de travail de Blocky" at bounding box center [570, 350] width 1140 height 487
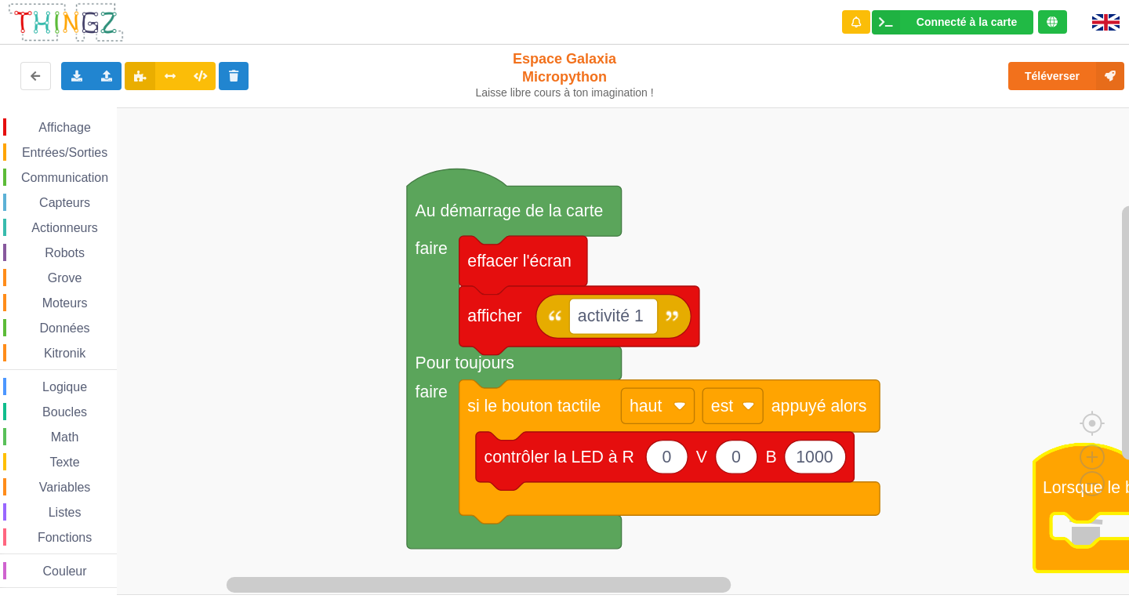
drag, startPoint x: 1082, startPoint y: 564, endPoint x: 1054, endPoint y: 573, distance: 29.5
click at [1054, 573] on div "Affichage Entrées/Sorties Communication Capteurs Actionneurs Robots Grove Moteu…" at bounding box center [570, 350] width 1140 height 487
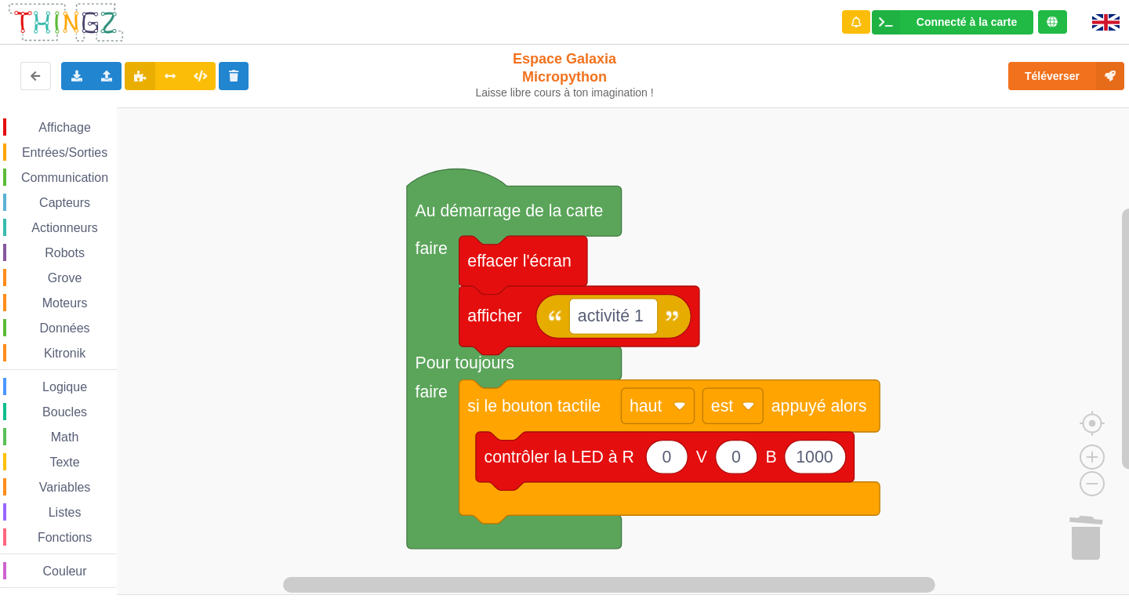
click at [78, 158] on span "Entrées/Sorties" at bounding box center [65, 152] width 90 height 13
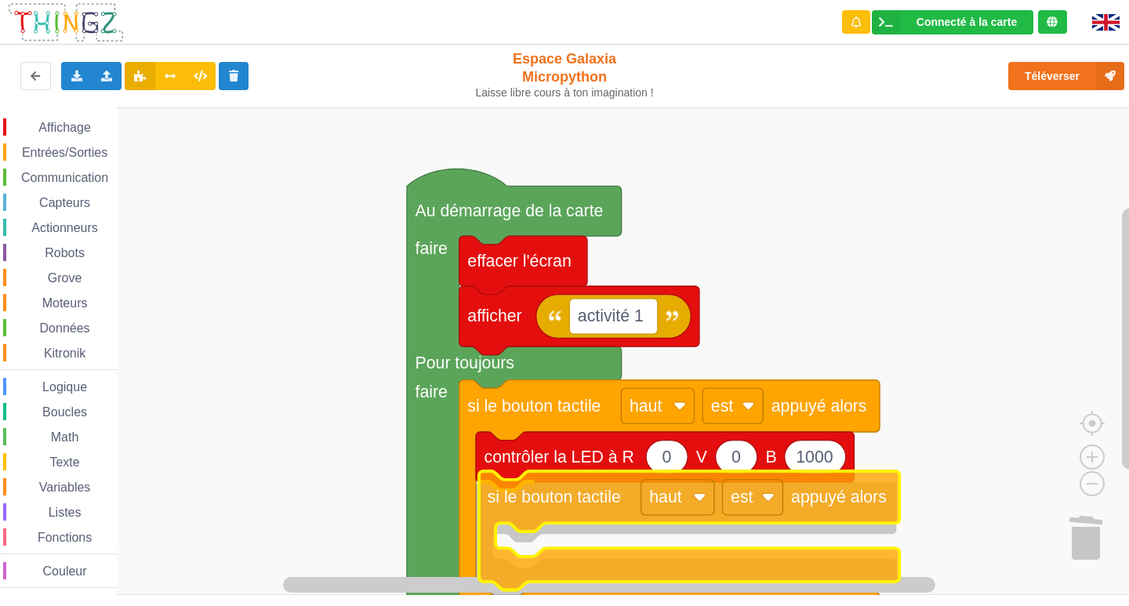
click at [599, 494] on div "Affichage Entrées/Sorties Communication Capteurs Actionneurs Robots Grove Moteu…" at bounding box center [570, 350] width 1140 height 487
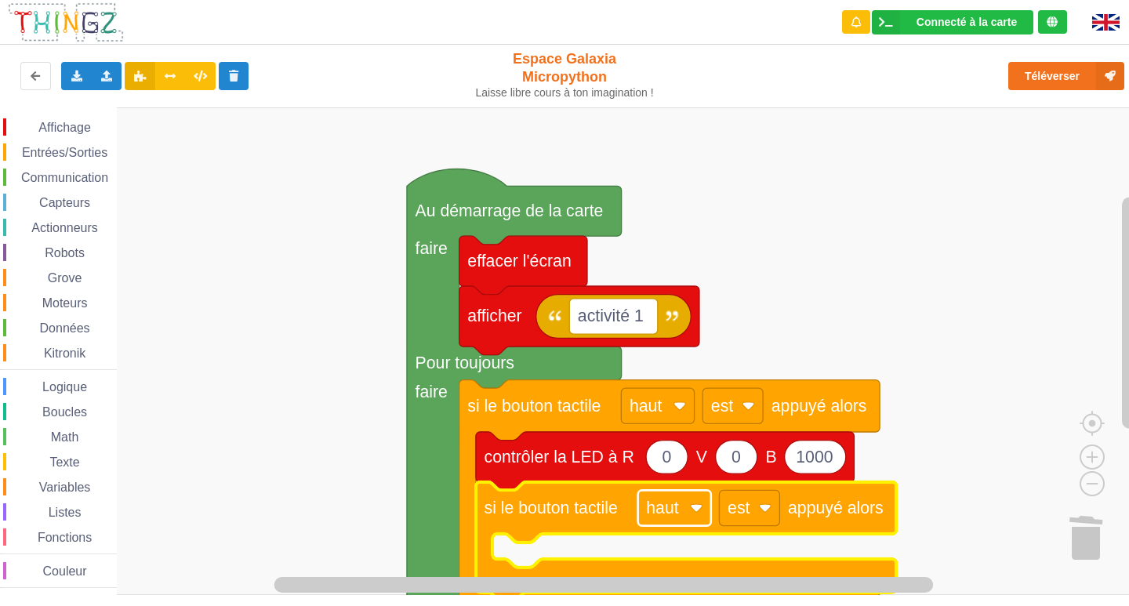
click at [678, 507] on text "haut" at bounding box center [662, 507] width 32 height 19
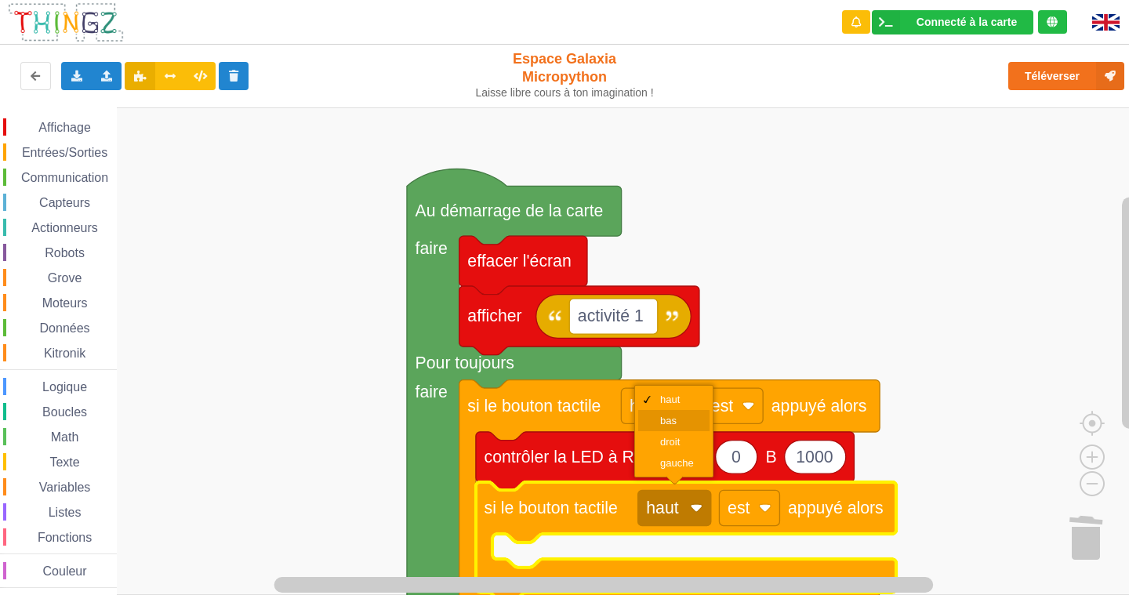
click at [677, 418] on div "bas" at bounding box center [679, 421] width 38 height 12
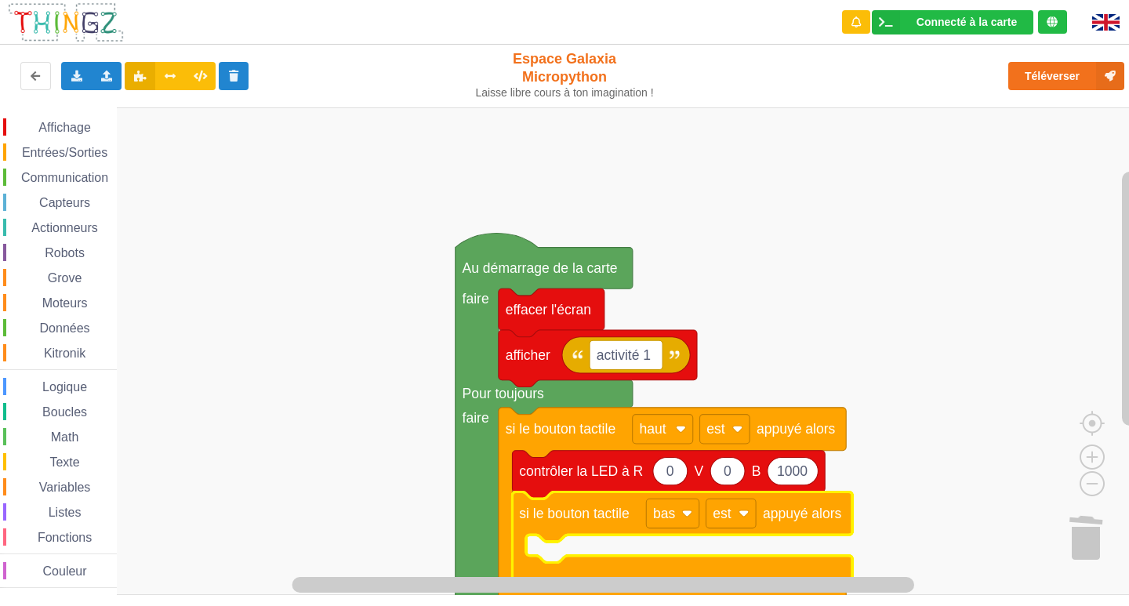
click at [52, 121] on span "Affichage" at bounding box center [64, 127] width 56 height 13
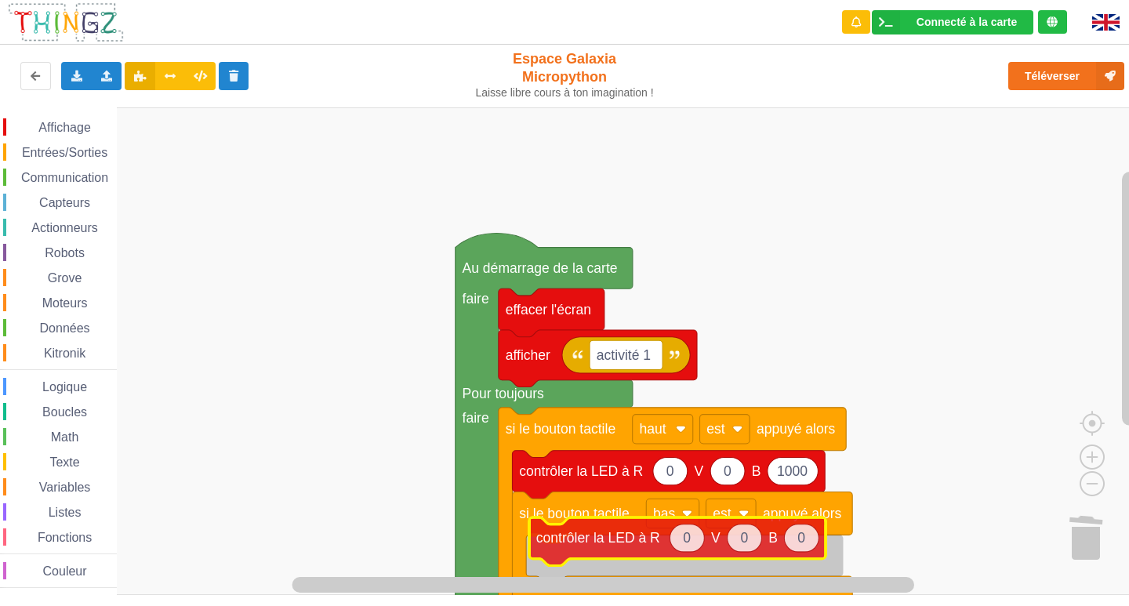
click at [640, 535] on div "Affichage Entrées/Sorties Communication Capteurs Actionneurs Robots Grove Moteu…" at bounding box center [570, 350] width 1140 height 487
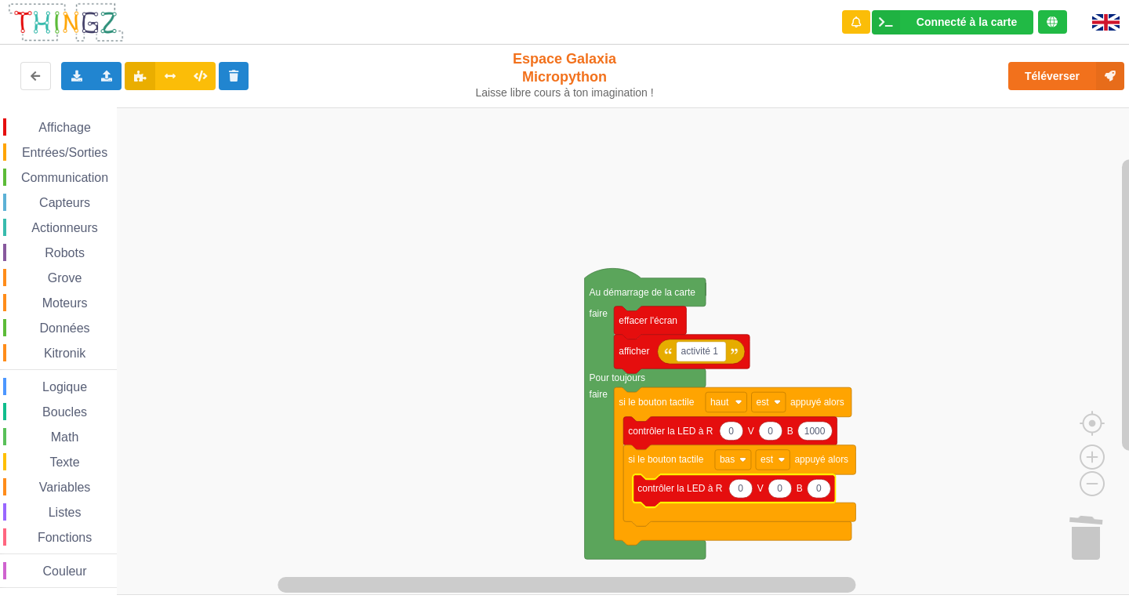
click at [575, 395] on div "Affichage Entrées/Sorties Communication Capteurs Actionneurs Robots Grove Moteu…" at bounding box center [570, 350] width 1140 height 487
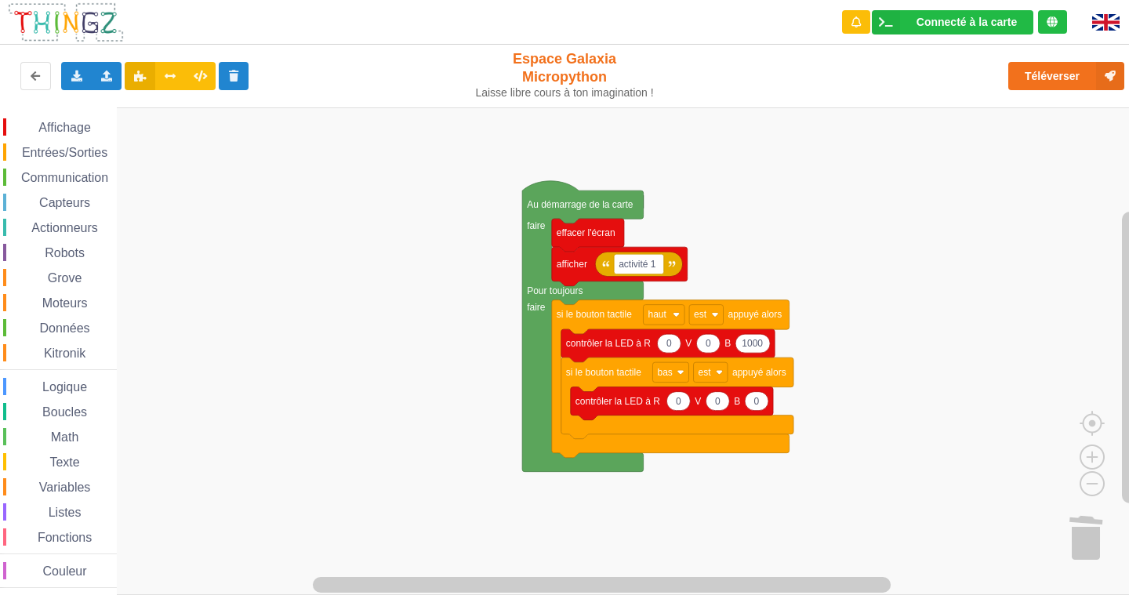
click at [513, 306] on div "Affichage Entrées/Sorties Communication Capteurs Actionneurs Robots Grove Moteu…" at bounding box center [570, 350] width 1140 height 487
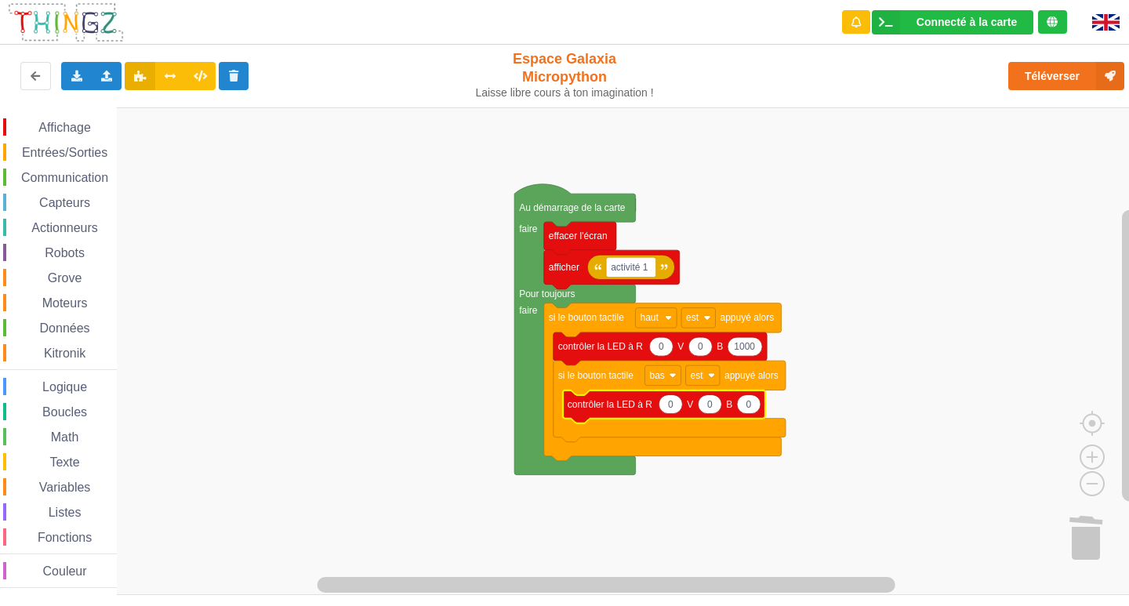
click at [673, 401] on icon "Espace de travail de Blocky" at bounding box center [670, 404] width 24 height 19
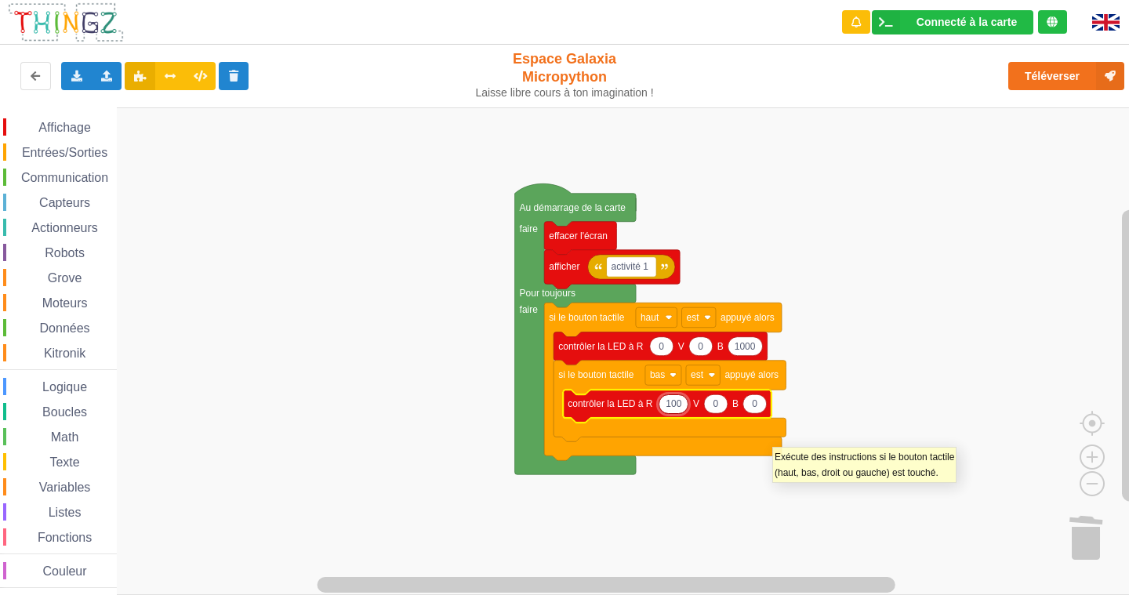
type input "1000"
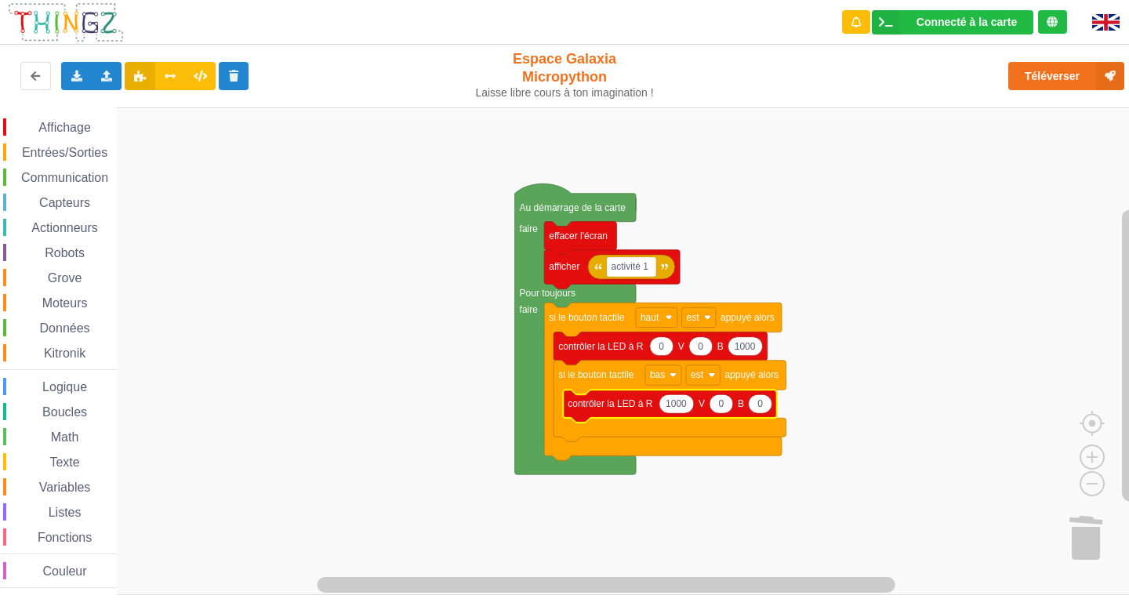
click at [811, 359] on rect "Espace de travail de Blocky" at bounding box center [570, 350] width 1140 height 487
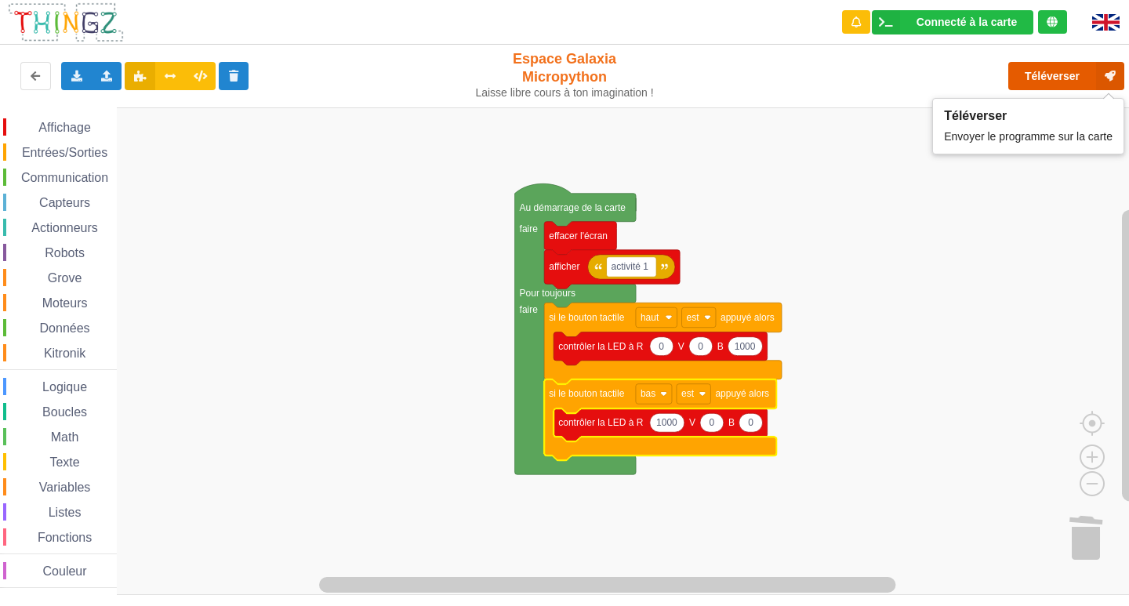
click at [1019, 66] on button "Téléverser" at bounding box center [1066, 76] width 116 height 28
click at [74, 196] on span "Capteurs" at bounding box center [65, 202] width 56 height 13
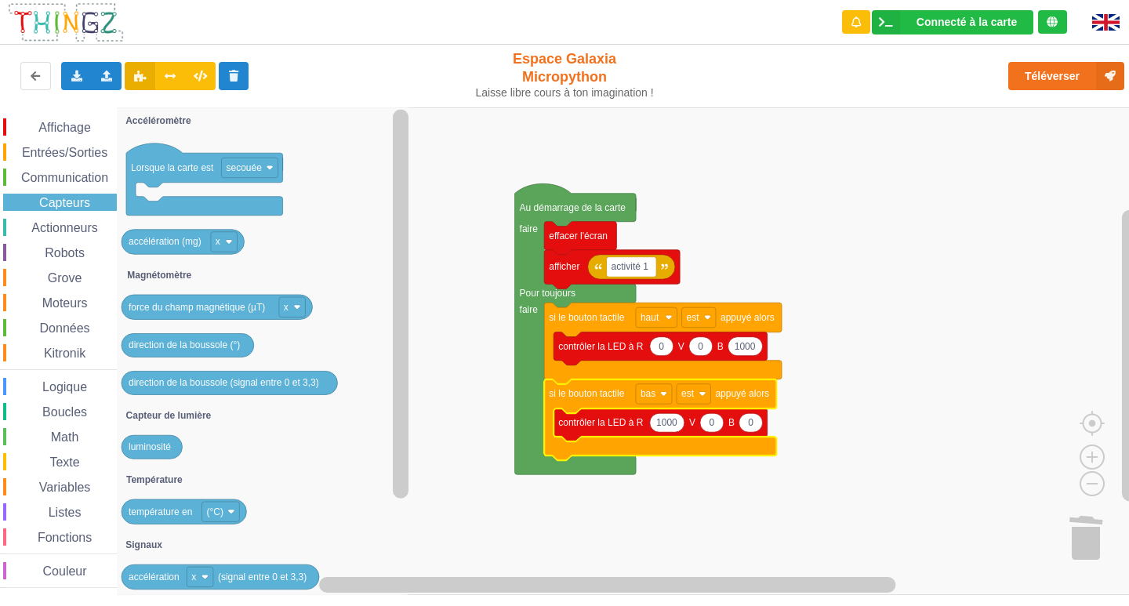
click at [60, 150] on span "Entrées/Sorties" at bounding box center [65, 152] width 90 height 13
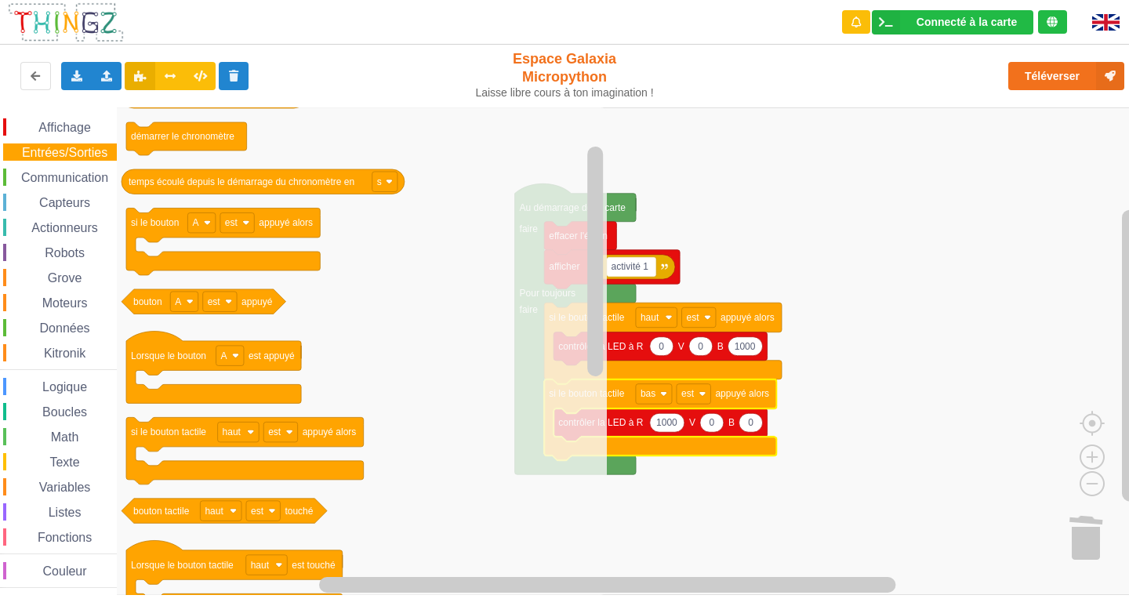
click at [60, 198] on span "Capteurs" at bounding box center [65, 202] width 56 height 13
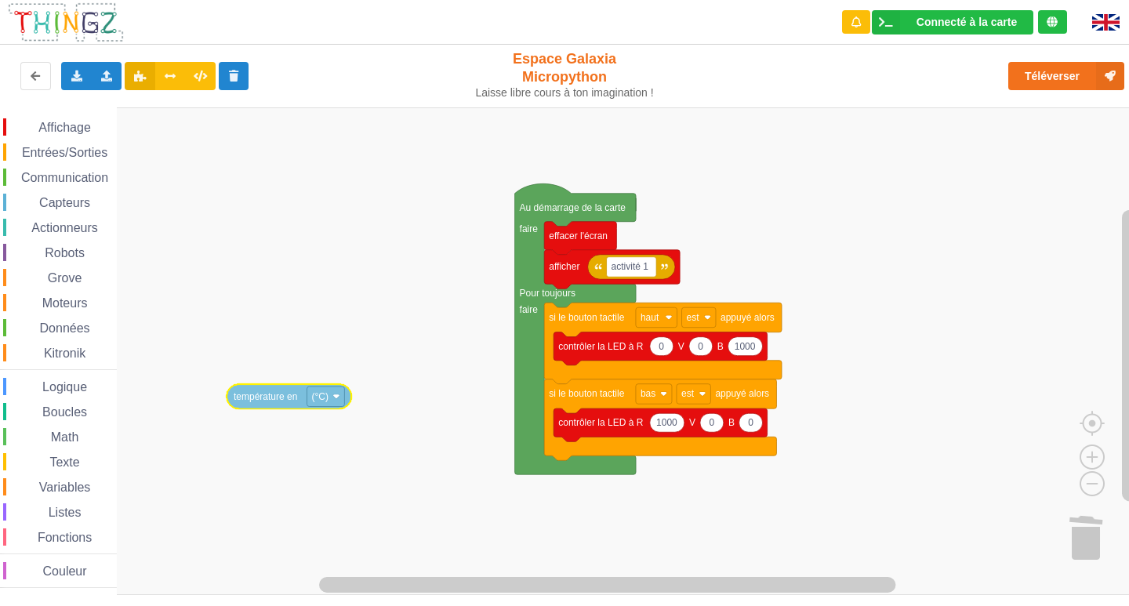
click at [284, 405] on div "Affichage Entrées/Sorties Communication Capteurs Actionneurs Robots Grove Moteu…" at bounding box center [570, 350] width 1140 height 487
click at [83, 151] on span "Entrées/Sorties" at bounding box center [65, 152] width 90 height 13
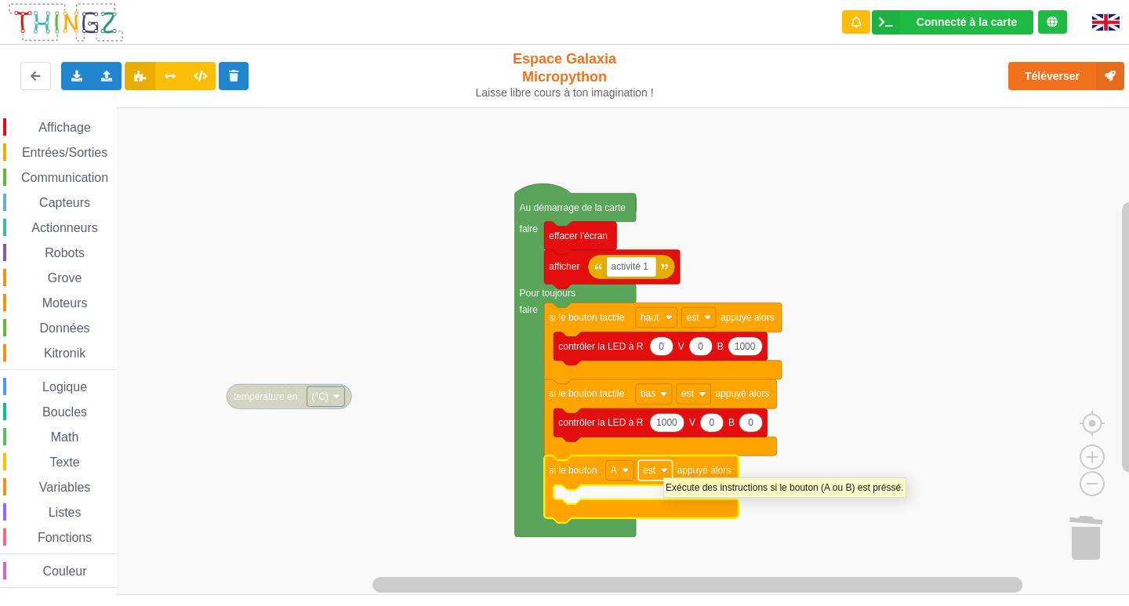
click at [663, 469] on image "Espace de travail de Blocky" at bounding box center [664, 469] width 7 height 7
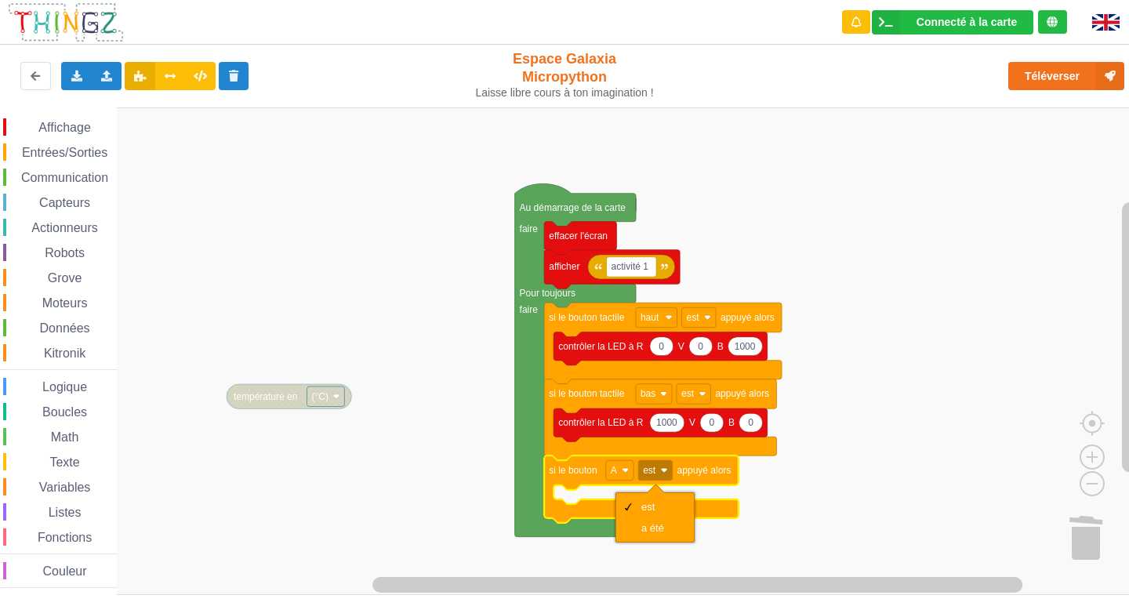
click at [787, 487] on rect "Espace de travail de Blocky" at bounding box center [570, 350] width 1140 height 487
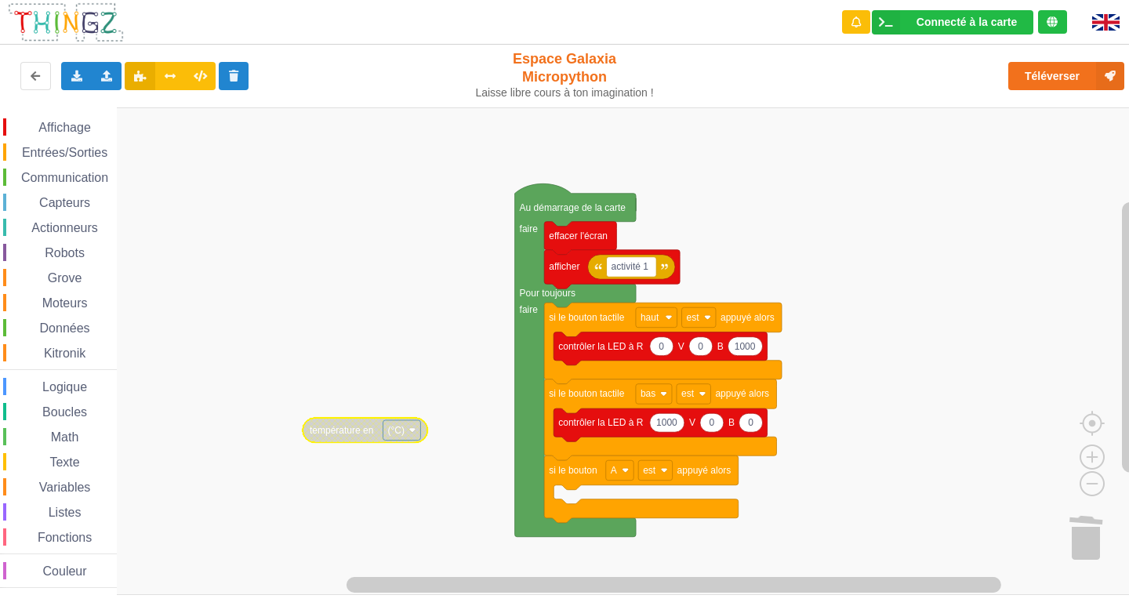
click at [63, 127] on span "Affichage" at bounding box center [64, 127] width 56 height 13
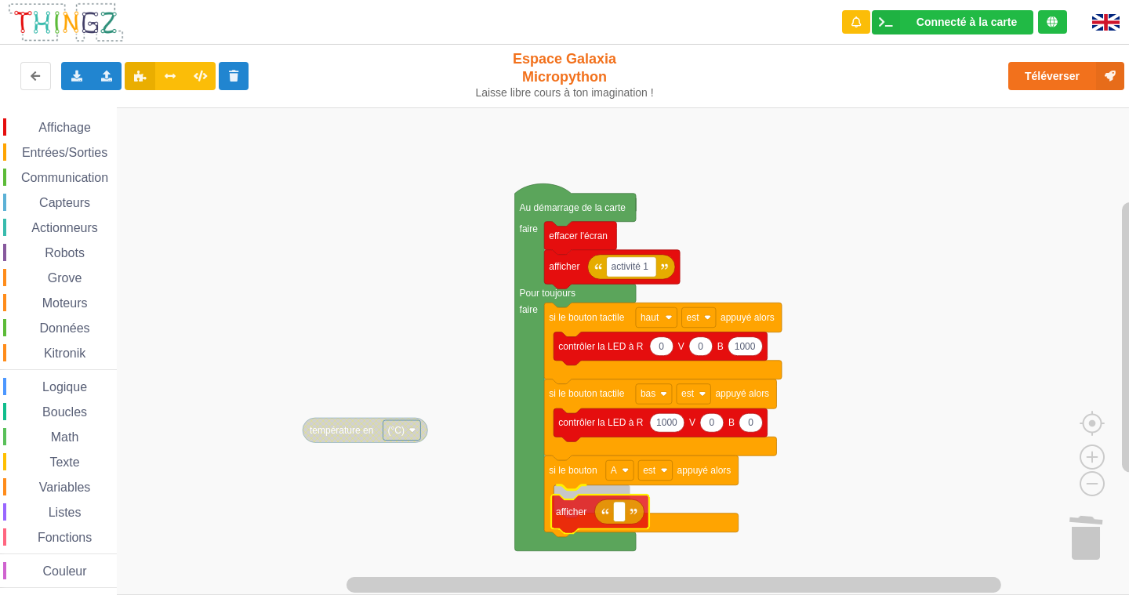
click at [583, 510] on div "Affichage Entrées/Sorties Communication Capteurs Actionneurs Robots Grove Moteu…" at bounding box center [570, 350] width 1140 height 487
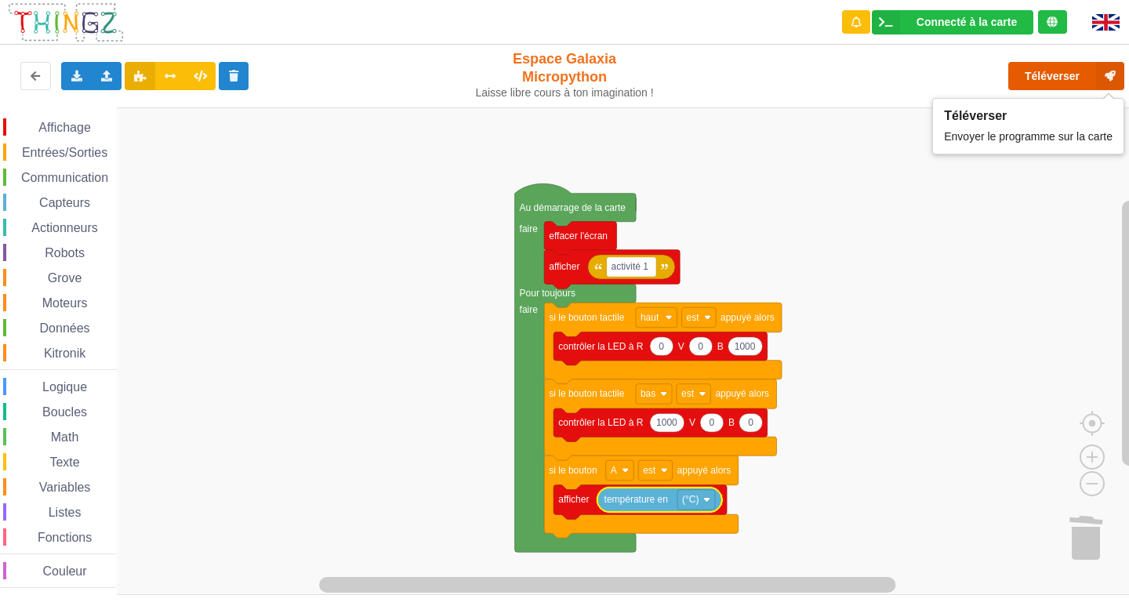
click at [1055, 70] on button "Téléverser" at bounding box center [1066, 76] width 116 height 28
click at [54, 147] on span "Entrées/Sorties" at bounding box center [65, 152] width 90 height 13
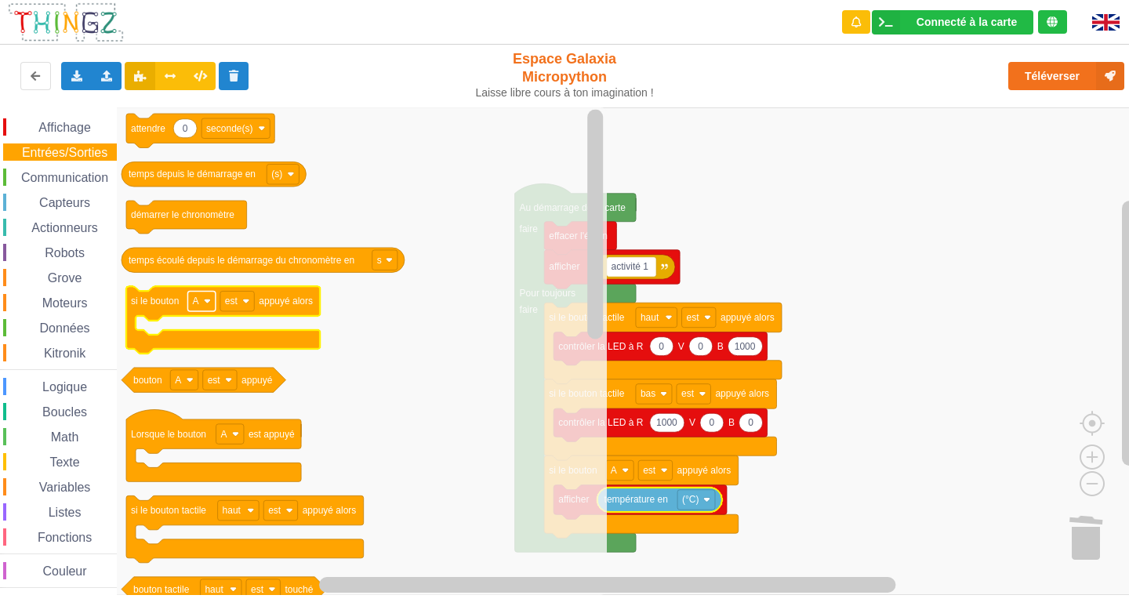
click at [208, 308] on rect "Espace de travail de Blocky" at bounding box center [200, 302] width 27 height 20
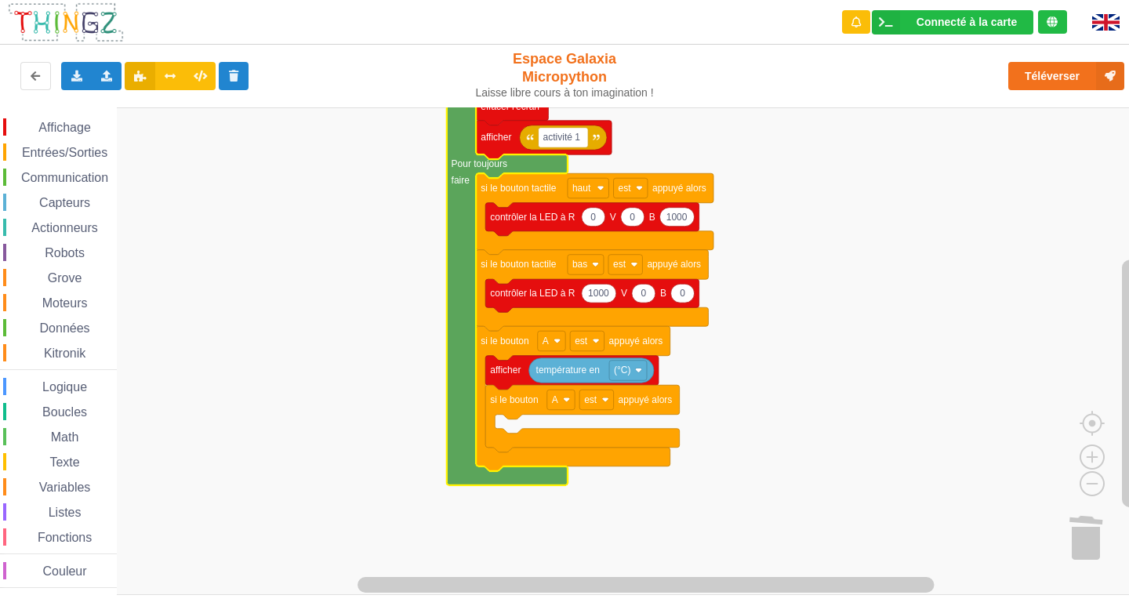
click at [570, 413] on icon "Espace de travail de Blocky" at bounding box center [582, 418] width 194 height 67
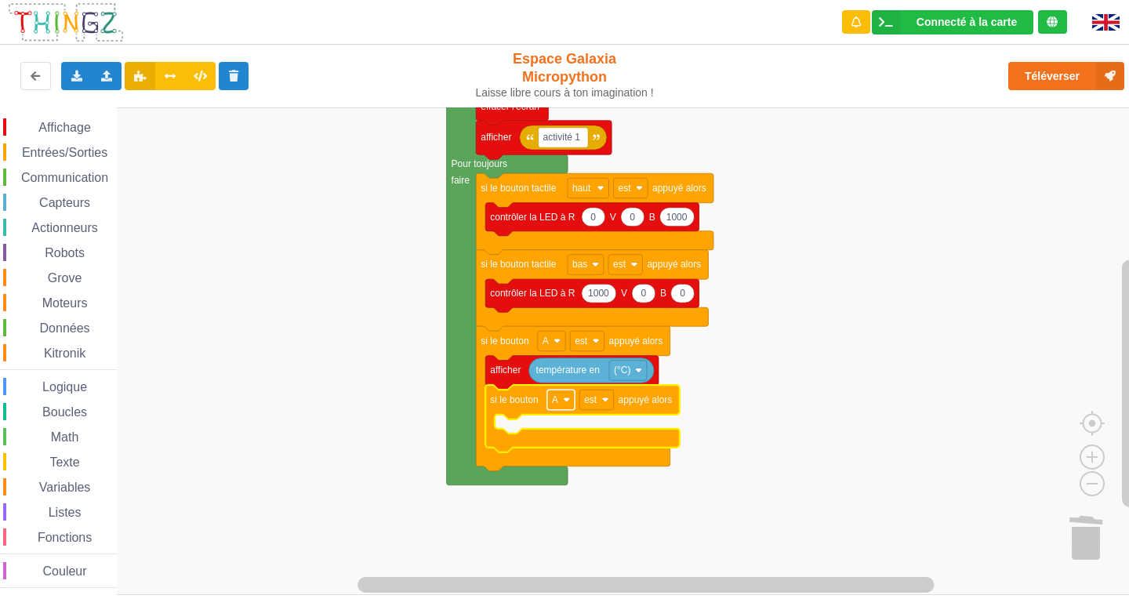
click at [571, 404] on rect "Espace de travail de Blocky" at bounding box center [560, 400] width 27 height 20
click at [552, 454] on div "B" at bounding box center [565, 457] width 38 height 12
click at [62, 115] on div "Affichage Entrées/Sorties Communication Capteurs Actionneurs Robots Grove Moteu…" at bounding box center [58, 350] width 117 height 487
click at [80, 135] on div "Affichage Entrées/Sorties Communication Capteurs Actionneurs Robots Grove Moteu…" at bounding box center [58, 352] width 117 height 469
click at [82, 129] on span "Affichage" at bounding box center [64, 127] width 56 height 13
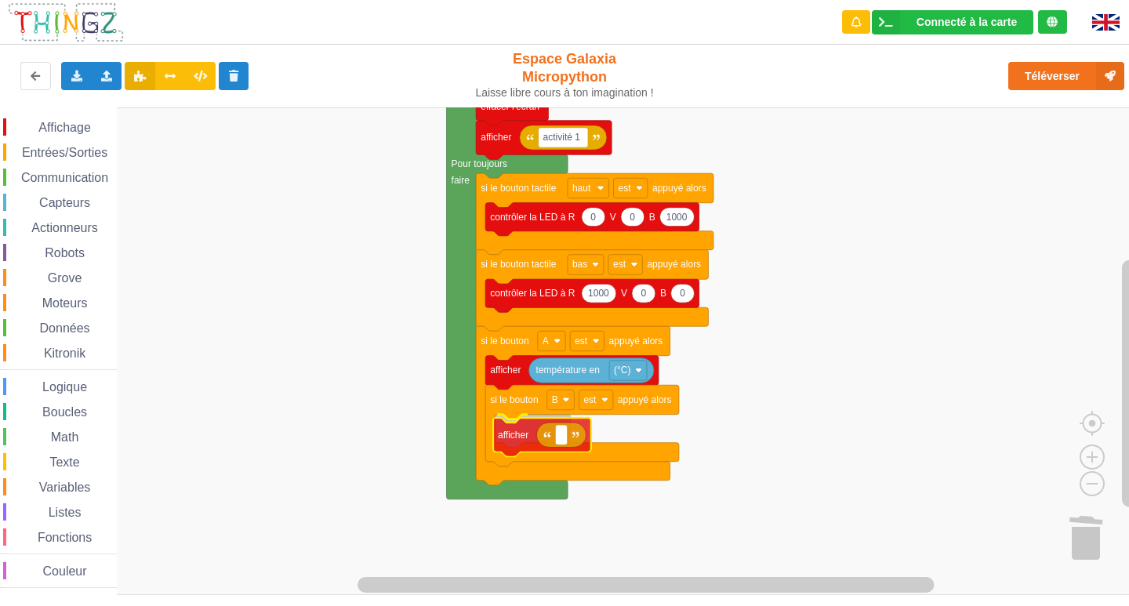
click at [526, 448] on div "Affichage Entrées/Sorties Communication Capteurs Actionneurs Robots Grove Moteu…" at bounding box center [570, 350] width 1140 height 487
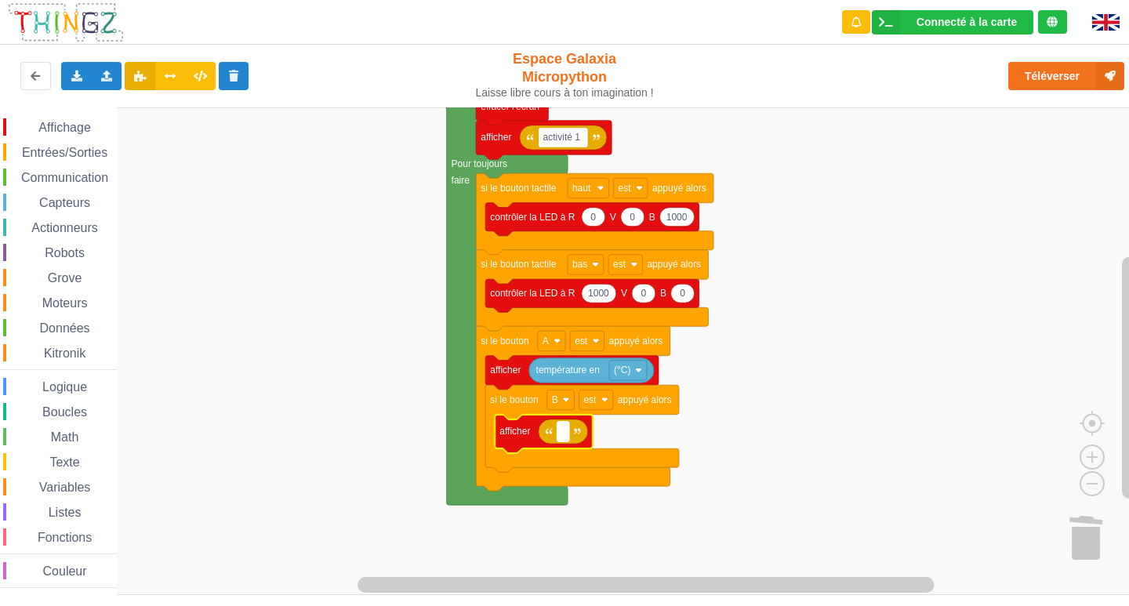
click at [564, 437] on text "Espace de travail de Blocky" at bounding box center [563, 431] width 2 height 11
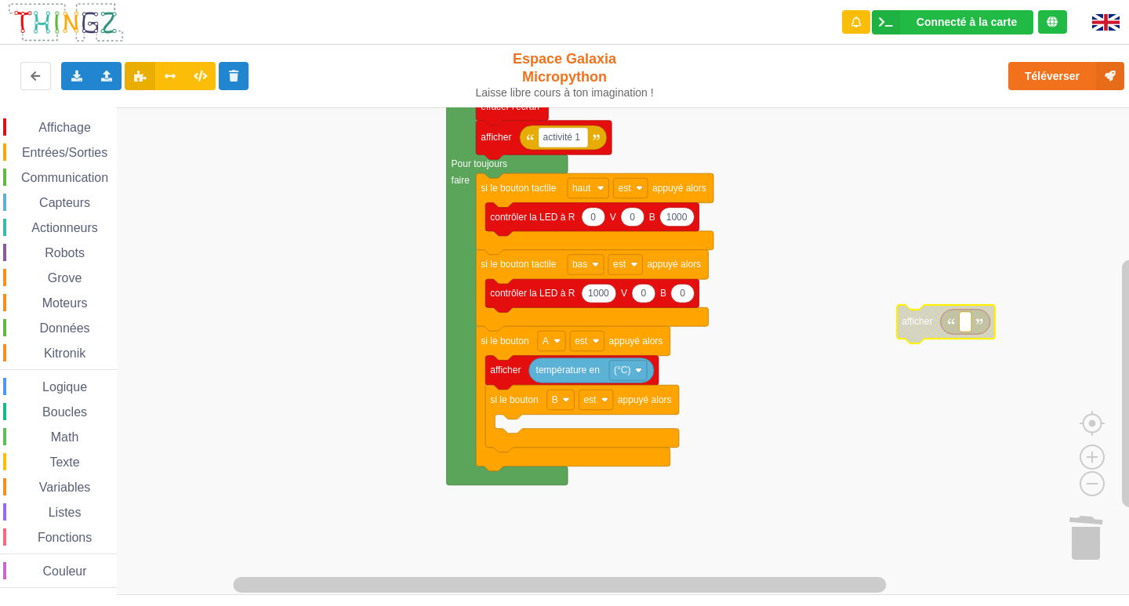
click at [78, 147] on span "Entrées/Sorties" at bounding box center [65, 152] width 90 height 13
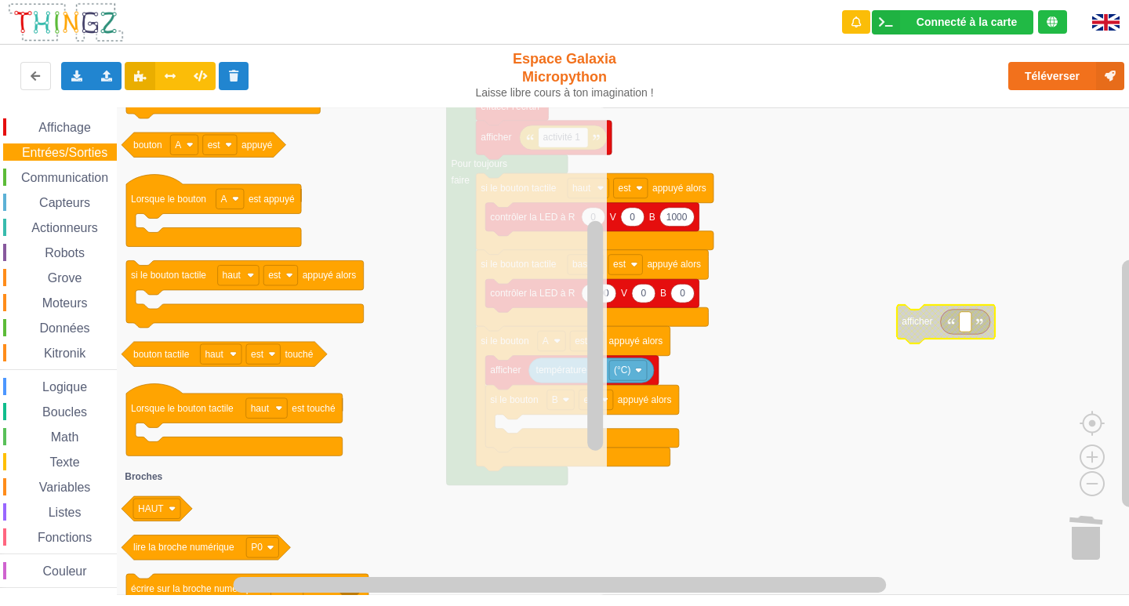
click at [78, 226] on span "Actionneurs" at bounding box center [64, 227] width 71 height 13
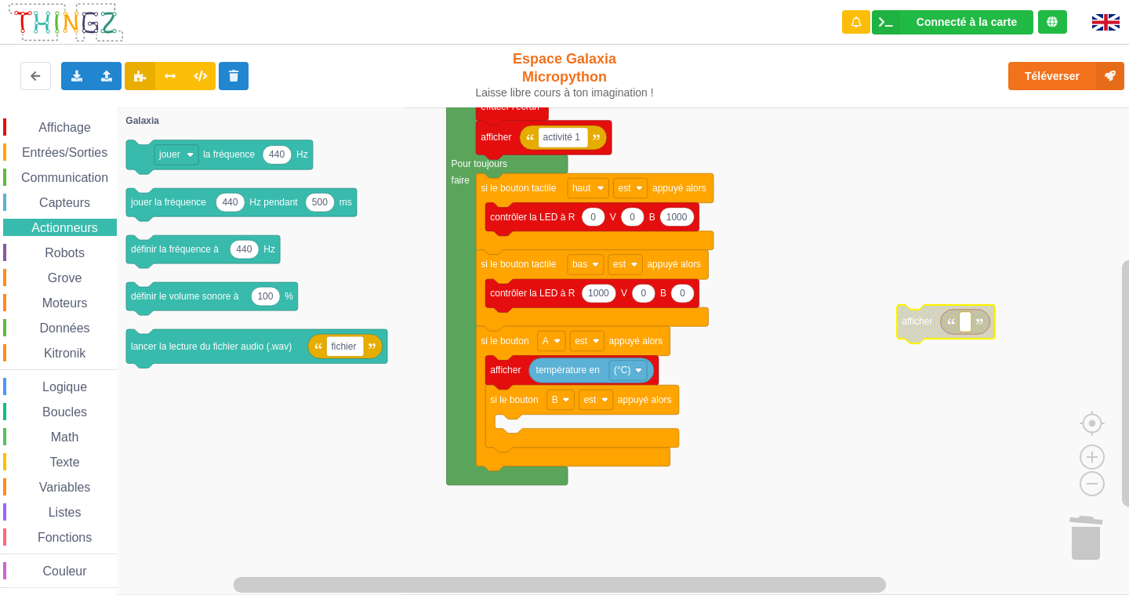
click at [74, 196] on span "Capteurs" at bounding box center [65, 202] width 56 height 13
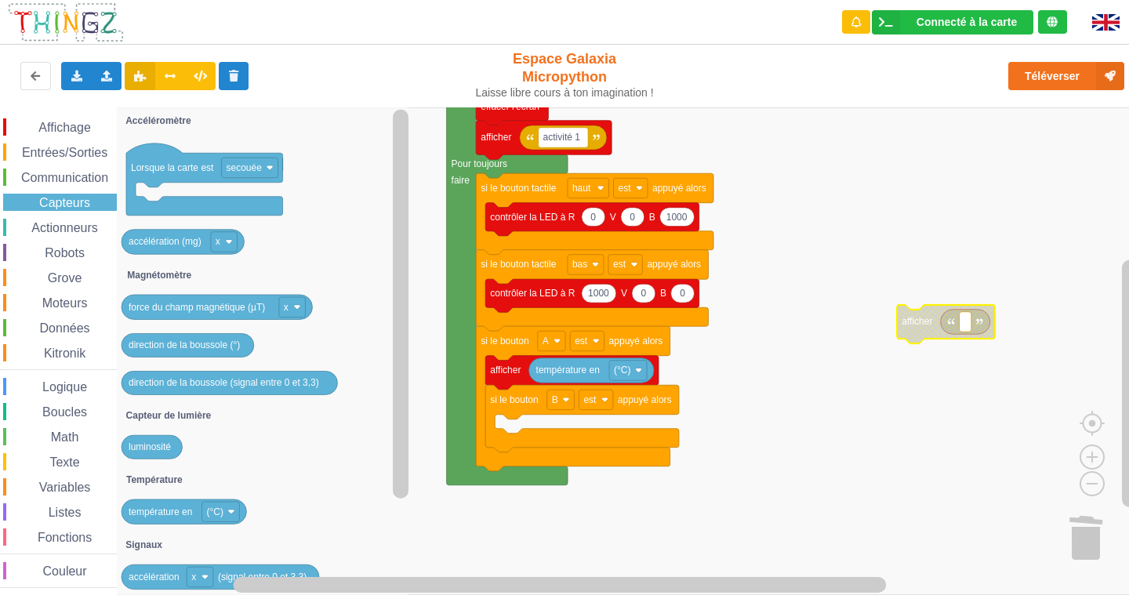
click at [80, 174] on span "Communication" at bounding box center [65, 177] width 92 height 13
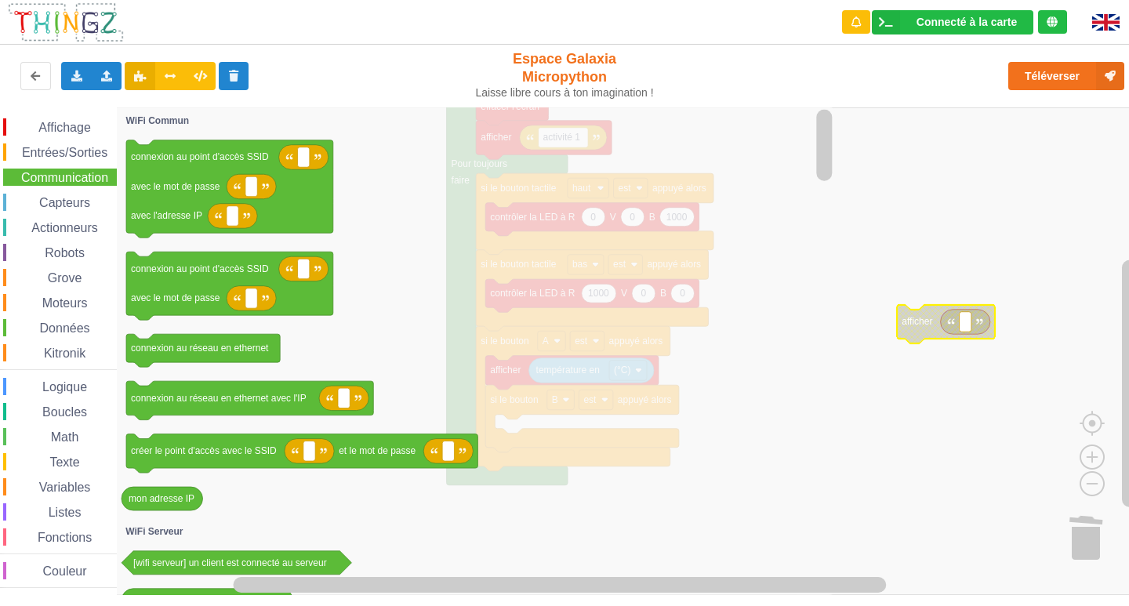
click at [55, 149] on span "Entrées/Sorties" at bounding box center [65, 152] width 90 height 13
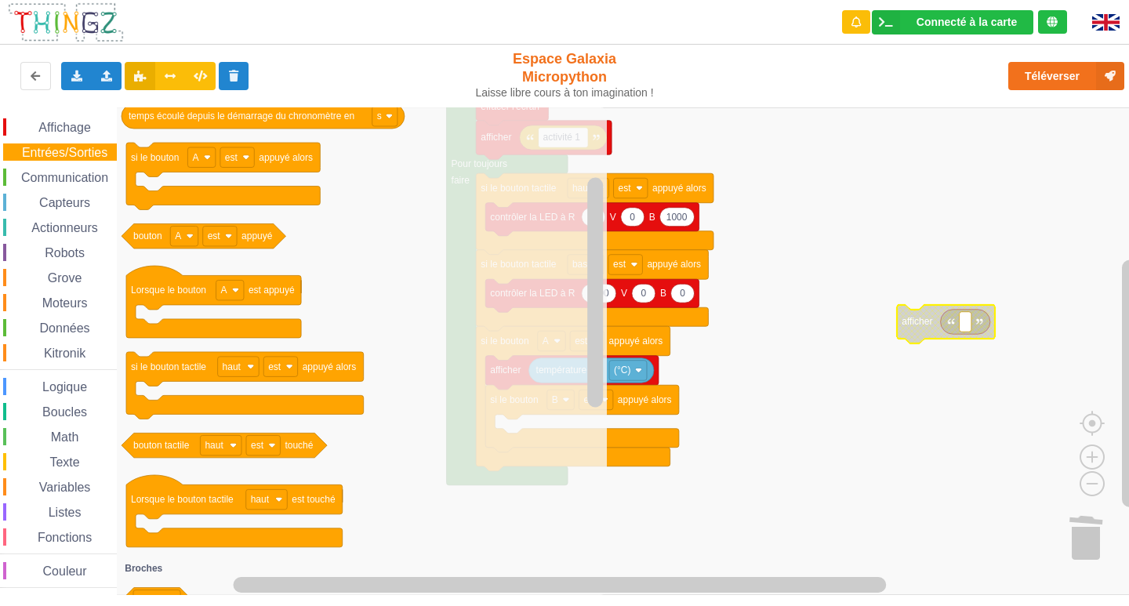
click at [63, 177] on span "Communication" at bounding box center [65, 177] width 92 height 13
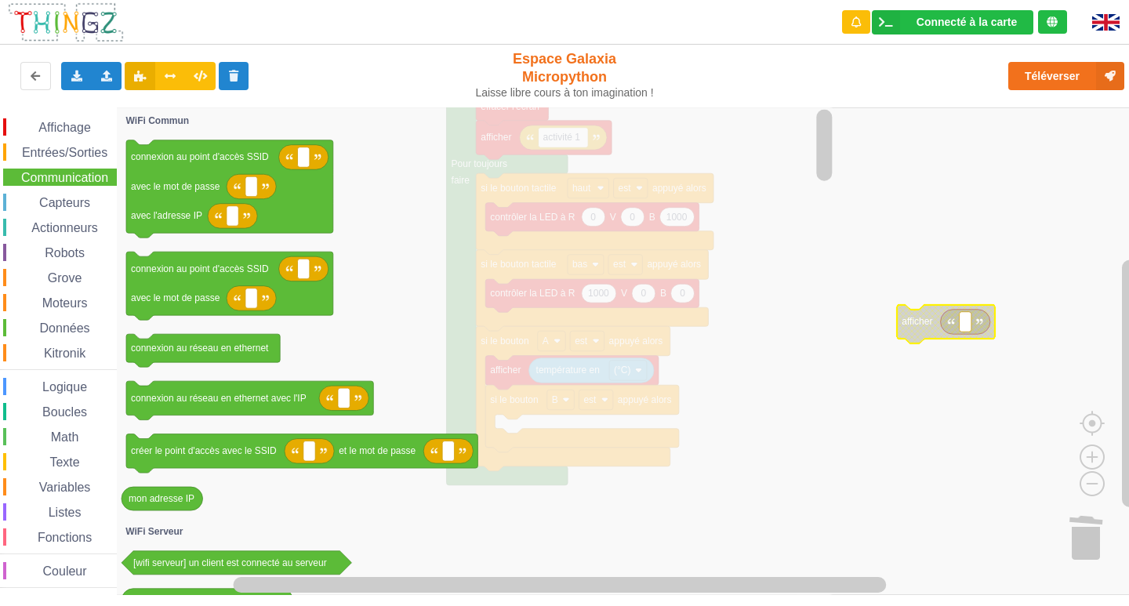
click at [104, 147] on span "Entrées/Sorties" at bounding box center [65, 152] width 90 height 13
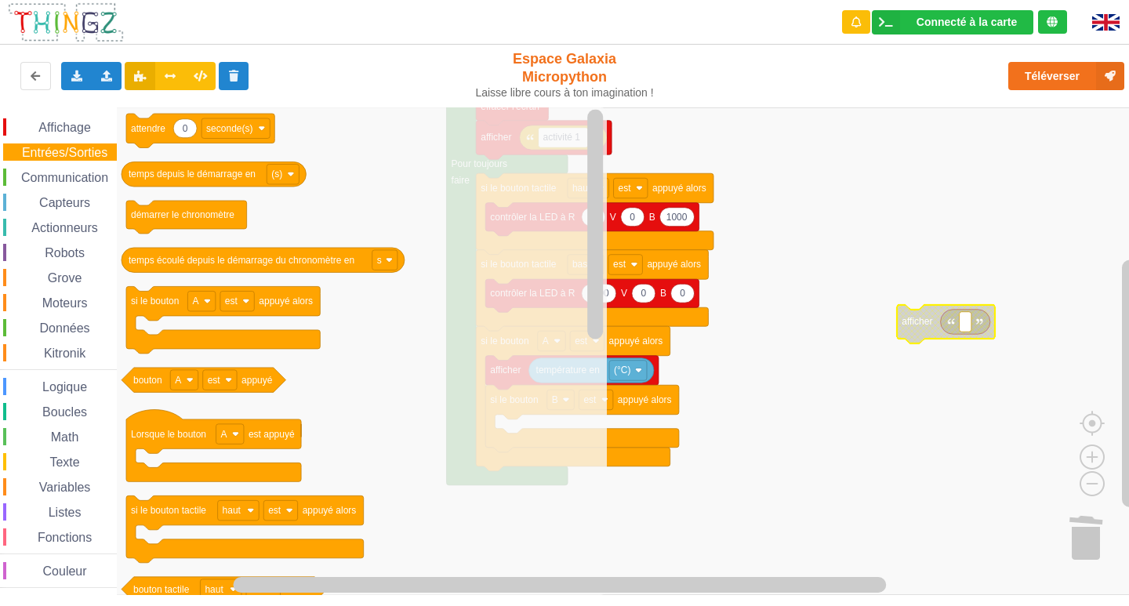
click at [56, 125] on span "Affichage" at bounding box center [64, 127] width 56 height 13
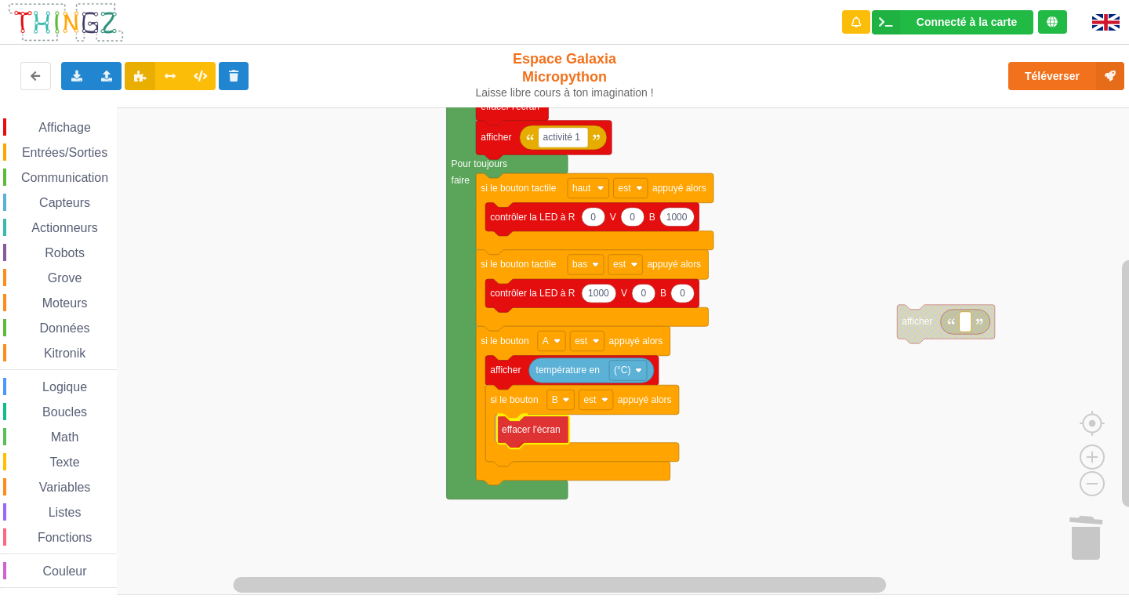
click at [549, 432] on div "Affichage Entrées/Sorties Communication Capteurs Actionneurs Robots Grove Moteu…" at bounding box center [570, 350] width 1140 height 487
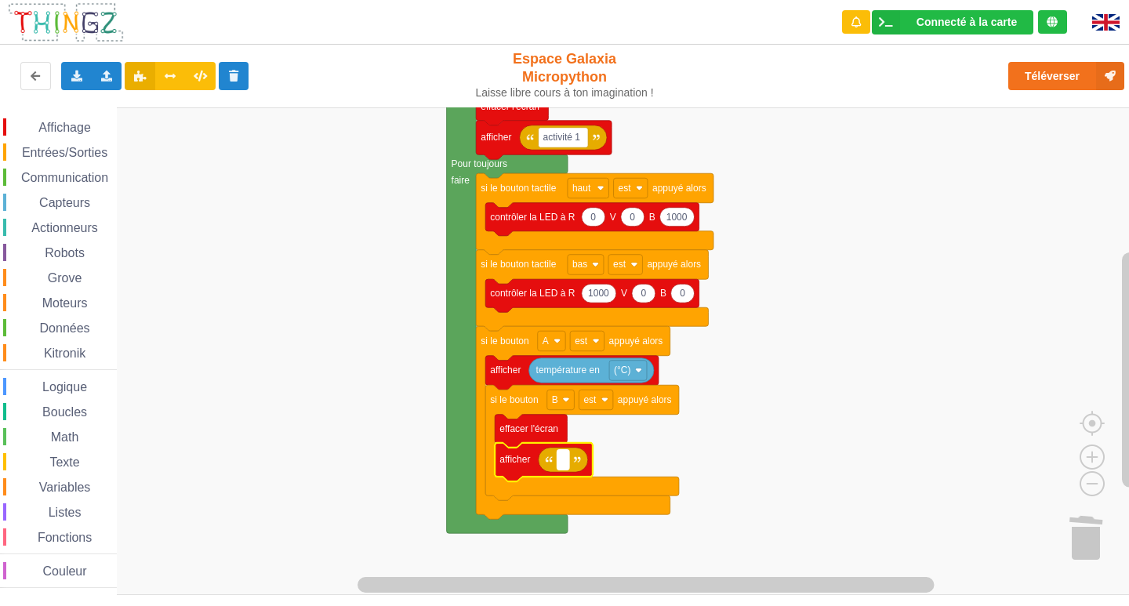
click at [565, 461] on rect "Espace de travail de Blocky" at bounding box center [563, 460] width 12 height 20
type input "activité 1"
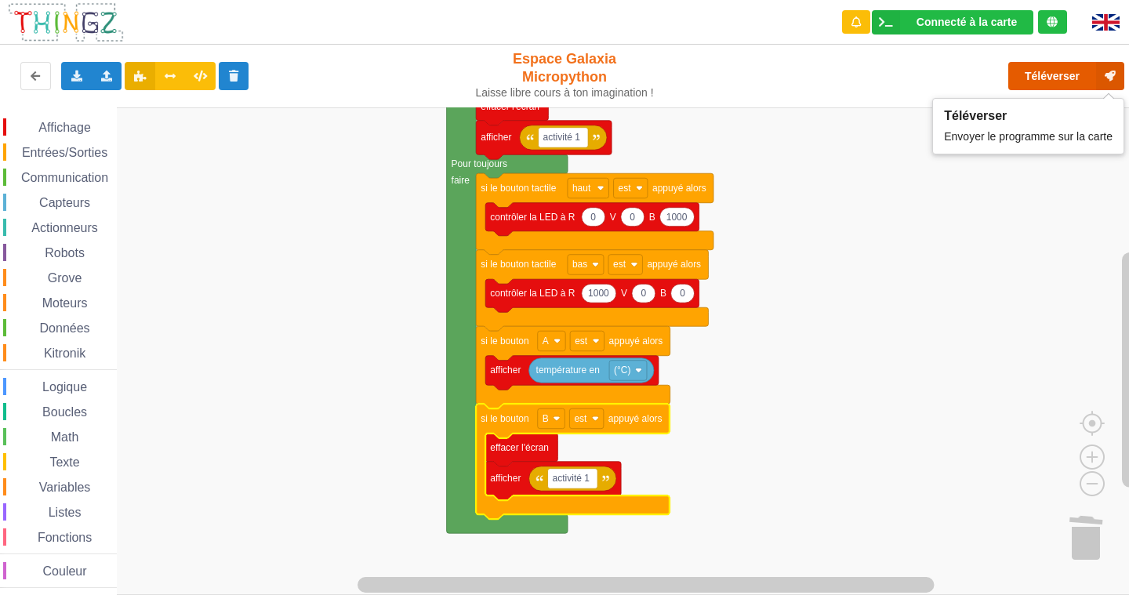
click at [1042, 74] on button "Téléverser" at bounding box center [1066, 76] width 116 height 28
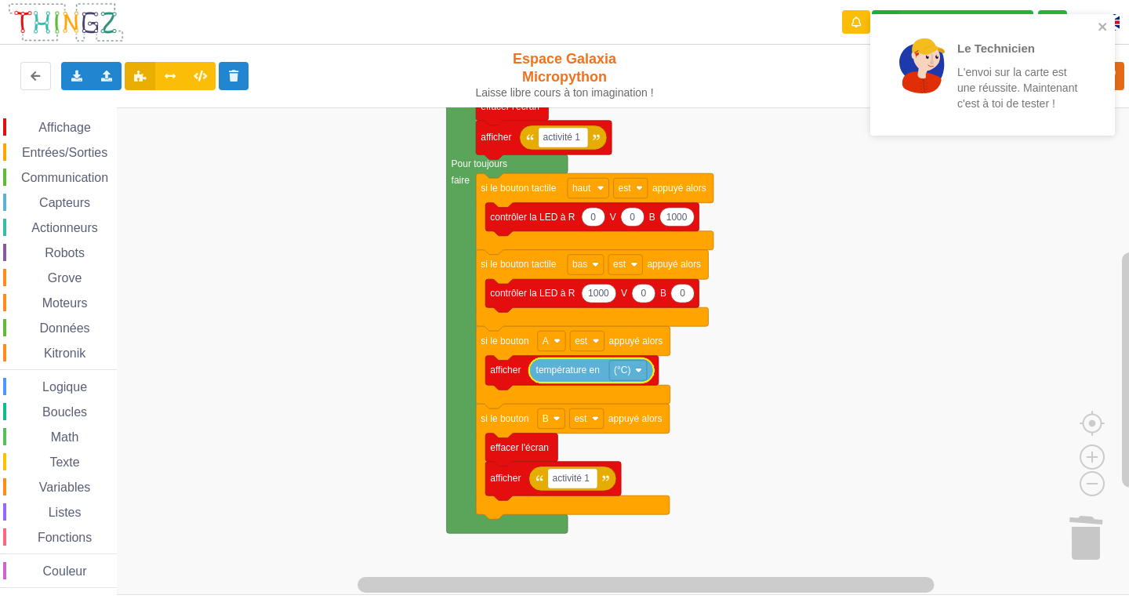
click at [688, 371] on rect "Espace de travail de Blocky" at bounding box center [570, 350] width 1140 height 487
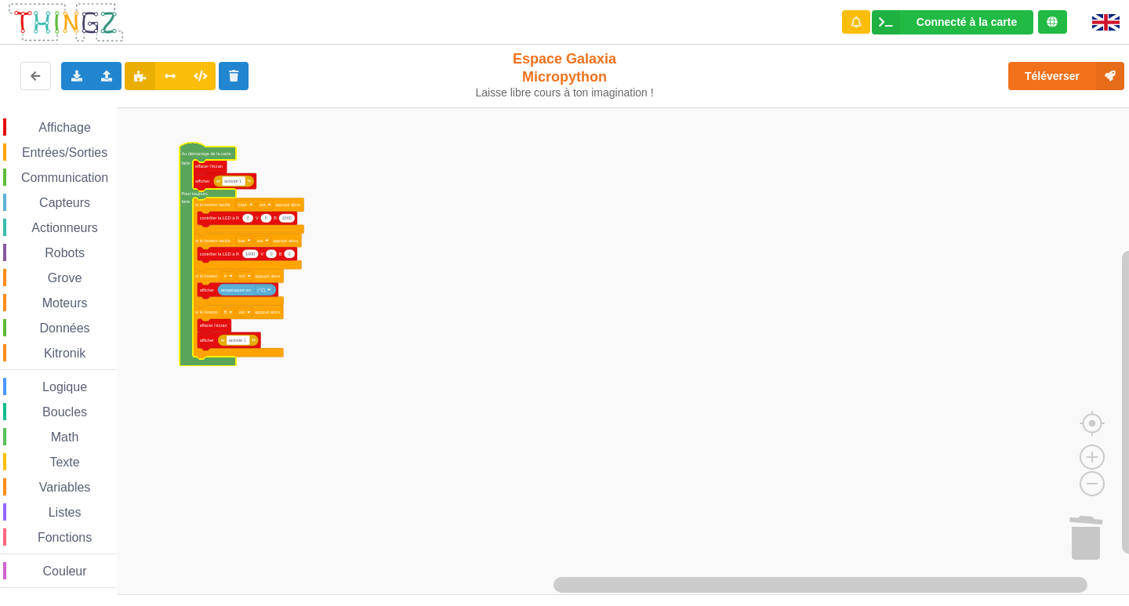
click at [193, 151] on text "Au démarrage de la carte" at bounding box center [206, 153] width 49 height 5
click at [63, 172] on span "Communication" at bounding box center [65, 177] width 92 height 13
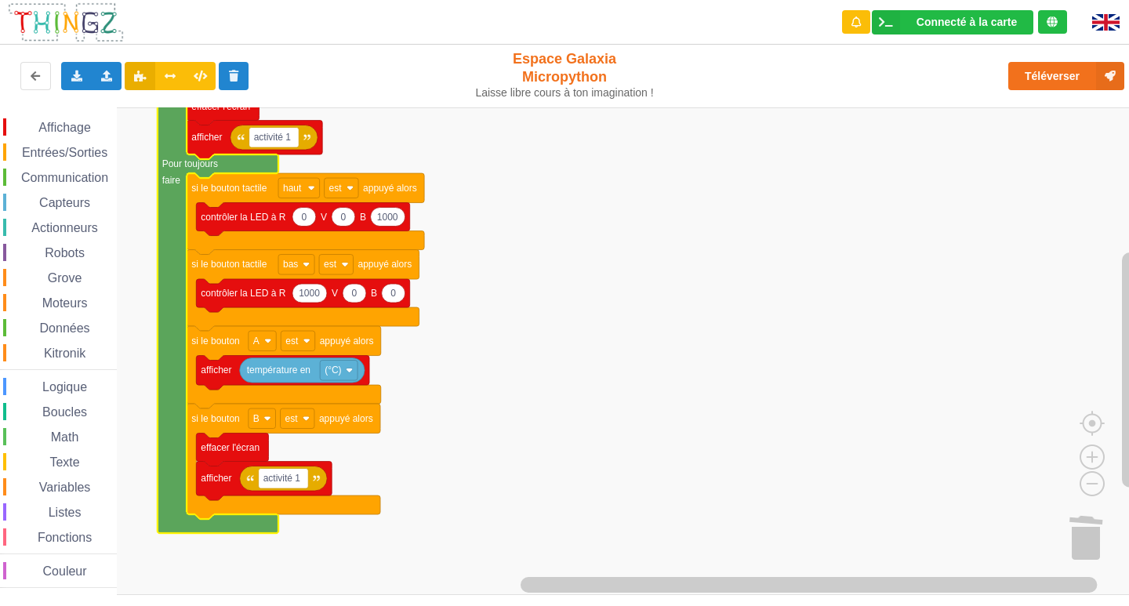
click at [71, 155] on span "Entrées/Sorties" at bounding box center [65, 152] width 90 height 13
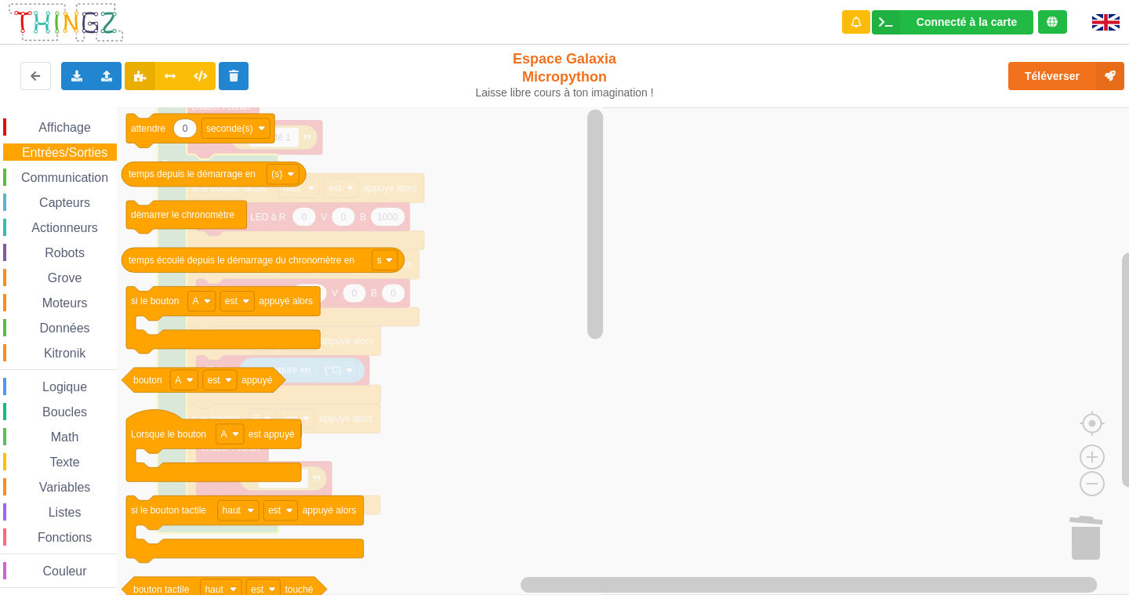
drag, startPoint x: 39, startPoint y: 165, endPoint x: 34, endPoint y: 177, distance: 13.7
click at [38, 169] on div "Affichage Entrées/Sorties Communication Capteurs Actionneurs Robots Grove Moteu…" at bounding box center [58, 352] width 117 height 469
click at [34, 181] on span "Communication" at bounding box center [65, 177] width 92 height 13
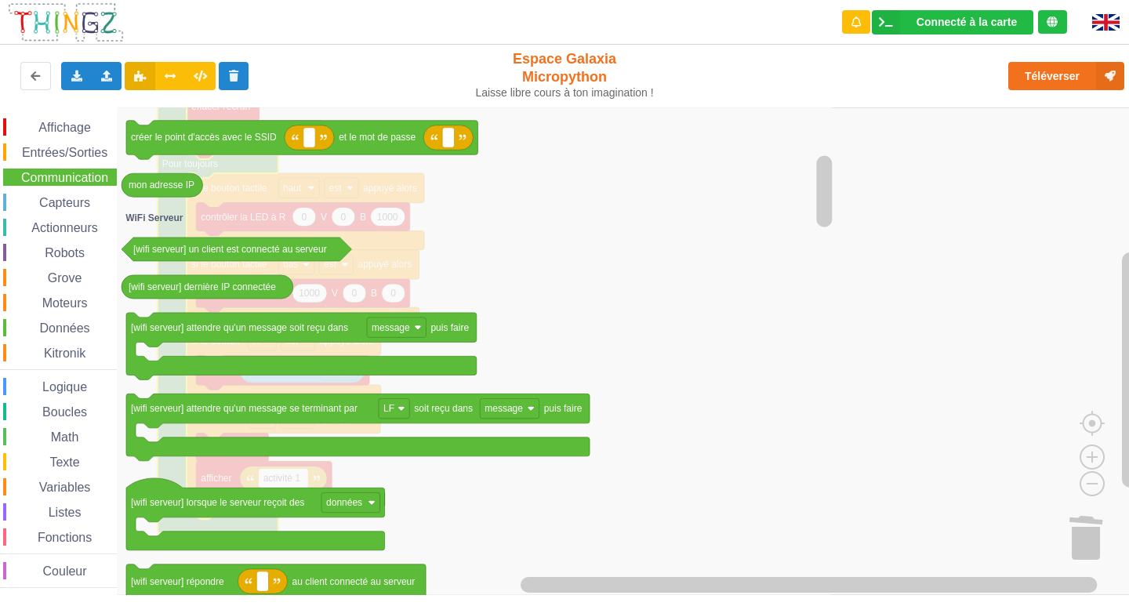
click at [77, 145] on div "Entrées/Sorties" at bounding box center [60, 151] width 114 height 17
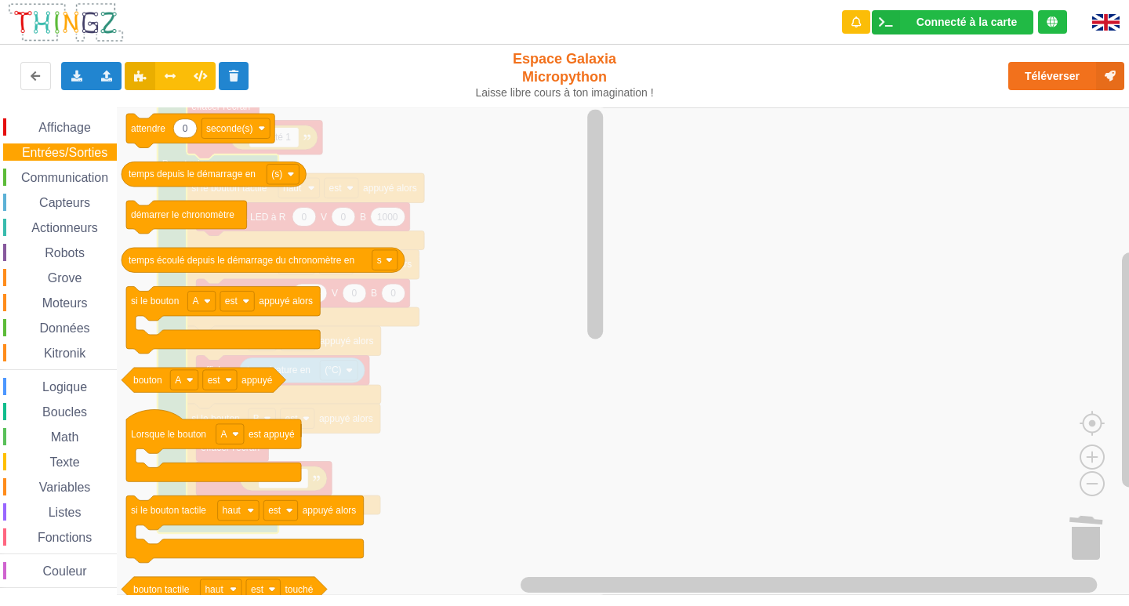
click at [56, 327] on span "Données" at bounding box center [65, 327] width 55 height 13
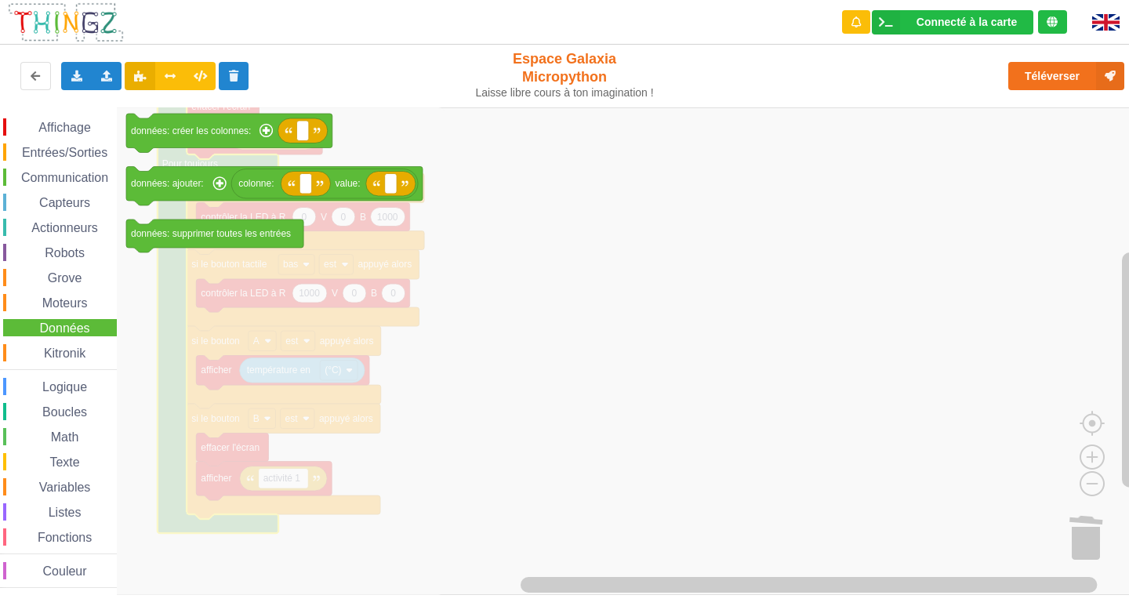
click at [74, 440] on span "Math" at bounding box center [65, 436] width 33 height 13
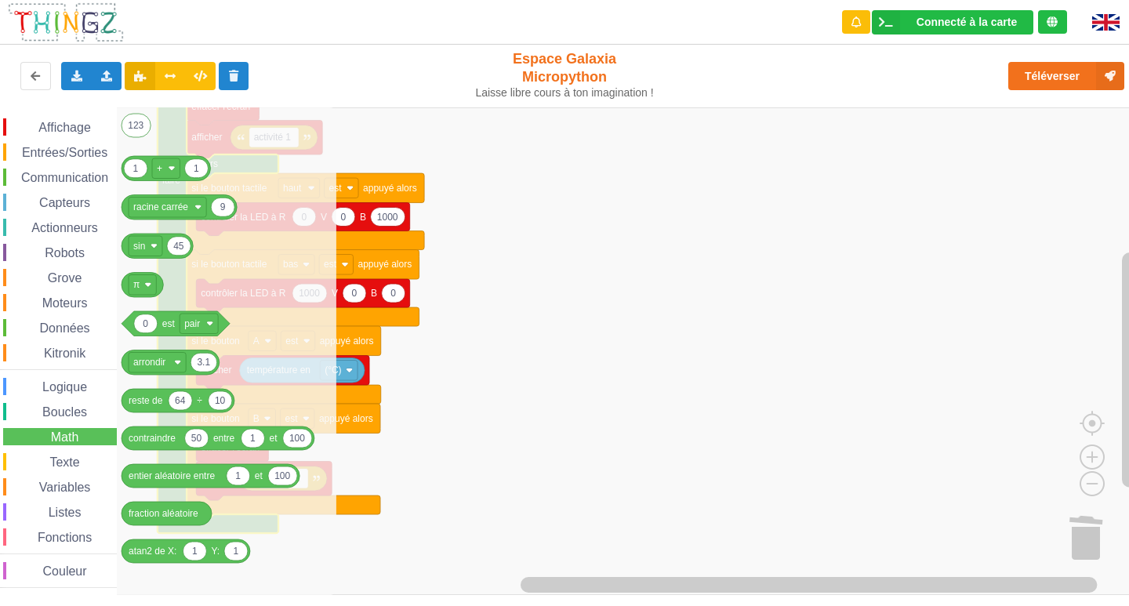
click at [24, 171] on span "Communication" at bounding box center [65, 177] width 92 height 13
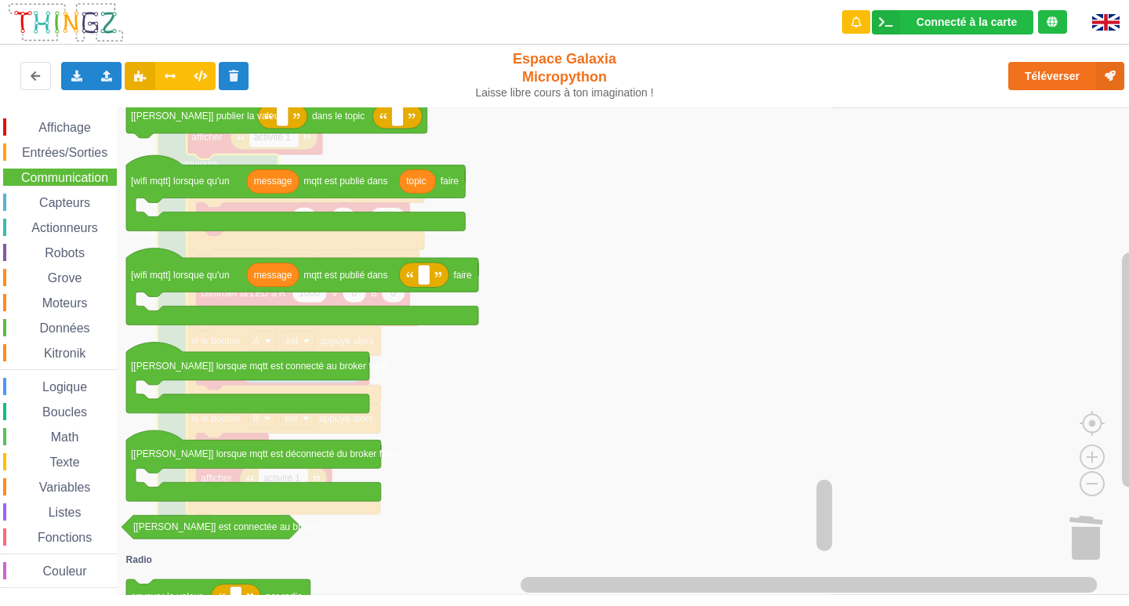
click at [67, 198] on span "Capteurs" at bounding box center [65, 202] width 56 height 13
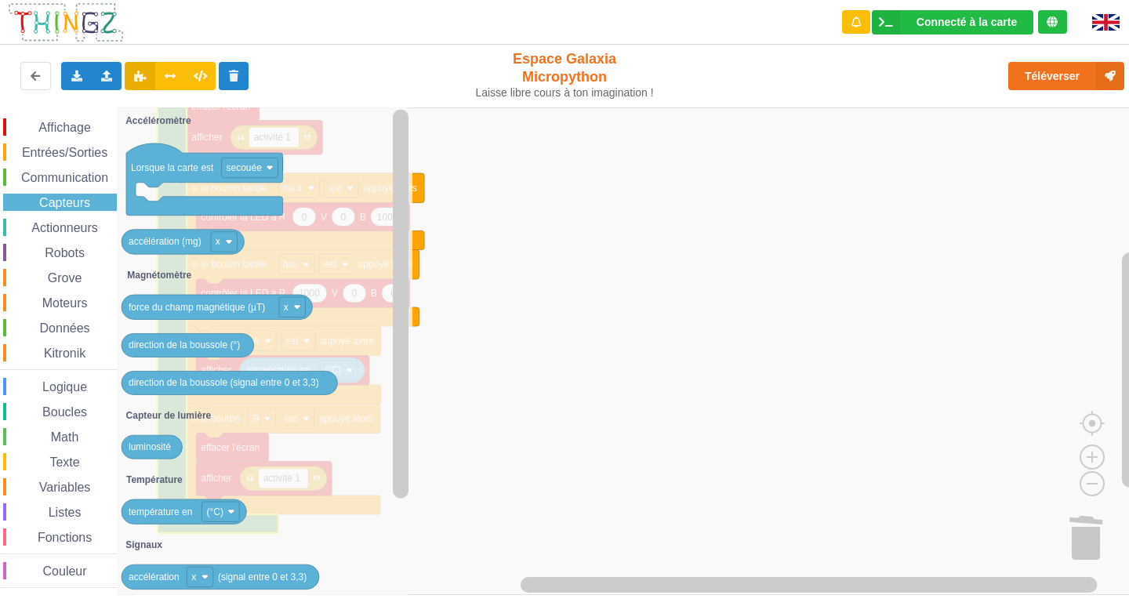
click at [64, 328] on span "Données" at bounding box center [65, 327] width 55 height 13
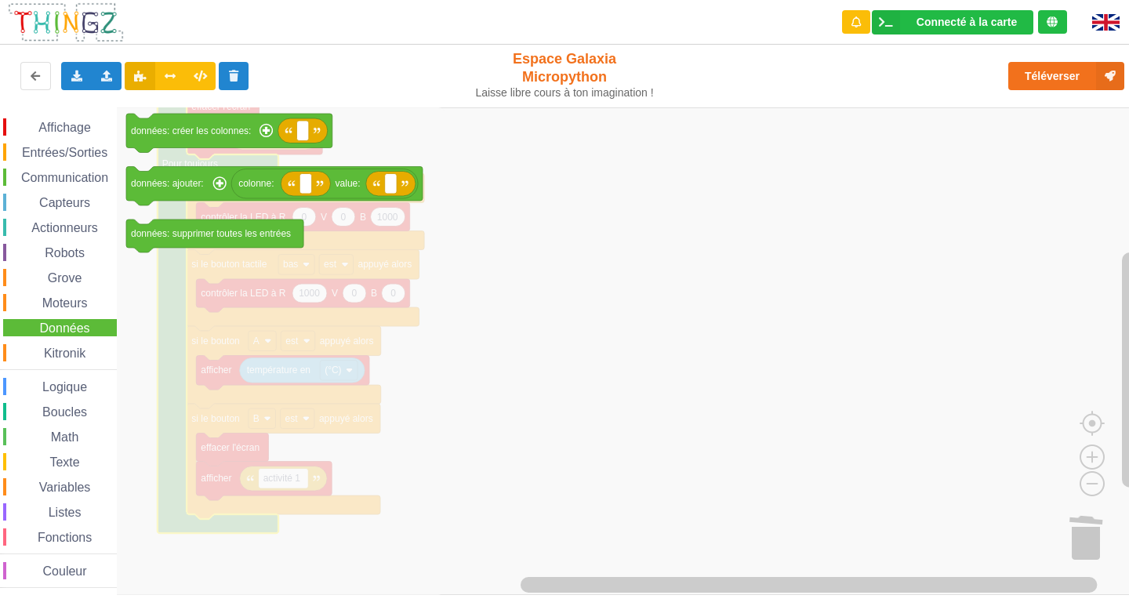
click at [56, 122] on span "Affichage" at bounding box center [64, 127] width 56 height 13
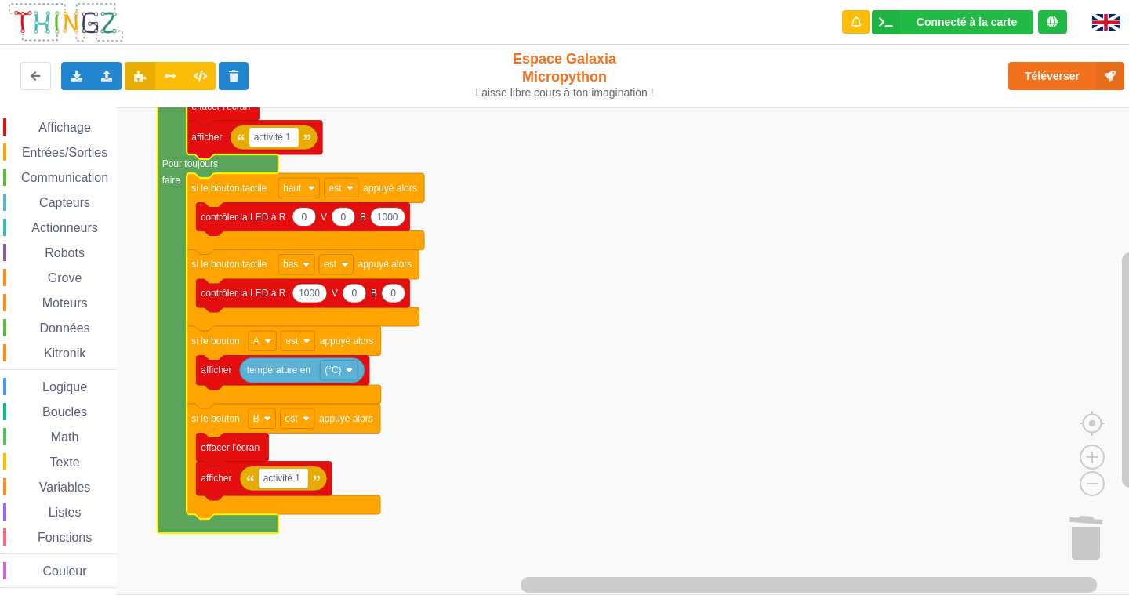
click at [858, 311] on div "Affichage Entrées/Sorties Communication Capteurs Actionneurs Robots Grove Moteu…" at bounding box center [570, 350] width 1140 height 487
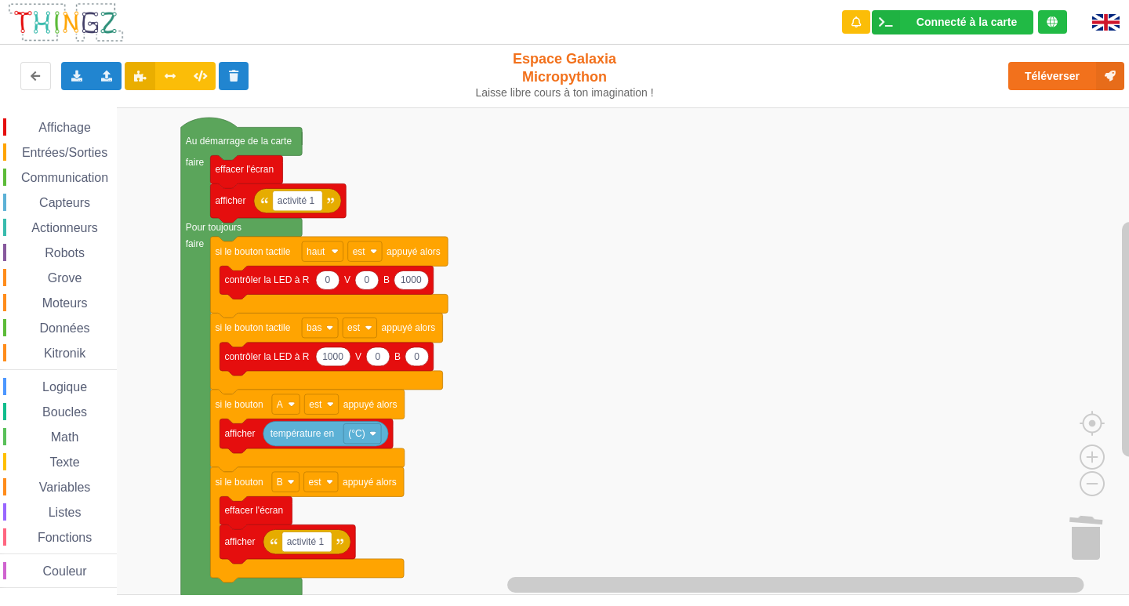
click at [199, 303] on rect "Espace de travail de Blocky" at bounding box center [570, 350] width 1140 height 487
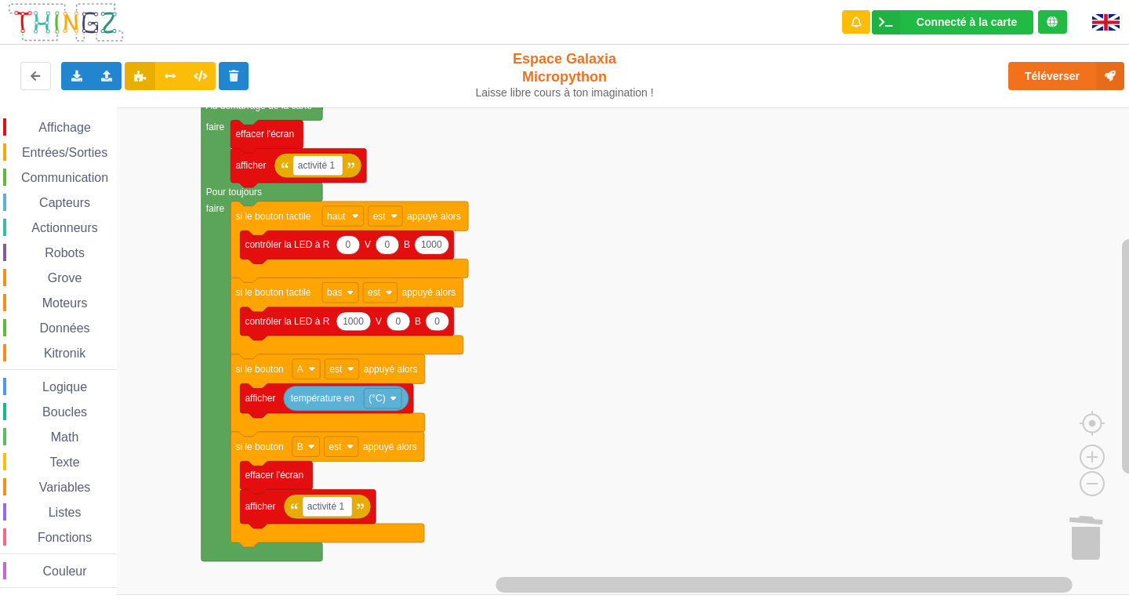
click at [71, 220] on div "Actionneurs" at bounding box center [60, 227] width 114 height 17
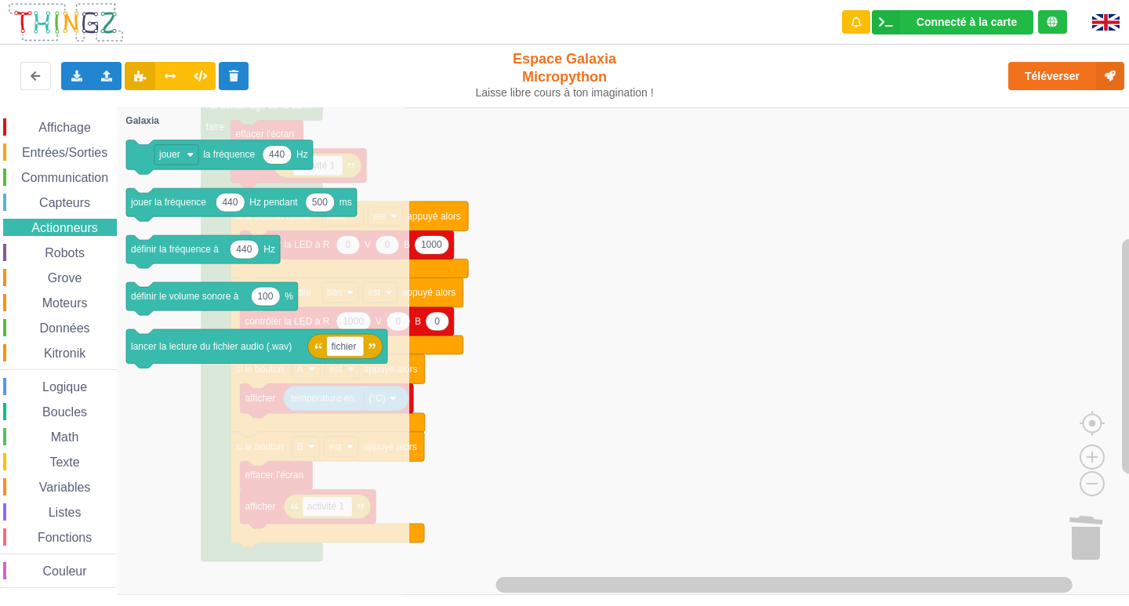
click at [70, 203] on span "Capteurs" at bounding box center [65, 202] width 56 height 13
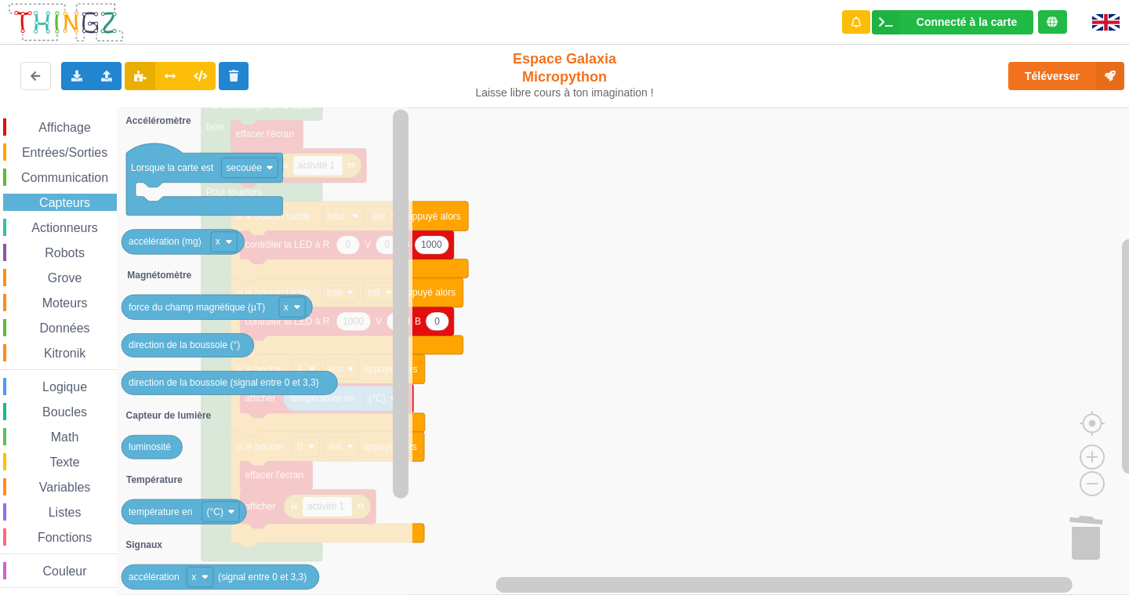
click at [82, 162] on div "Affichage Entrées/Sorties Communication Capteurs Actionneurs Robots Grove Moteu…" at bounding box center [58, 352] width 117 height 469
click at [77, 182] on span "Communication" at bounding box center [65, 177] width 92 height 13
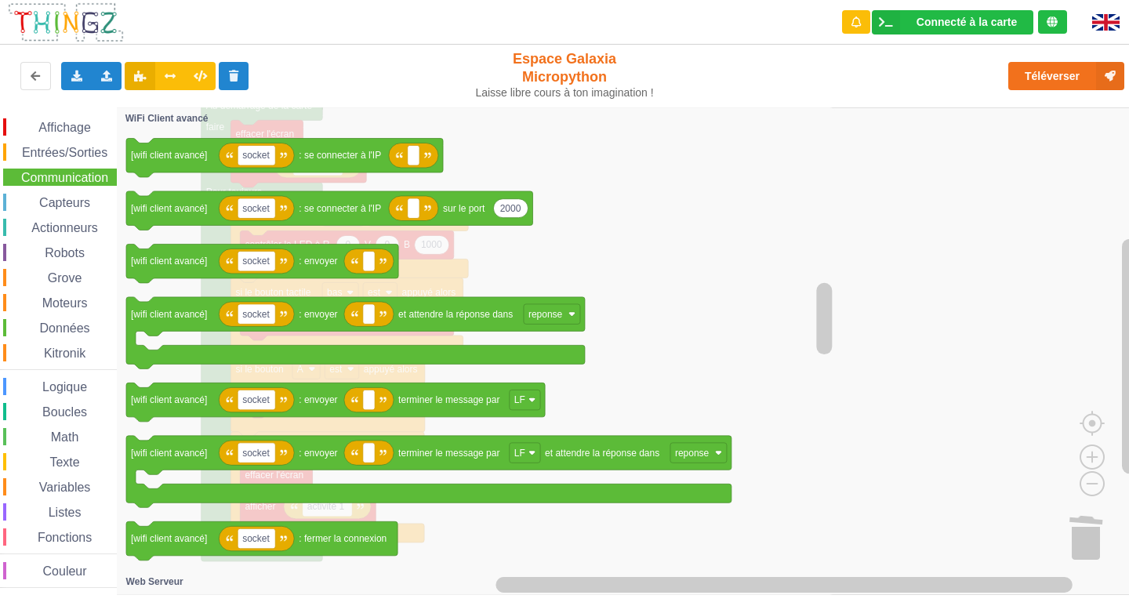
click at [71, 156] on span "Entrées/Sorties" at bounding box center [65, 152] width 90 height 13
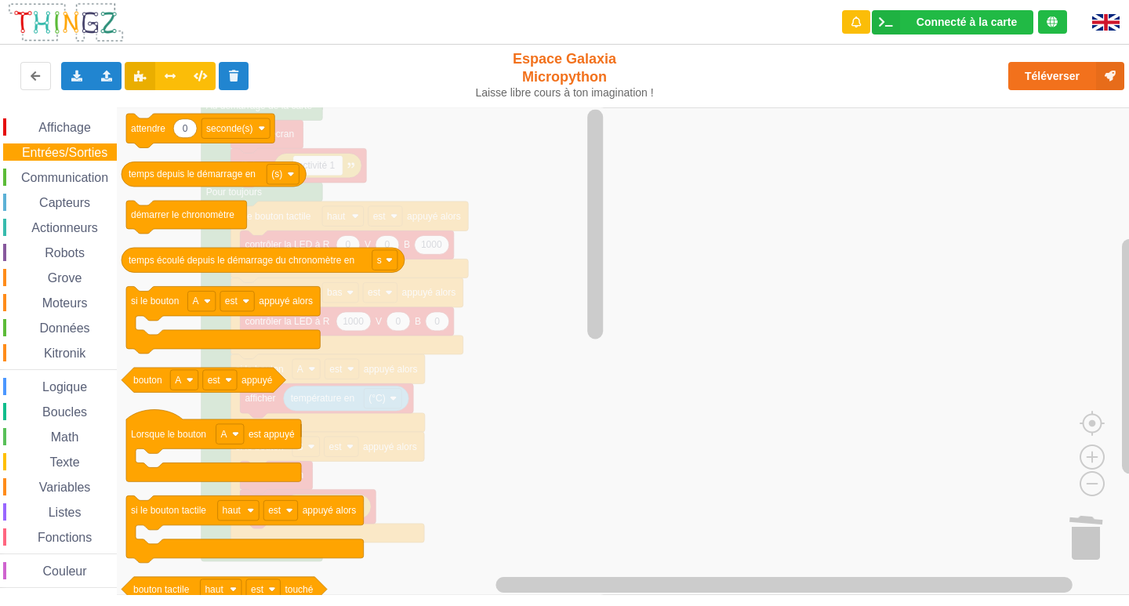
click at [845, 365] on rect "Espace de travail de Blocky" at bounding box center [570, 350] width 1140 height 487
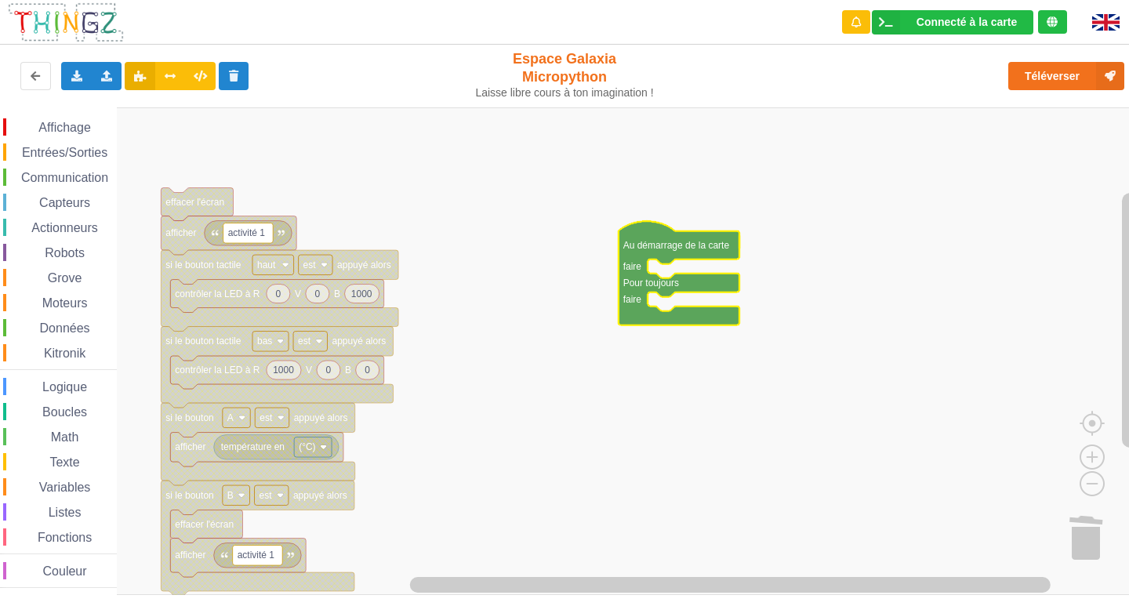
click at [53, 171] on span "Communication" at bounding box center [65, 177] width 92 height 13
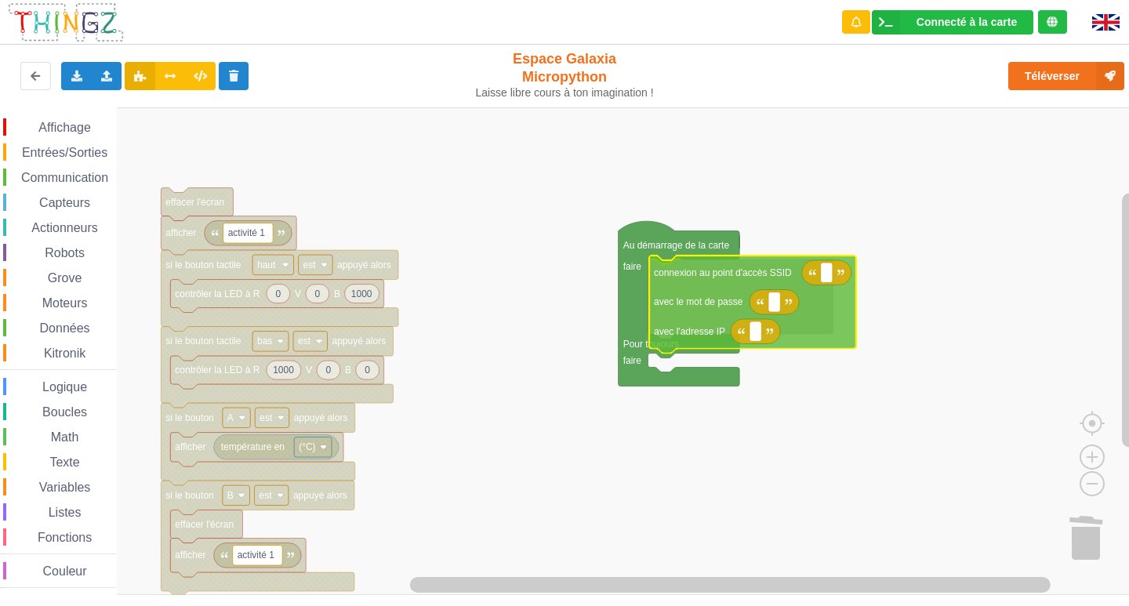
click at [721, 310] on div "Affichage Entrées/Sorties Communication Capteurs Actionneurs Robots Grove Moteu…" at bounding box center [570, 350] width 1140 height 487
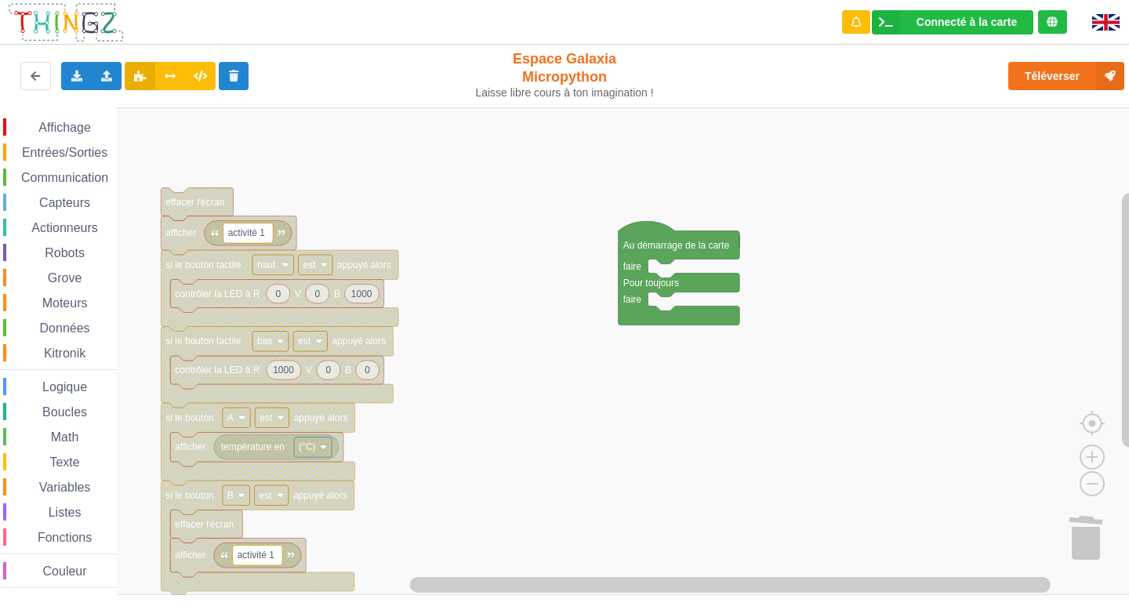
click at [96, 179] on span "Communication" at bounding box center [65, 177] width 92 height 13
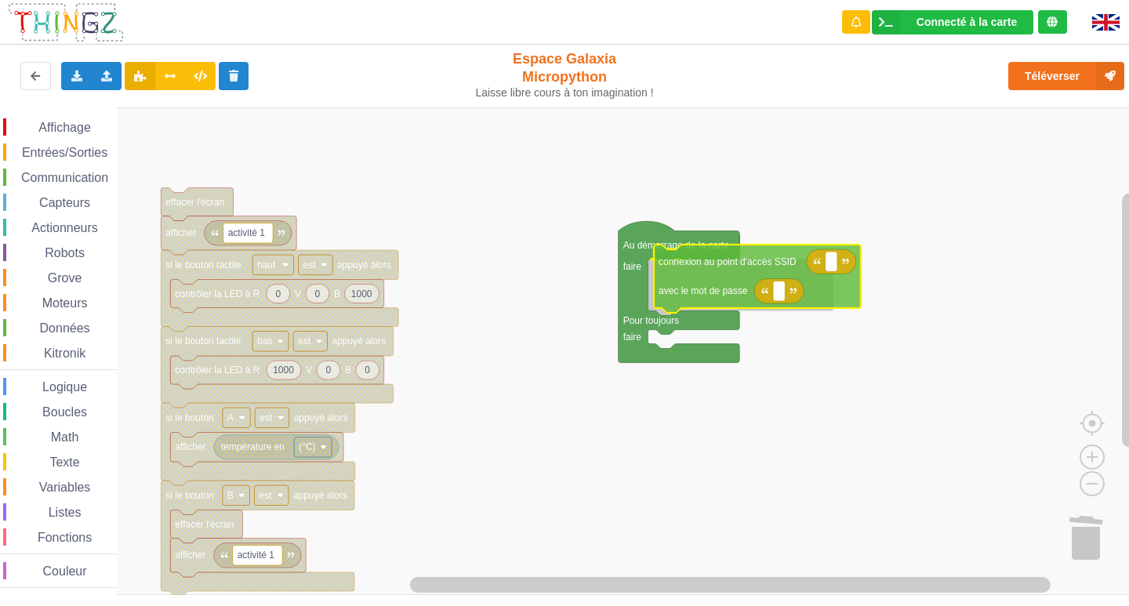
click at [789, 310] on div "Affichage Entrées/Sorties Communication Capteurs Actionneurs Robots Grove Moteu…" at bounding box center [570, 350] width 1140 height 487
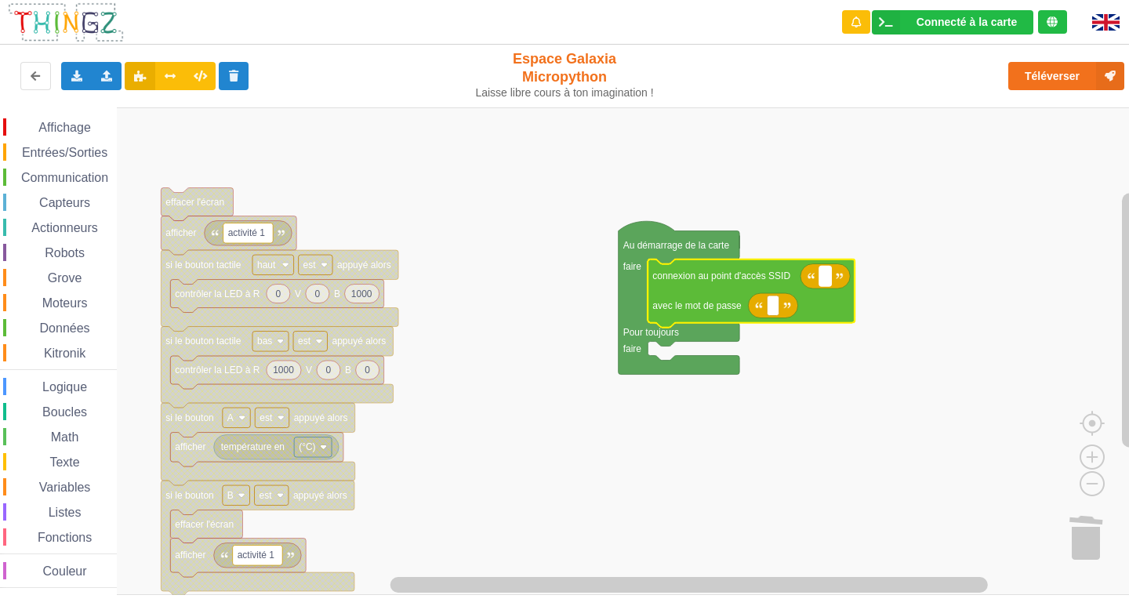
click at [829, 280] on rect "Espace de travail de Blocky" at bounding box center [825, 276] width 12 height 20
click at [825, 274] on input at bounding box center [825, 276] width 12 height 20
type input "lasupertechno"
click at [773, 311] on text "Espace de travail de Blocky" at bounding box center [772, 305] width 2 height 11
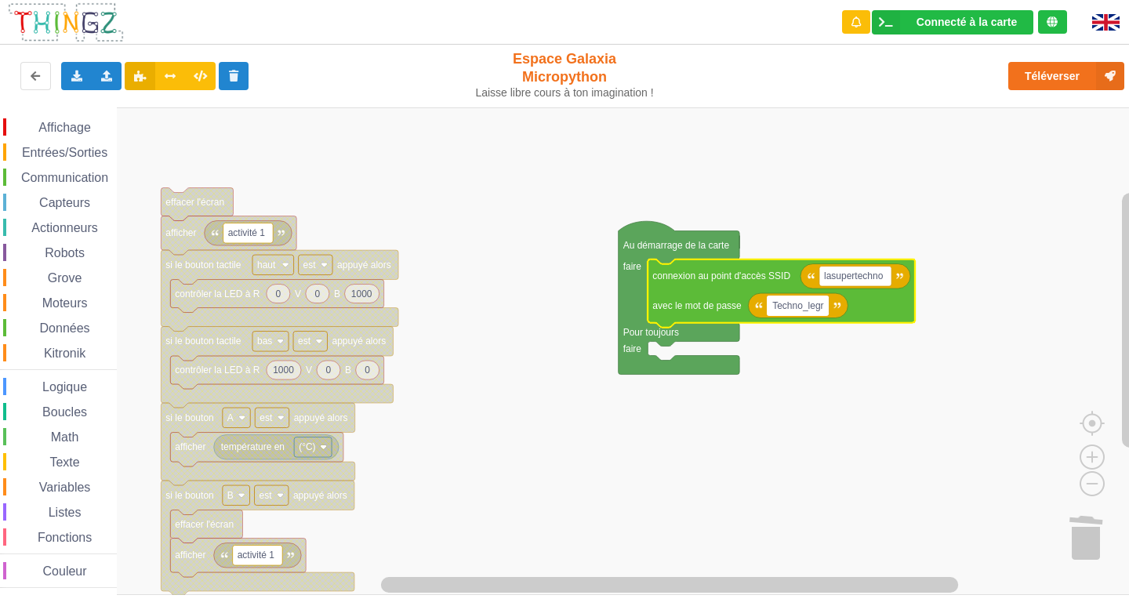
type input "Techno_legrà"
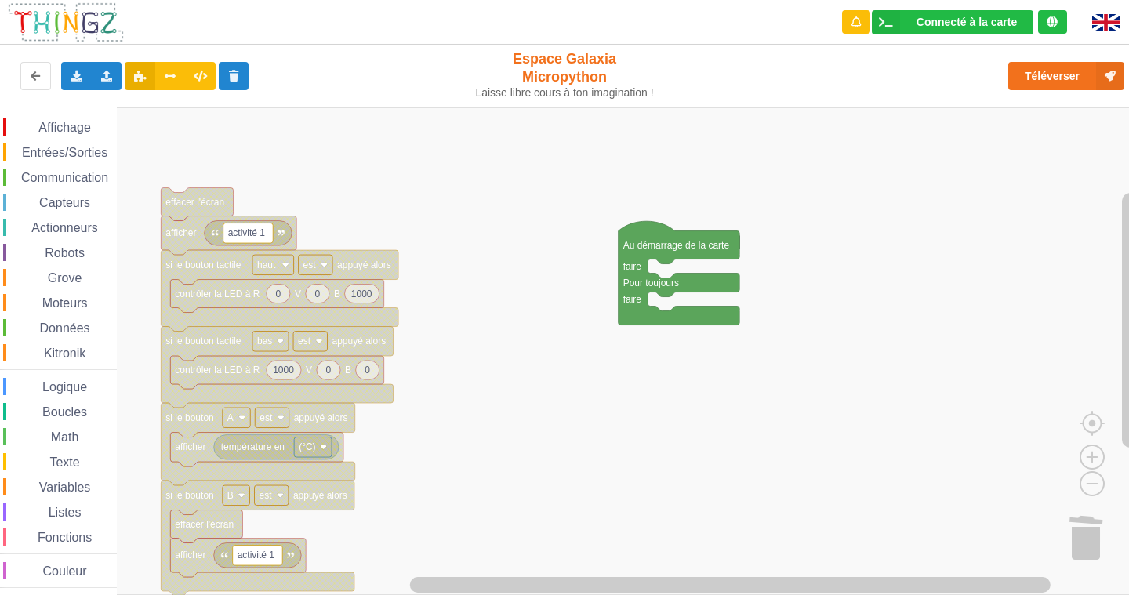
click at [49, 145] on div "Entrées/Sorties" at bounding box center [60, 151] width 114 height 17
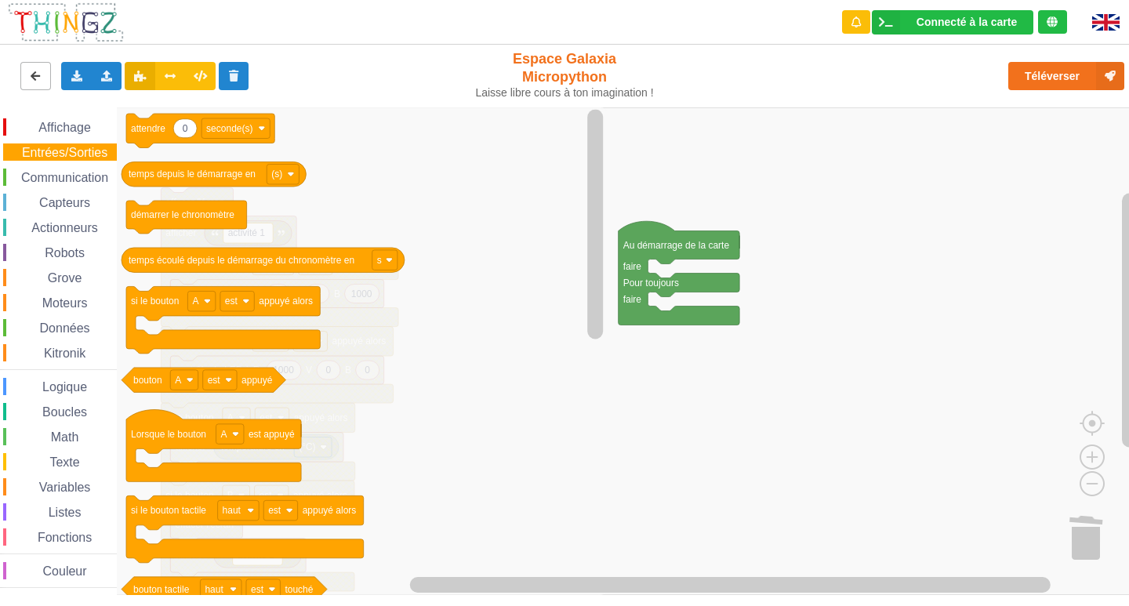
click at [41, 85] on button at bounding box center [35, 76] width 31 height 28
click at [42, 85] on button at bounding box center [35, 76] width 31 height 28
click at [758, 352] on rect "Espace de travail de Blocky" at bounding box center [570, 350] width 1140 height 487
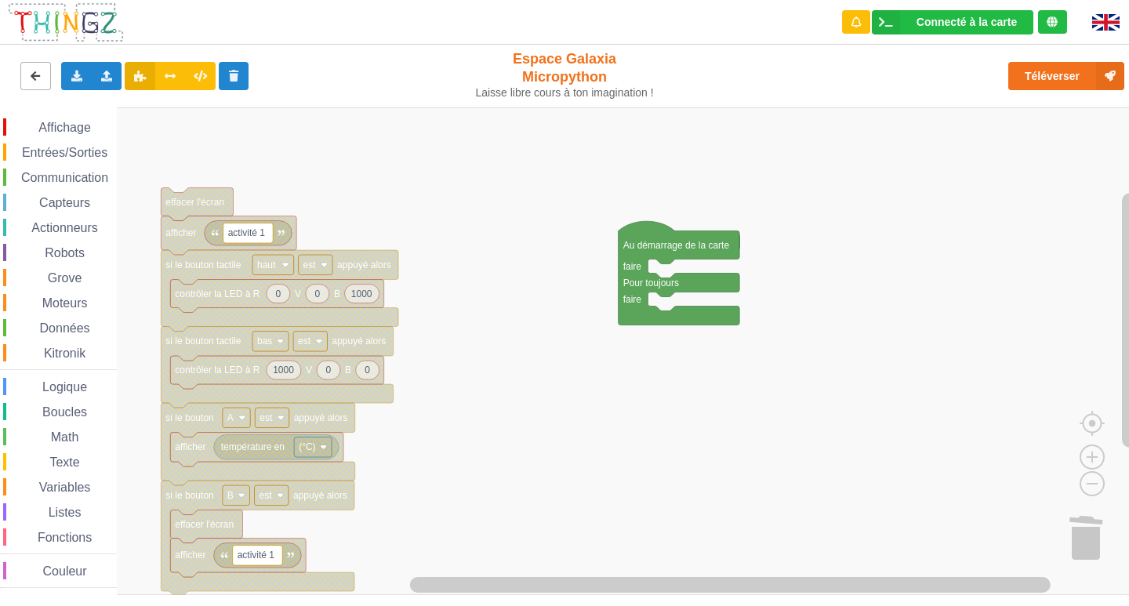
click at [24, 78] on button at bounding box center [35, 76] width 31 height 28
click at [78, 127] on span "Affichage" at bounding box center [64, 127] width 56 height 13
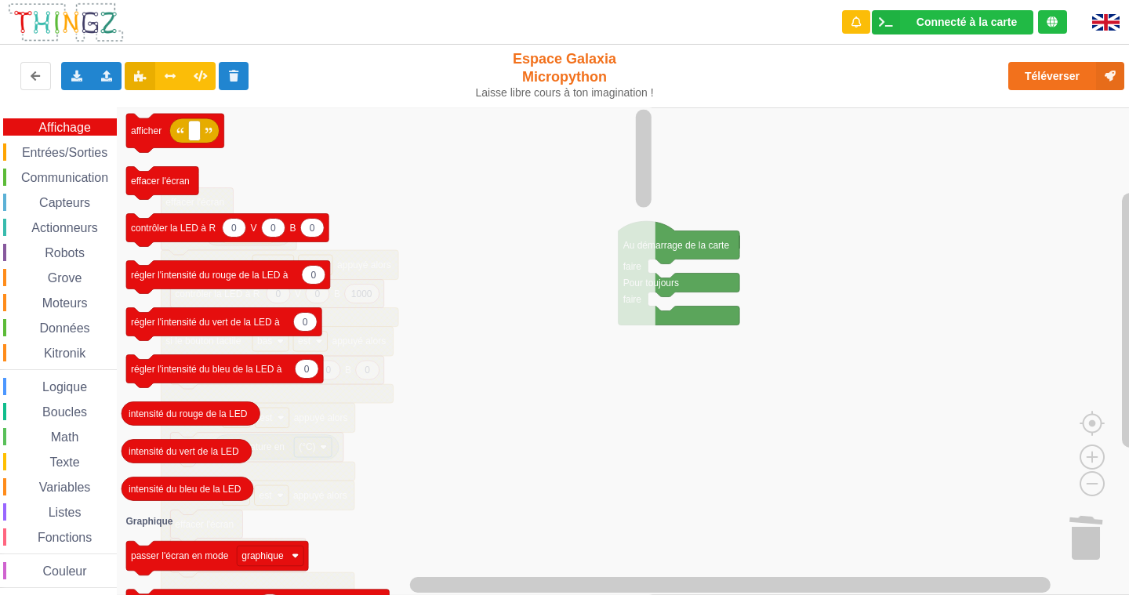
click at [60, 153] on span "Entrées/Sorties" at bounding box center [65, 152] width 90 height 13
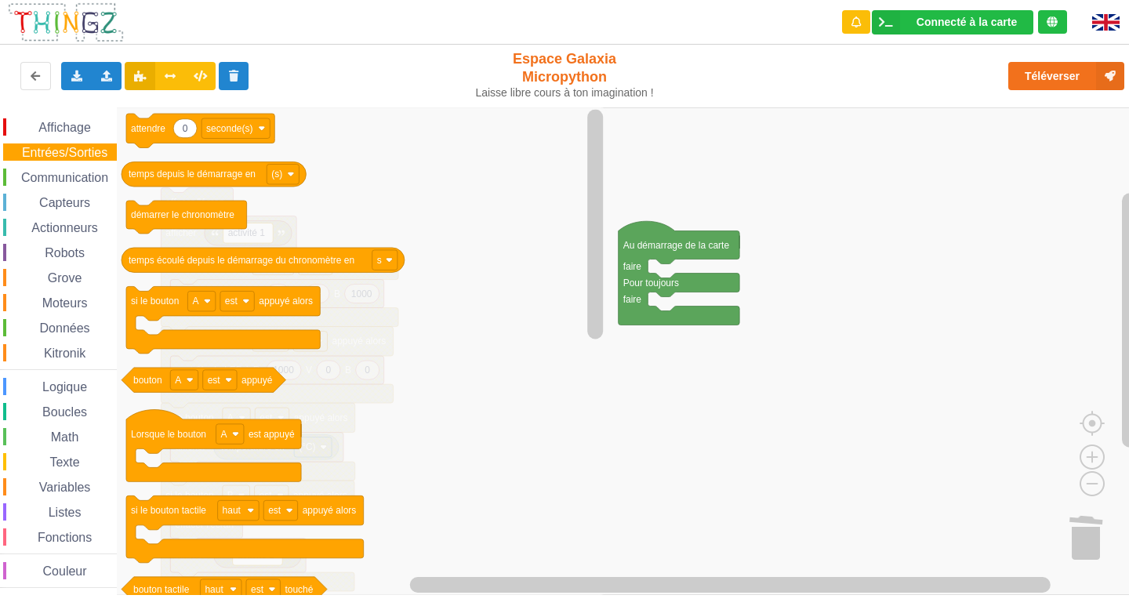
click at [61, 175] on span "Communication" at bounding box center [65, 177] width 92 height 13
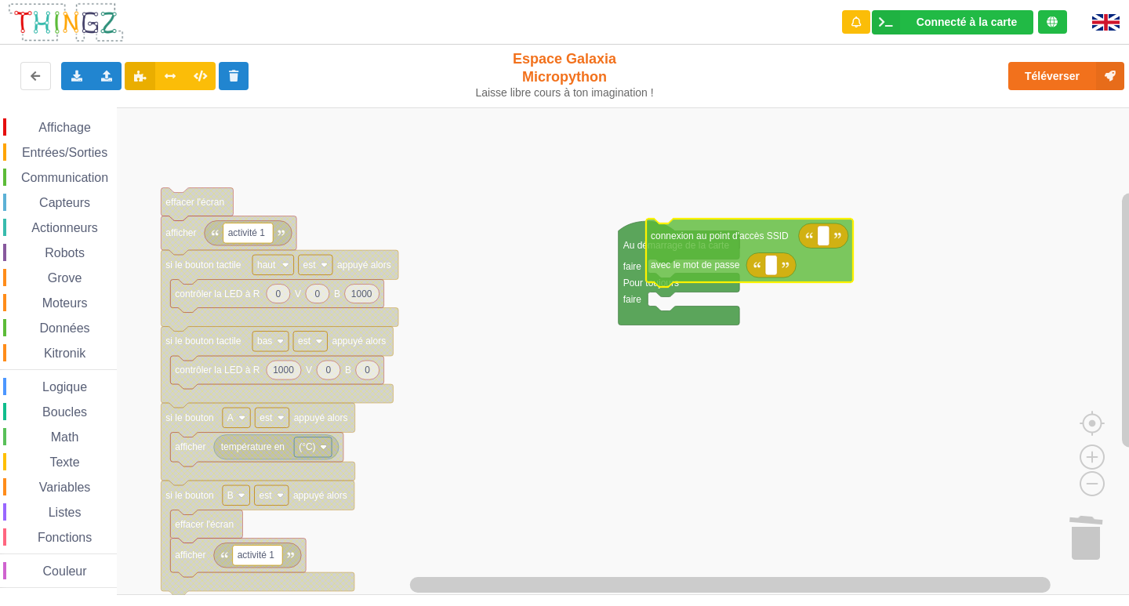
click at [701, 263] on div "Affichage Entrées/Sorties Communication Capteurs Actionneurs Robots Grove Moteu…" at bounding box center [570, 350] width 1140 height 487
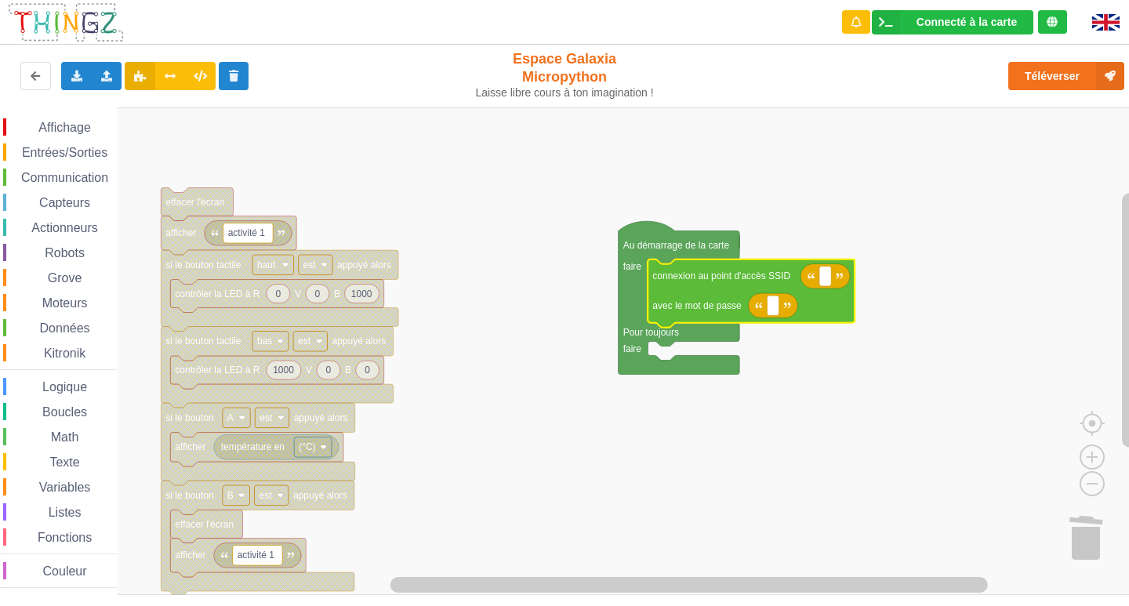
click at [832, 283] on icon "Espace de travail de Blocky" at bounding box center [824, 276] width 49 height 25
click at [828, 282] on rect "Espace de travail de Blocky" at bounding box center [825, 276] width 12 height 20
type input "lasupertecho"
click at [771, 297] on rect "Espace de travail de Blocky" at bounding box center [773, 305] width 12 height 20
click at [872, 271] on text "lasupertecho" at bounding box center [851, 275] width 54 height 11
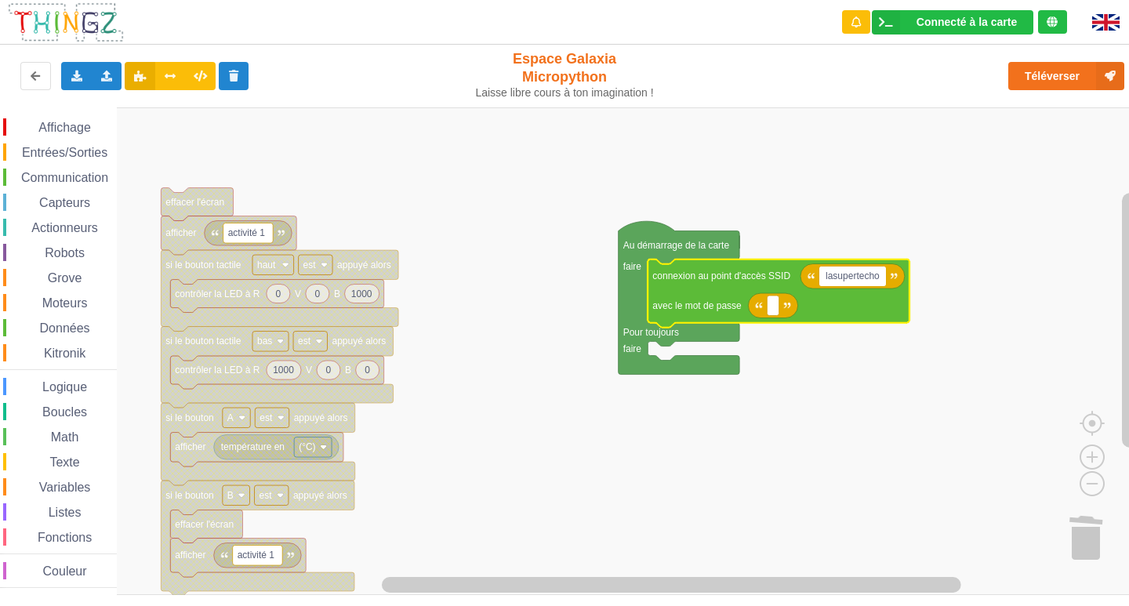
type input "n"
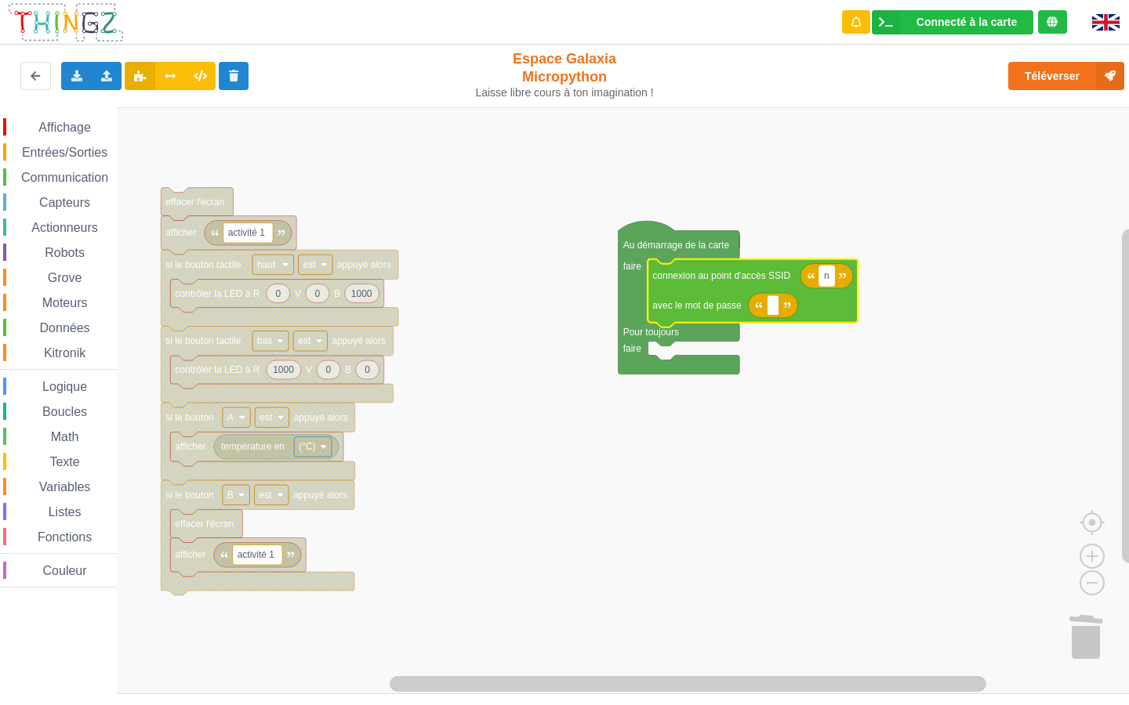
click at [832, 280] on rect "Espace de travail de Blocky" at bounding box center [826, 276] width 15 height 20
click at [825, 275] on text "n" at bounding box center [826, 275] width 5 height 11
type input "lasupertechno"
click at [771, 308] on text "Espace de travail de Blocky" at bounding box center [772, 305] width 2 height 11
click at [576, 451] on rect "Espace de travail de Blocky" at bounding box center [570, 400] width 1140 height 587
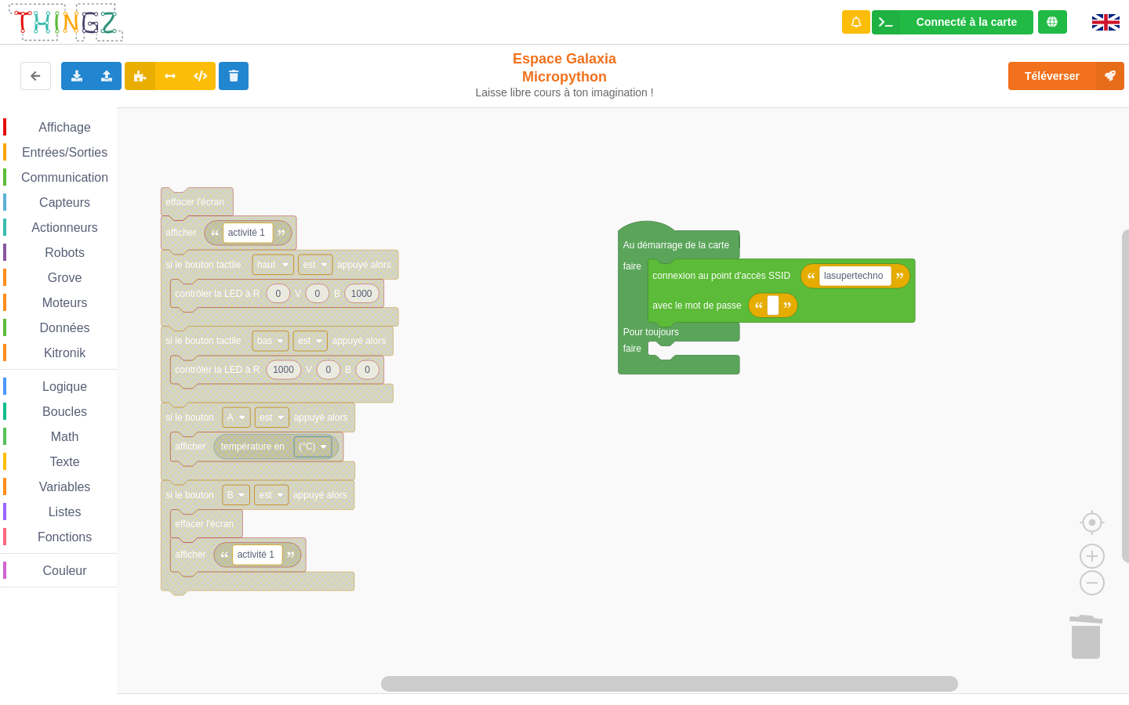
click at [580, 455] on rect "Espace de travail de Blocky" at bounding box center [570, 400] width 1140 height 587
click at [661, 483] on rect "Espace de travail de Blocky" at bounding box center [570, 400] width 1140 height 587
click at [674, 473] on rect "Espace de travail de Blocky" at bounding box center [570, 400] width 1140 height 587
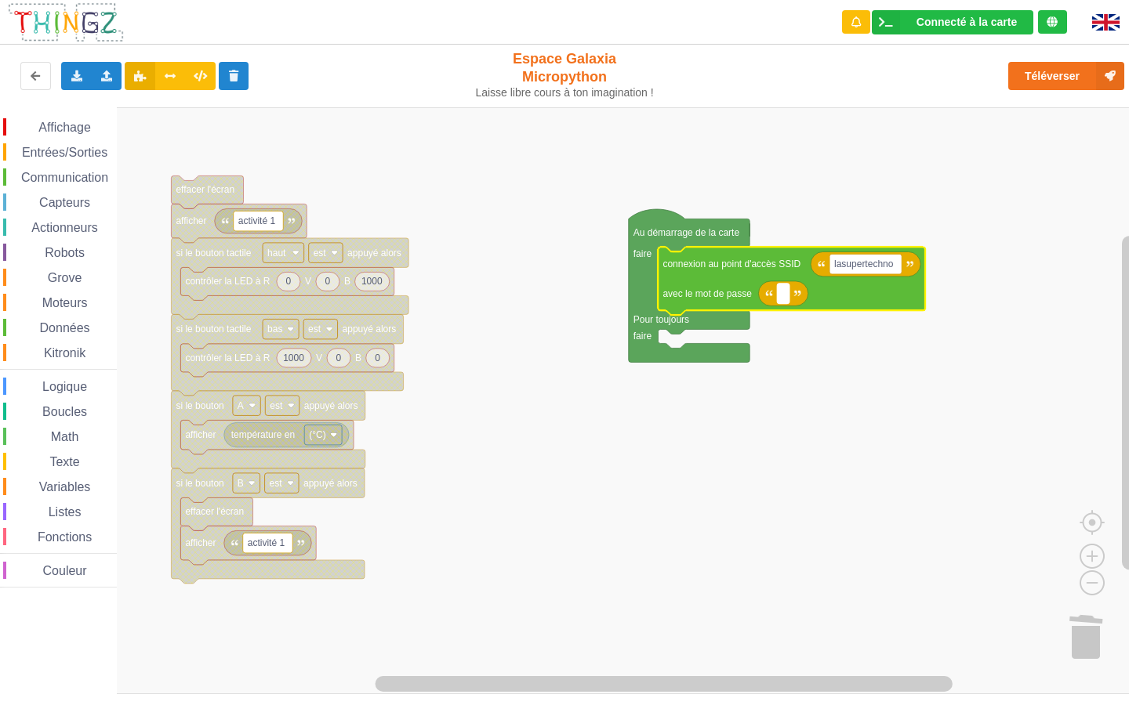
click at [785, 295] on rect "Espace de travail de Blocky" at bounding box center [783, 294] width 12 height 20
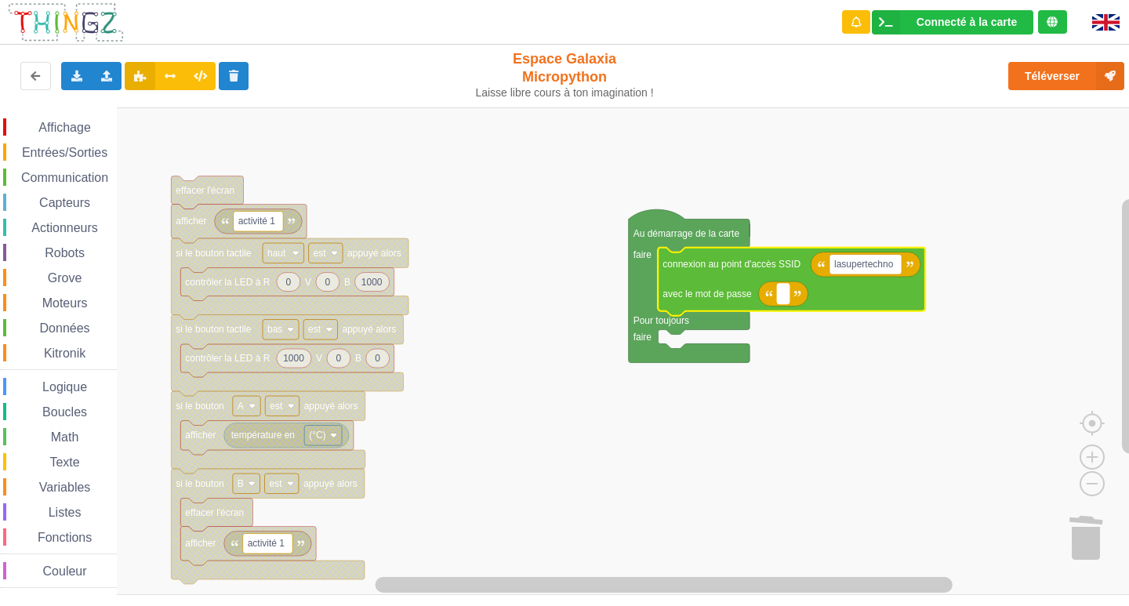
click at [788, 299] on rect "Espace de travail de Blocky" at bounding box center [783, 294] width 12 height 20
type input "Techno_legr@ndsom"
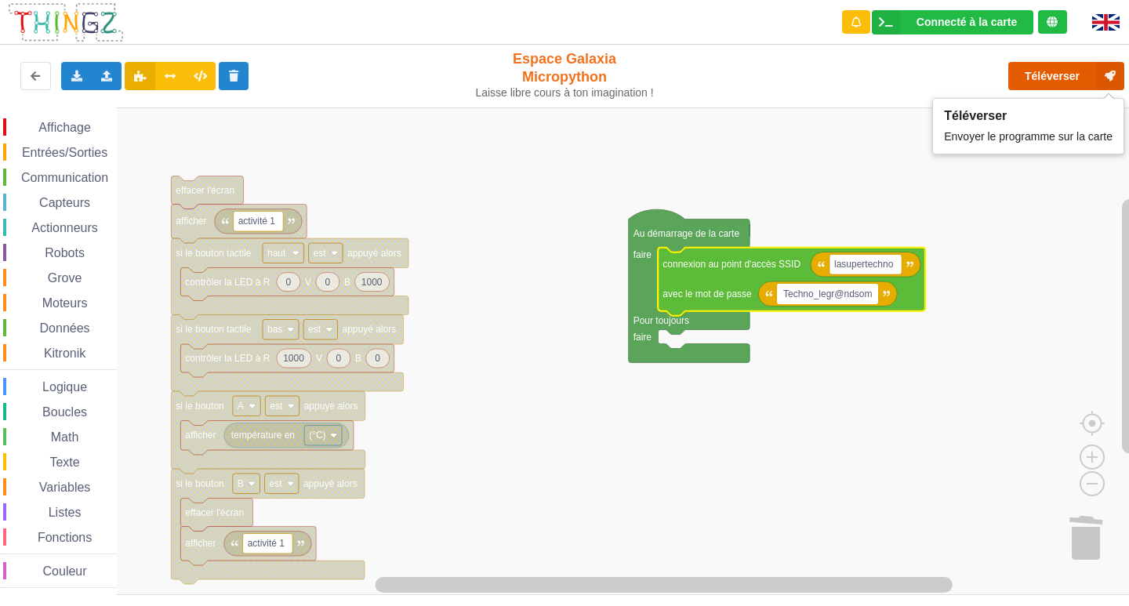
click at [1053, 78] on button "Téléverser" at bounding box center [1066, 76] width 116 height 28
click at [901, 172] on rect "Espace de travail de Blocky" at bounding box center [570, 350] width 1140 height 487
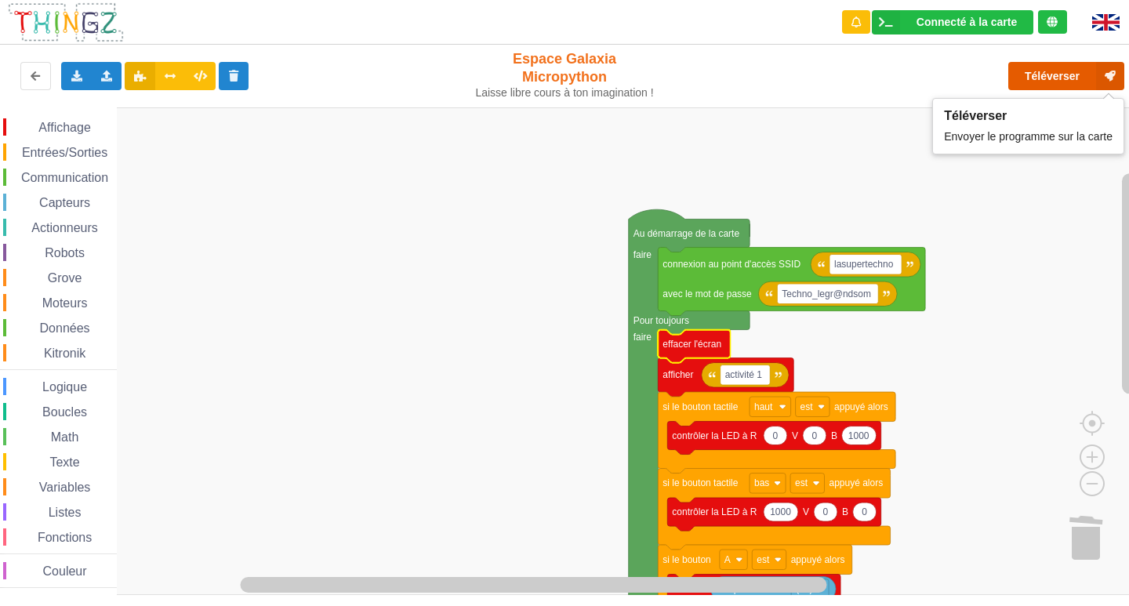
click at [1053, 85] on button "Téléverser" at bounding box center [1066, 76] width 116 height 28
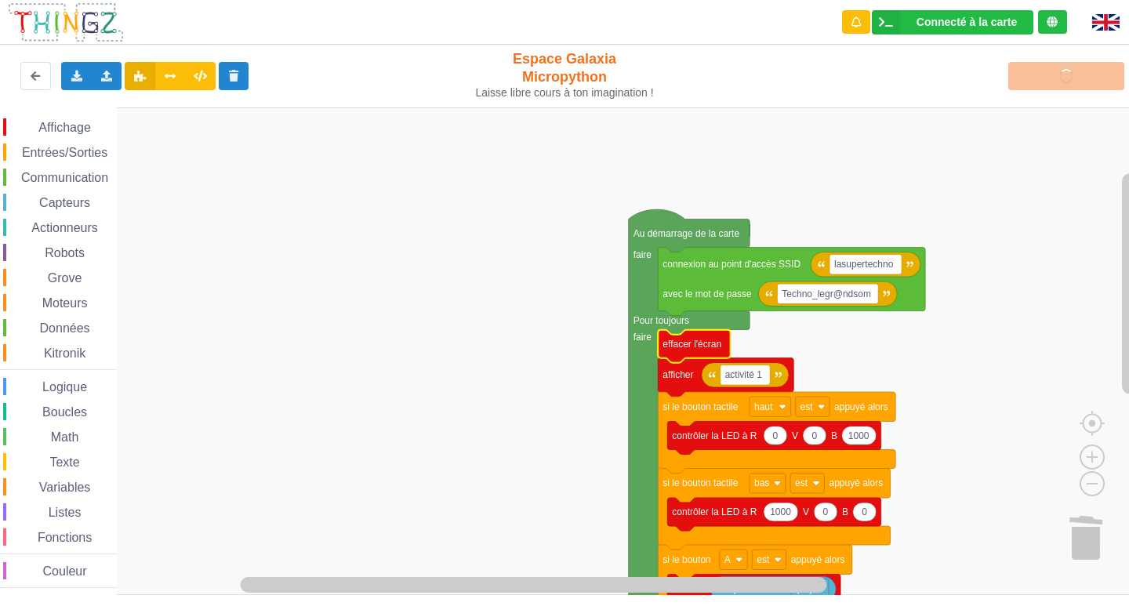
click at [543, 140] on rect "Espace de travail de Blocky" at bounding box center [570, 350] width 1140 height 487
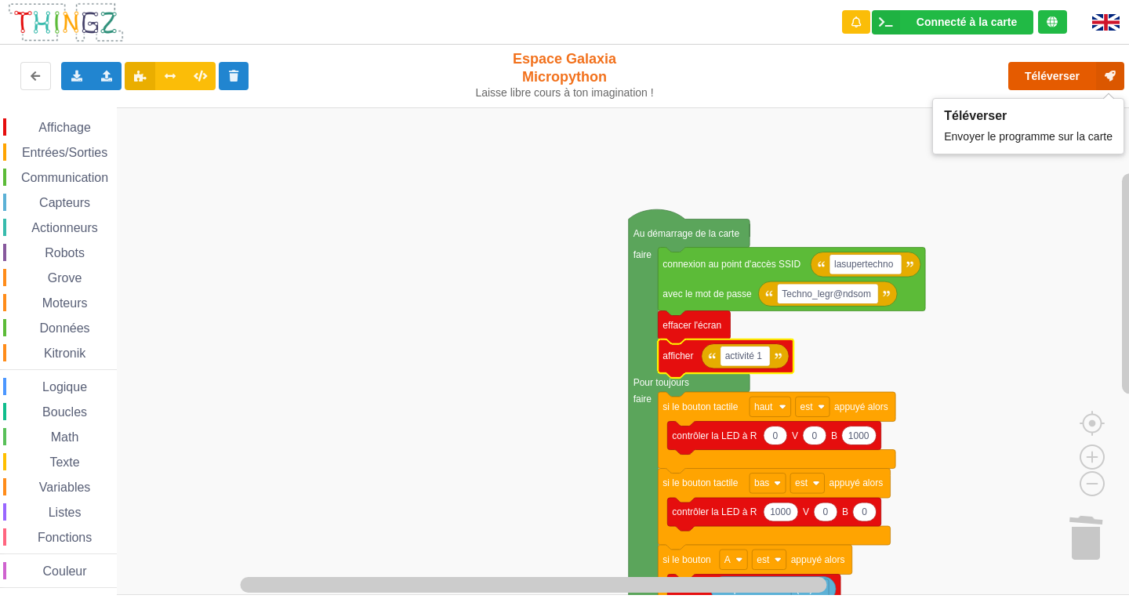
click at [1052, 78] on button "Téléverser" at bounding box center [1066, 76] width 116 height 28
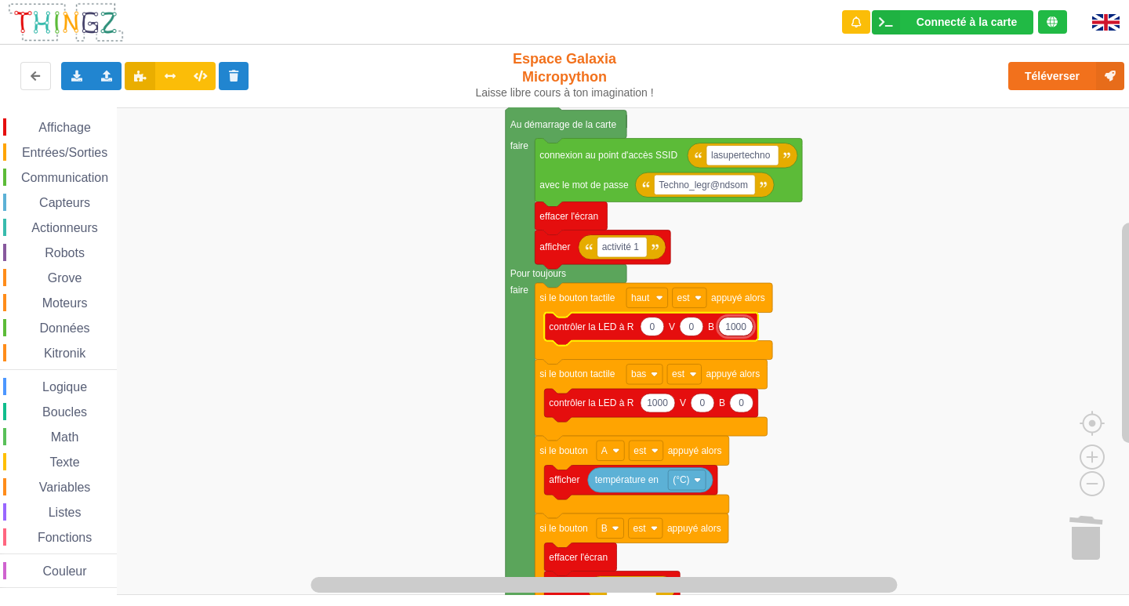
click at [730, 328] on input "1000" at bounding box center [735, 327] width 35 height 20
click at [1053, 70] on button "Téléverser" at bounding box center [1066, 76] width 116 height 28
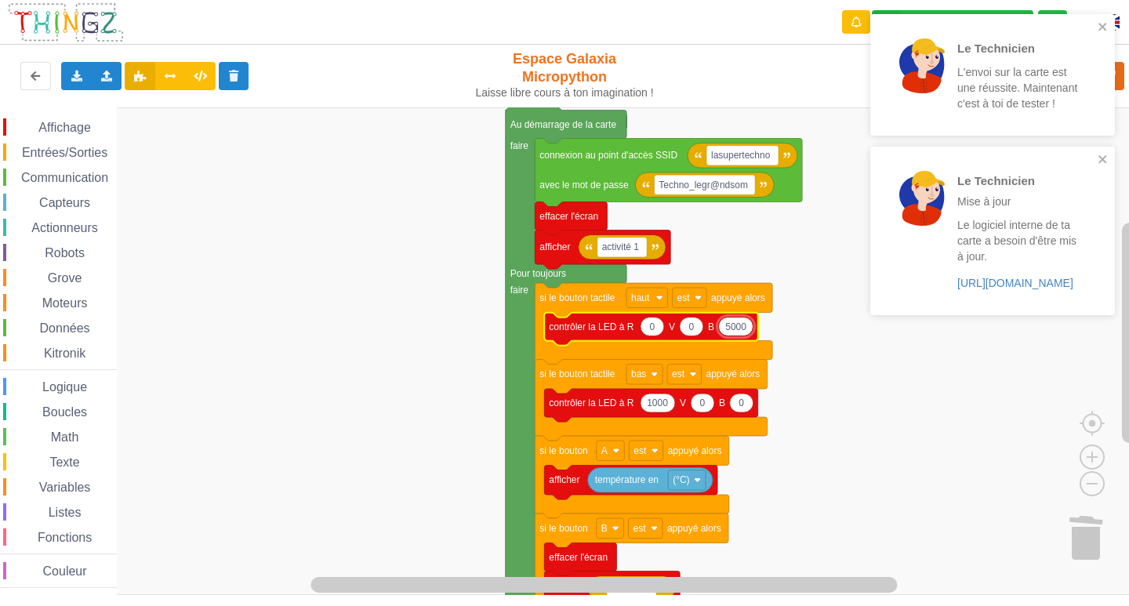
click at [748, 325] on input "5000" at bounding box center [735, 327] width 35 height 20
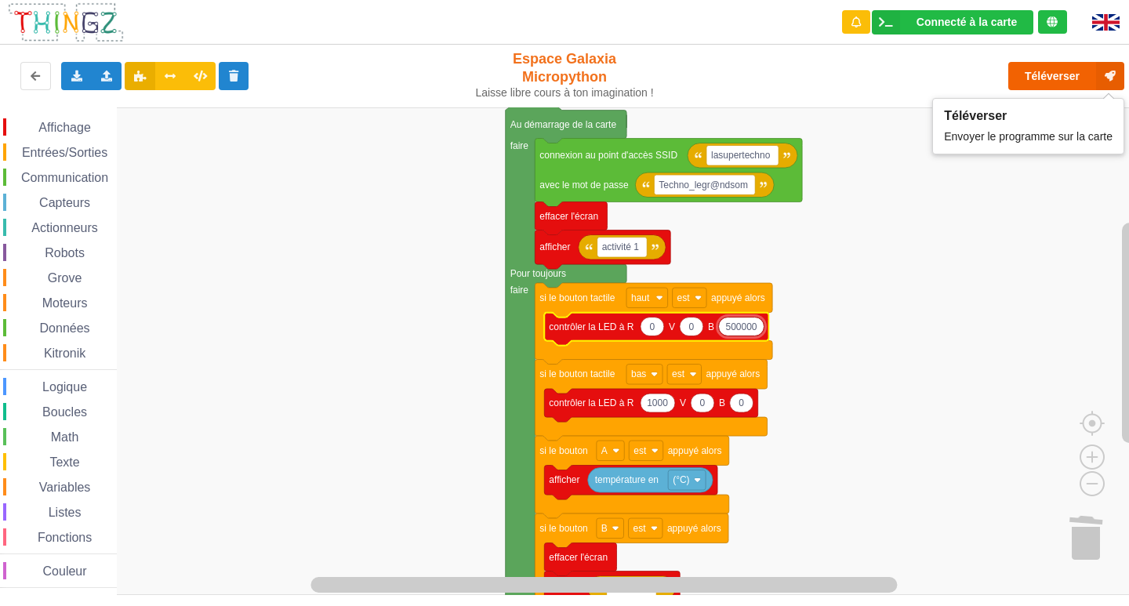
type input "500000"
click at [1044, 72] on button "Téléverser" at bounding box center [1066, 76] width 116 height 28
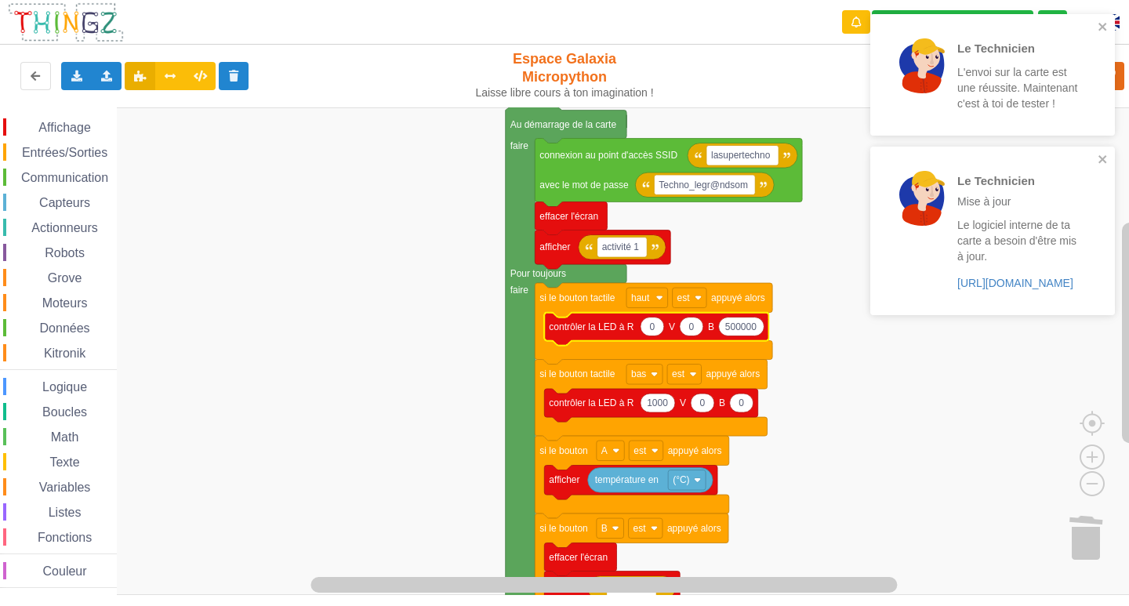
click at [748, 330] on text "500000" at bounding box center [740, 326] width 31 height 11
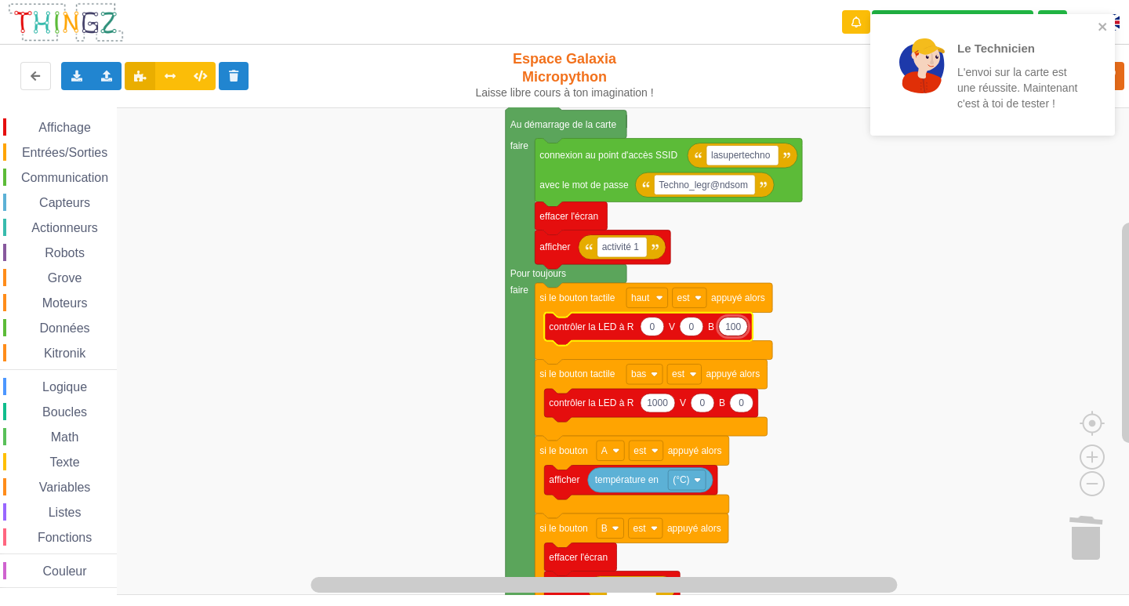
type input "1000"
click at [809, 317] on rect "Espace de travail de Blocky" at bounding box center [570, 350] width 1140 height 487
click at [1098, 22] on icon "close" at bounding box center [1102, 26] width 11 height 13
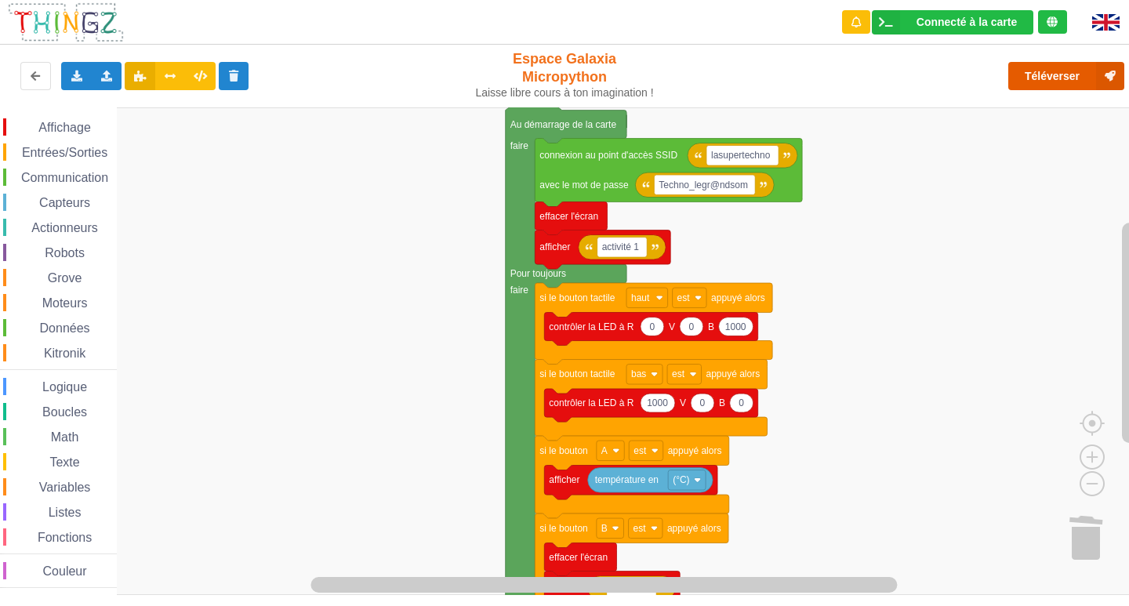
click at [1024, 71] on button "Téléverser" at bounding box center [1066, 76] width 116 height 28
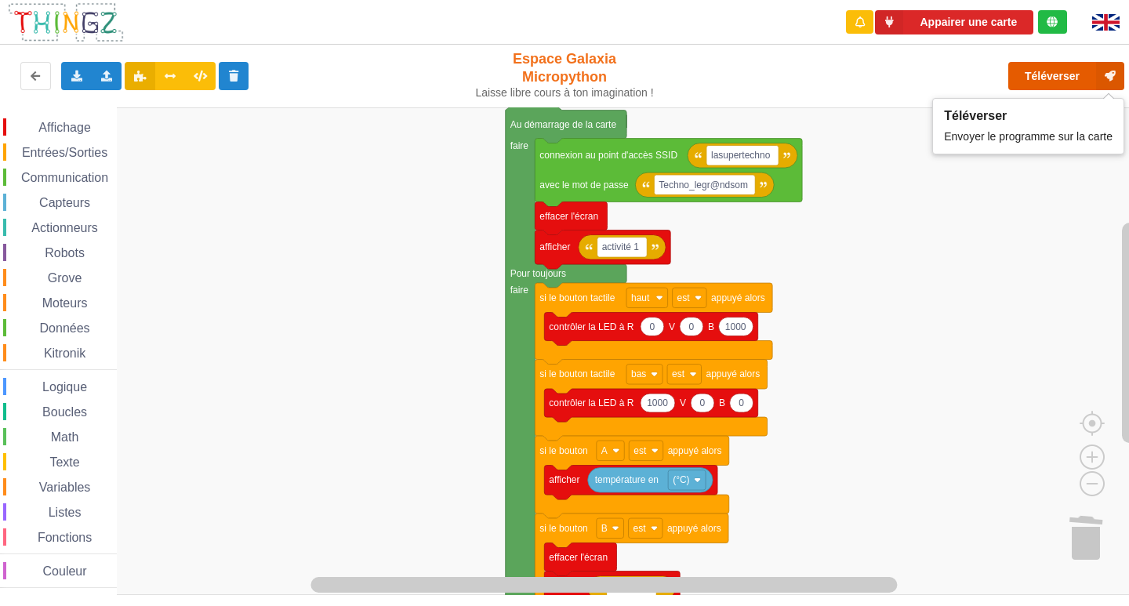
click at [1063, 79] on button "Téléverser" at bounding box center [1066, 76] width 116 height 28
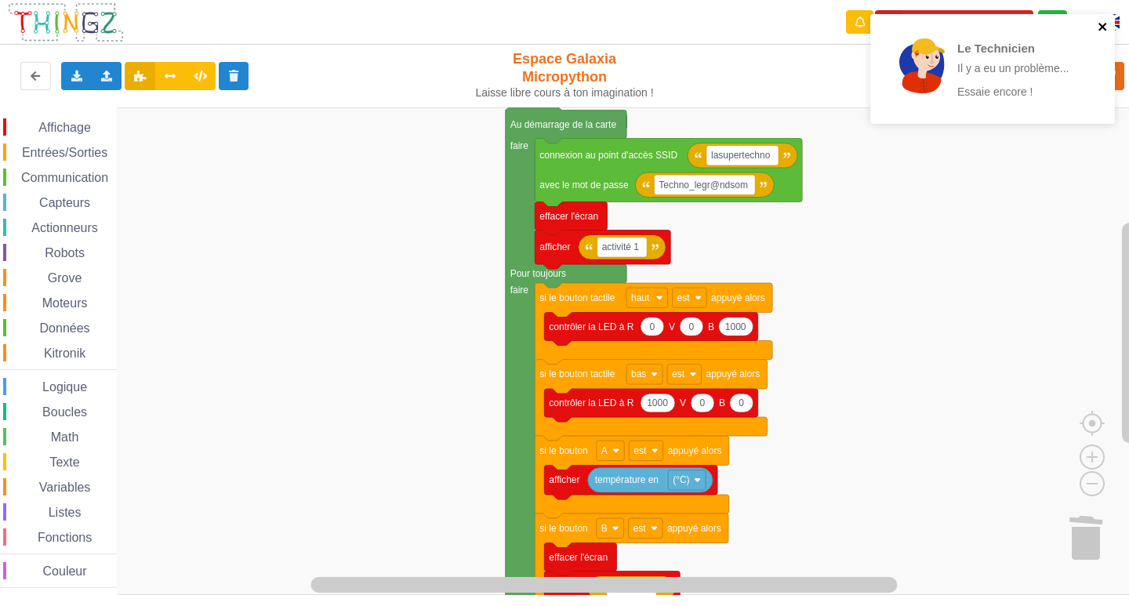
click at [1104, 27] on icon "close" at bounding box center [1102, 26] width 11 height 13
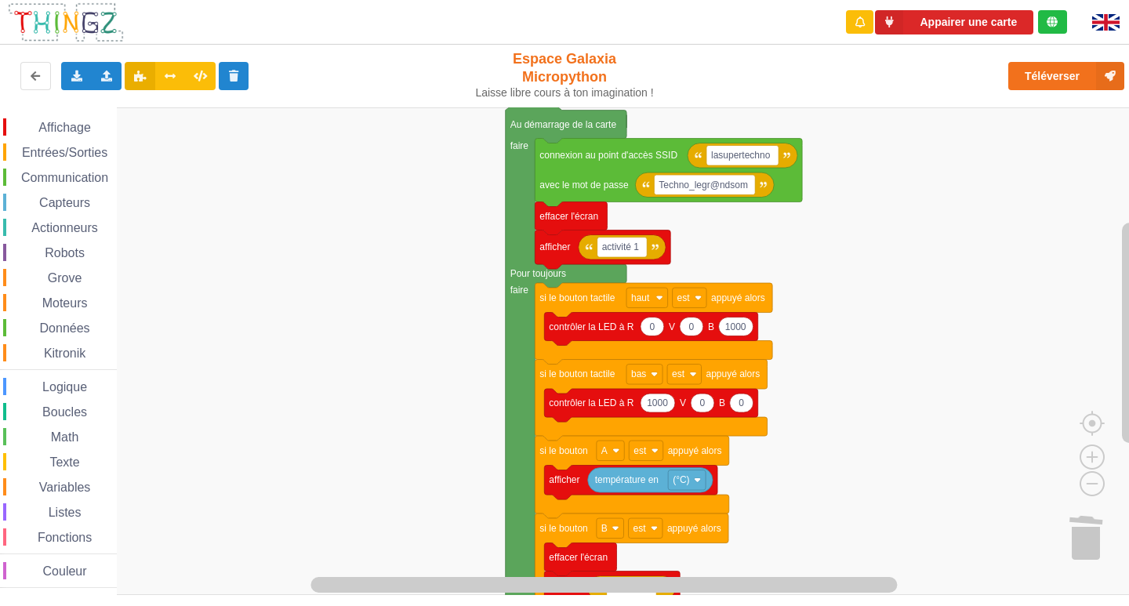
click at [1057, 67] on div "Le Technicien Il y a eu un problème... Essaie encore !" at bounding box center [992, 74] width 251 height 127
click at [1042, 83] on button "Téléverser" at bounding box center [1066, 76] width 116 height 28
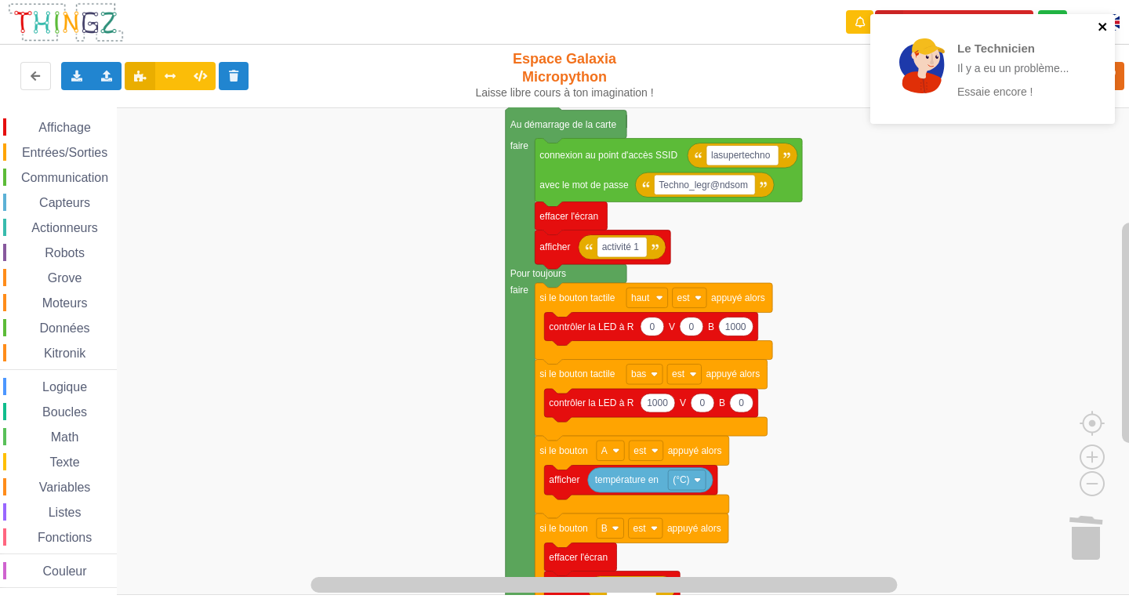
click at [1104, 25] on icon "close" at bounding box center [1102, 27] width 8 height 8
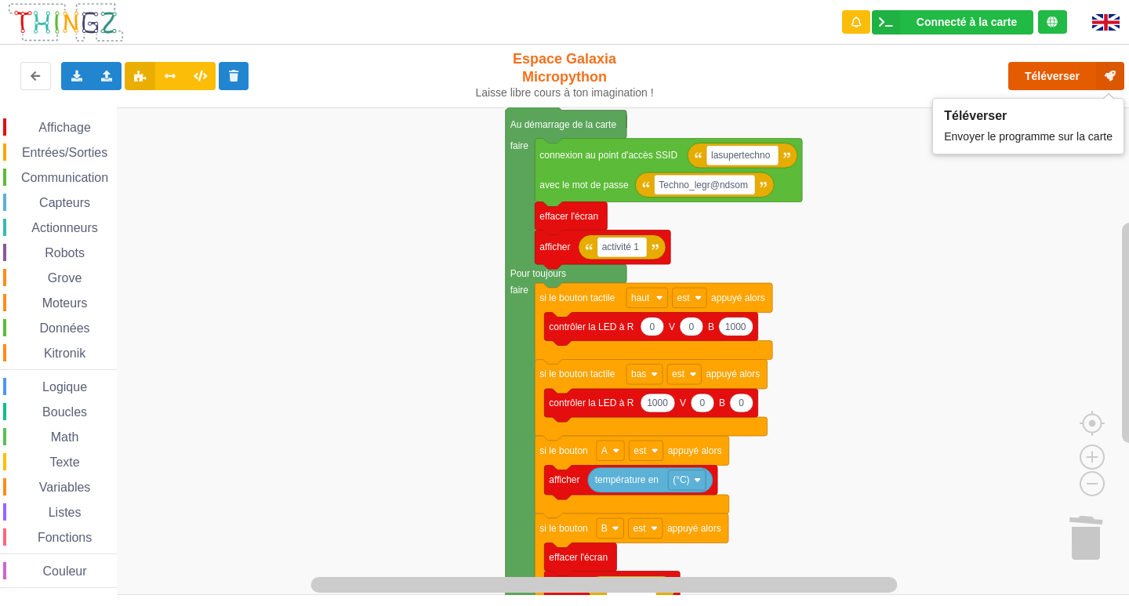
click at [1042, 71] on button "Téléverser" at bounding box center [1066, 76] width 116 height 28
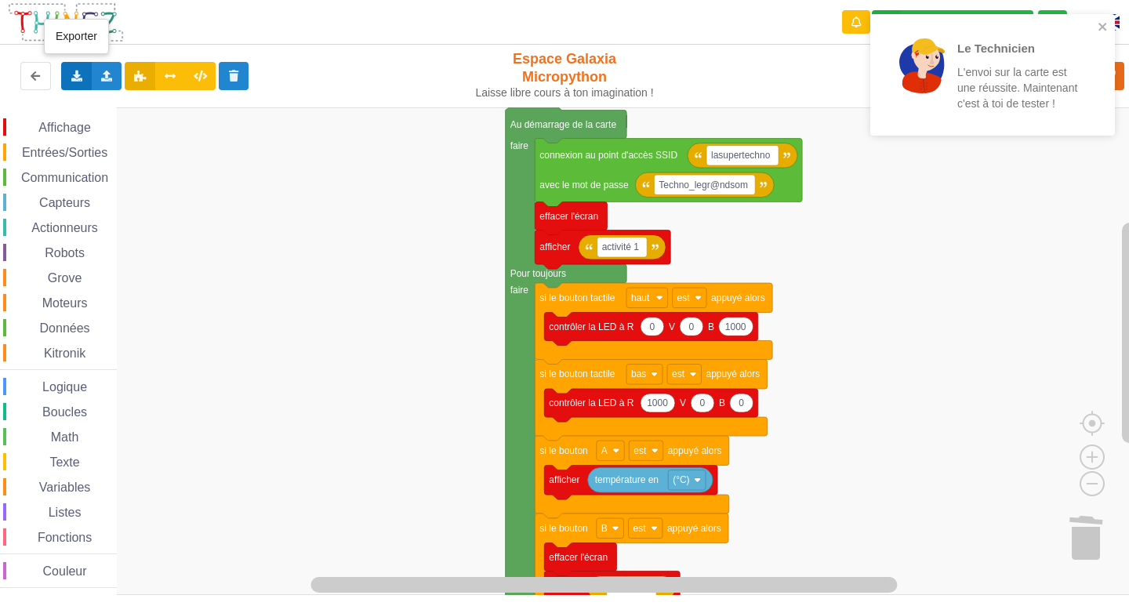
click at [76, 72] on icon at bounding box center [76, 75] width 13 height 9
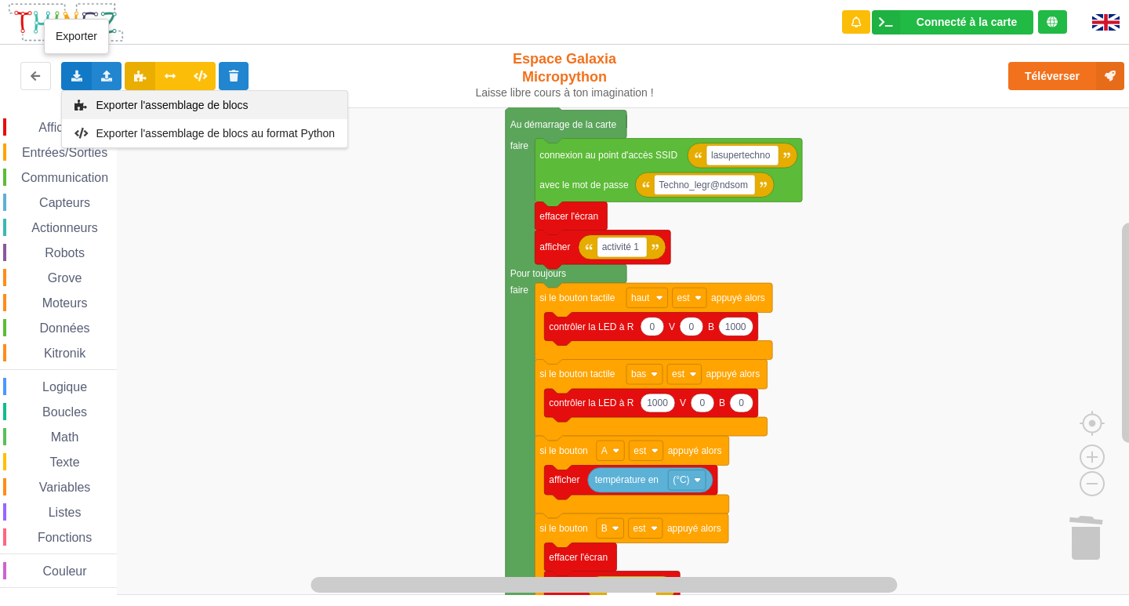
click at [86, 100] on icon at bounding box center [80, 105] width 13 height 11
click at [65, 75] on div "Exporter l'assemblage de blocs Exporter l'assemblage de blocs au format Python" at bounding box center [76, 76] width 31 height 28
click at [124, 101] on span "Exporter l'assemblage de blocs" at bounding box center [172, 105] width 152 height 13
click at [74, 76] on icon at bounding box center [76, 75] width 13 height 9
click at [107, 103] on span "Exporter l'assemblage de blocs" at bounding box center [172, 105] width 152 height 13
